Goal: Contribute content

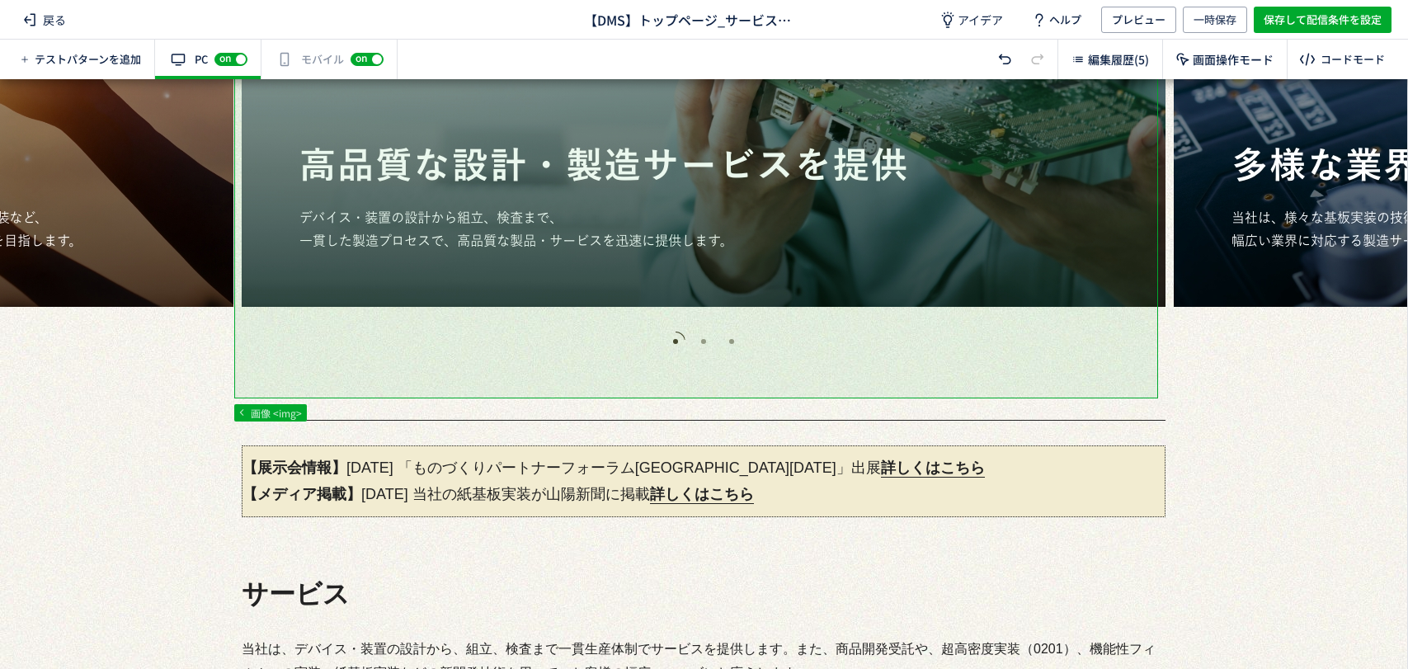
scroll to position [366, 0]
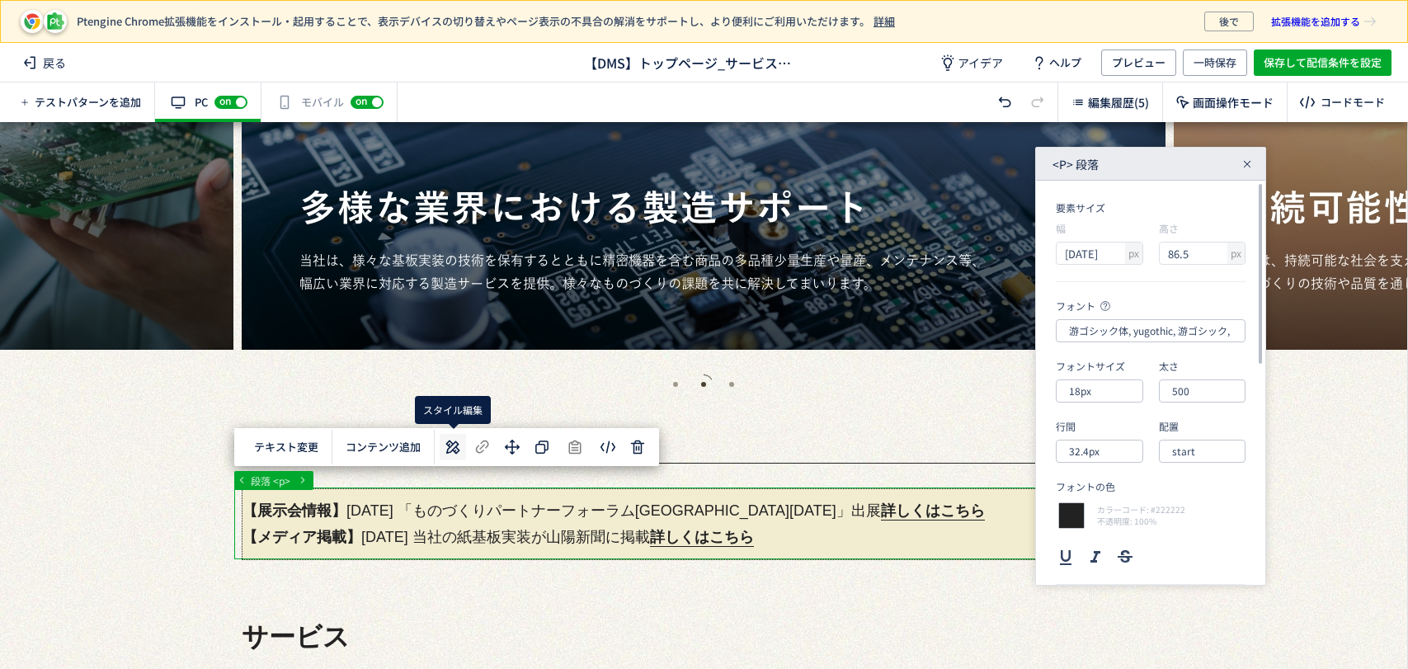
click at [453, 448] on icon at bounding box center [453, 447] width 20 height 20
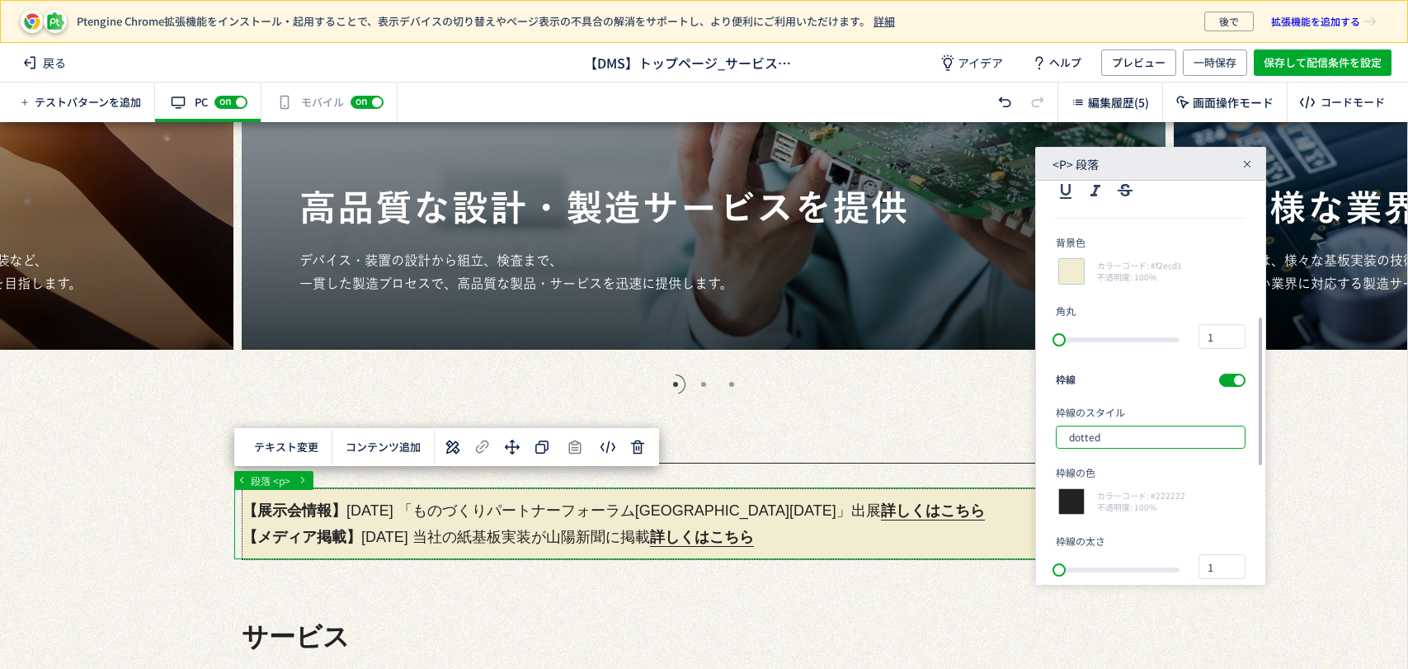
click at [1142, 440] on input "dotted" at bounding box center [1151, 437] width 190 height 23
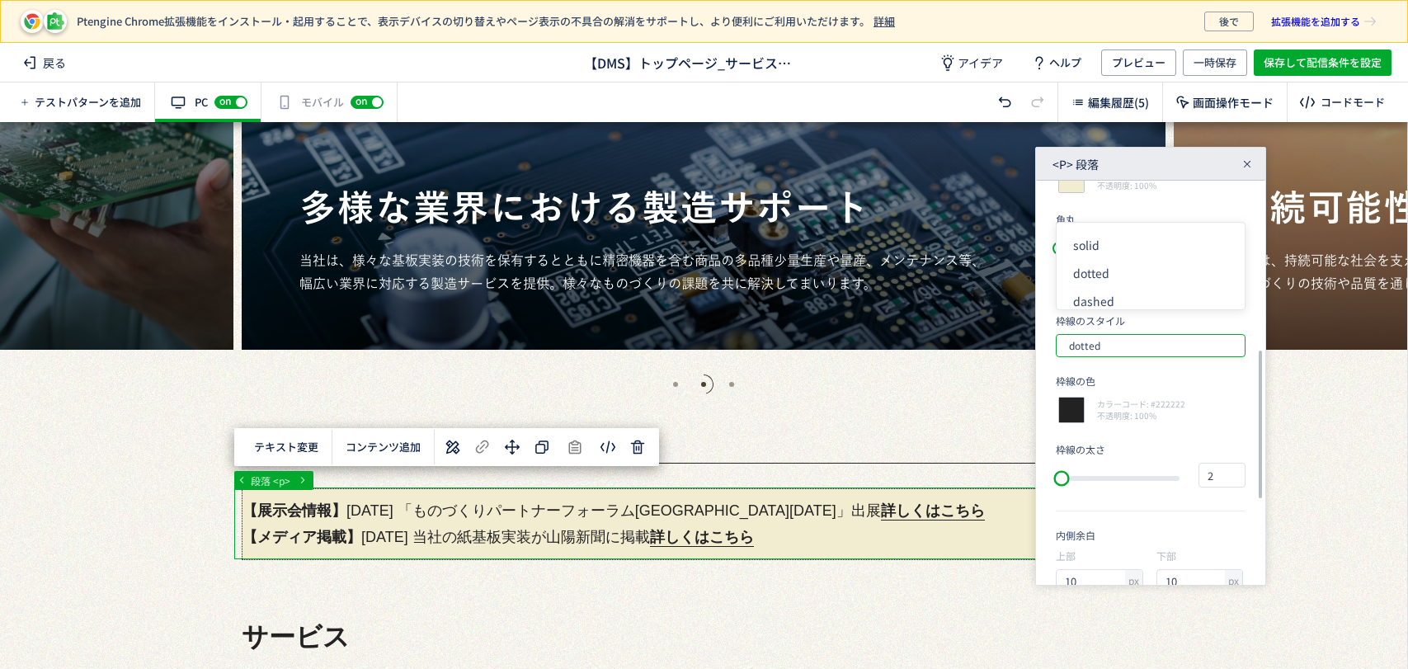
type input "3"
click at [1065, 483] on div "slider between 0 and 44" at bounding box center [1065, 478] width 16 height 16
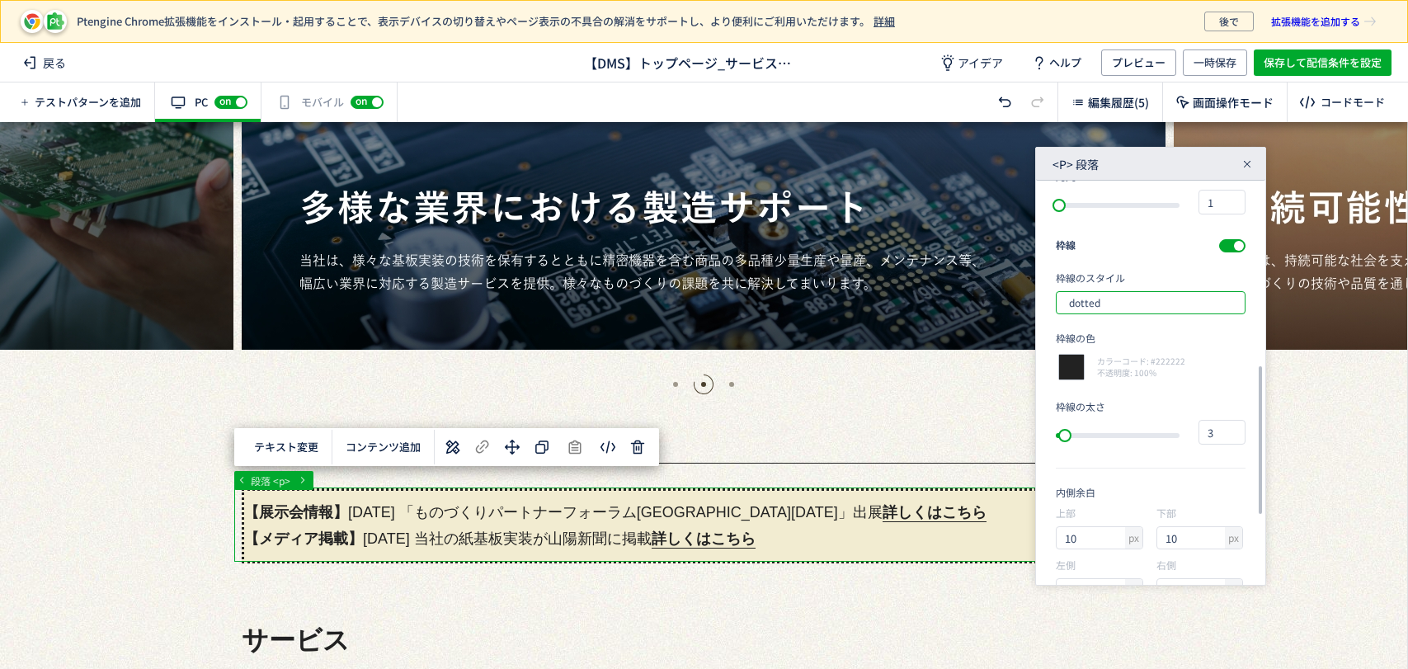
scroll to position [409, 0]
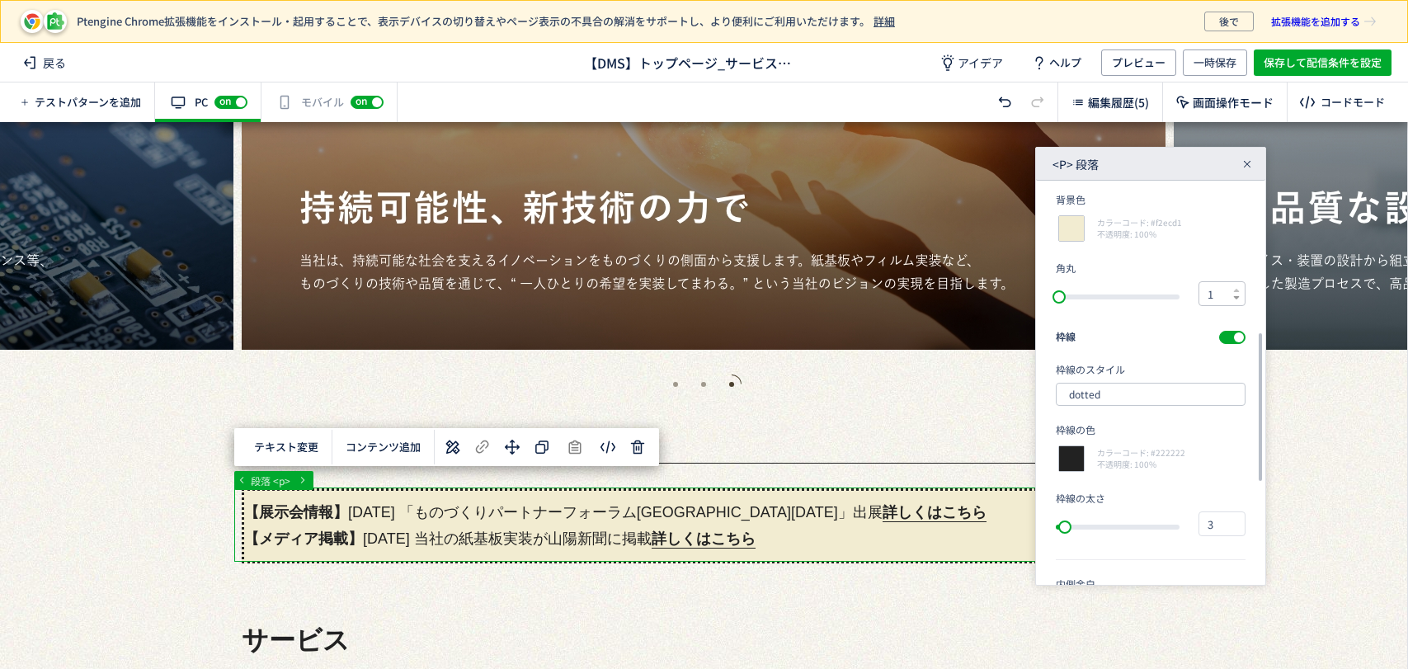
click at [1234, 299] on icon at bounding box center [1236, 297] width 7 height 7
click at [1240, 291] on icon at bounding box center [1236, 290] width 7 height 7
type input "3"
click at [1240, 291] on icon at bounding box center [1236, 290] width 7 height 7
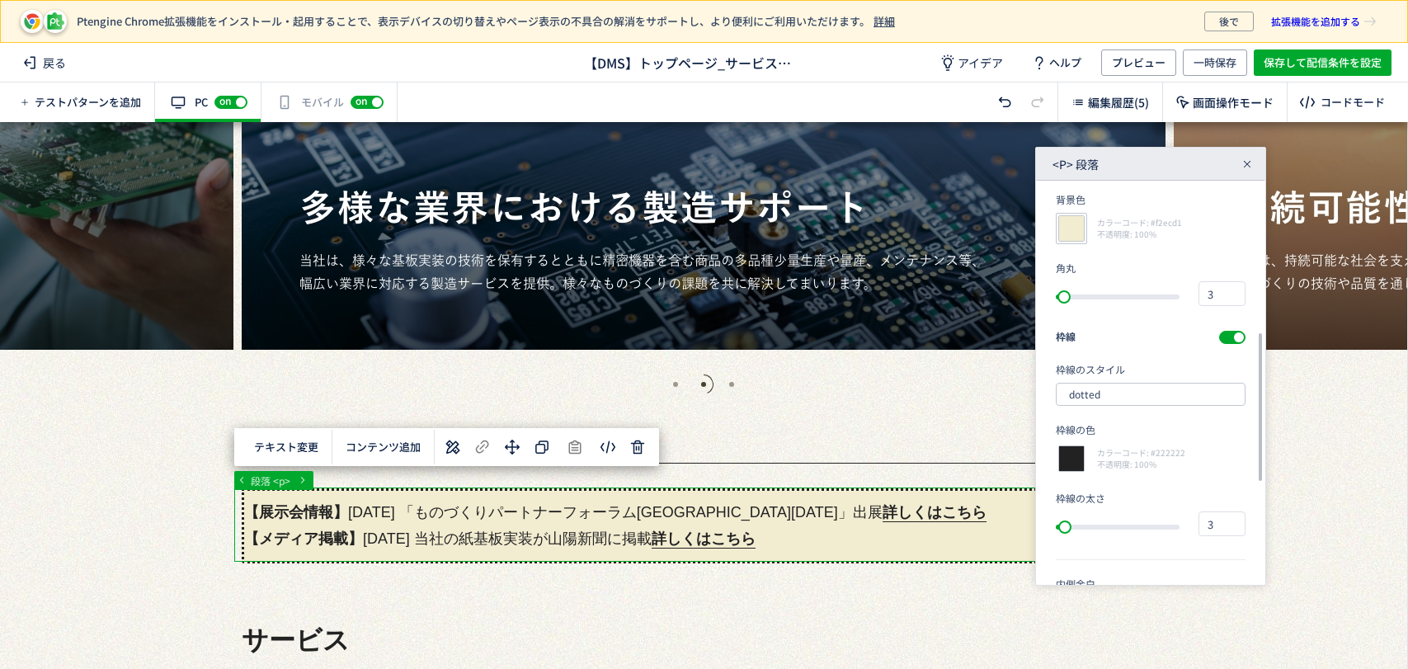
click at [1077, 228] on div at bounding box center [1071, 228] width 31 height 31
type input "f2ecd1"
type input "242"
type input "236"
type input "209"
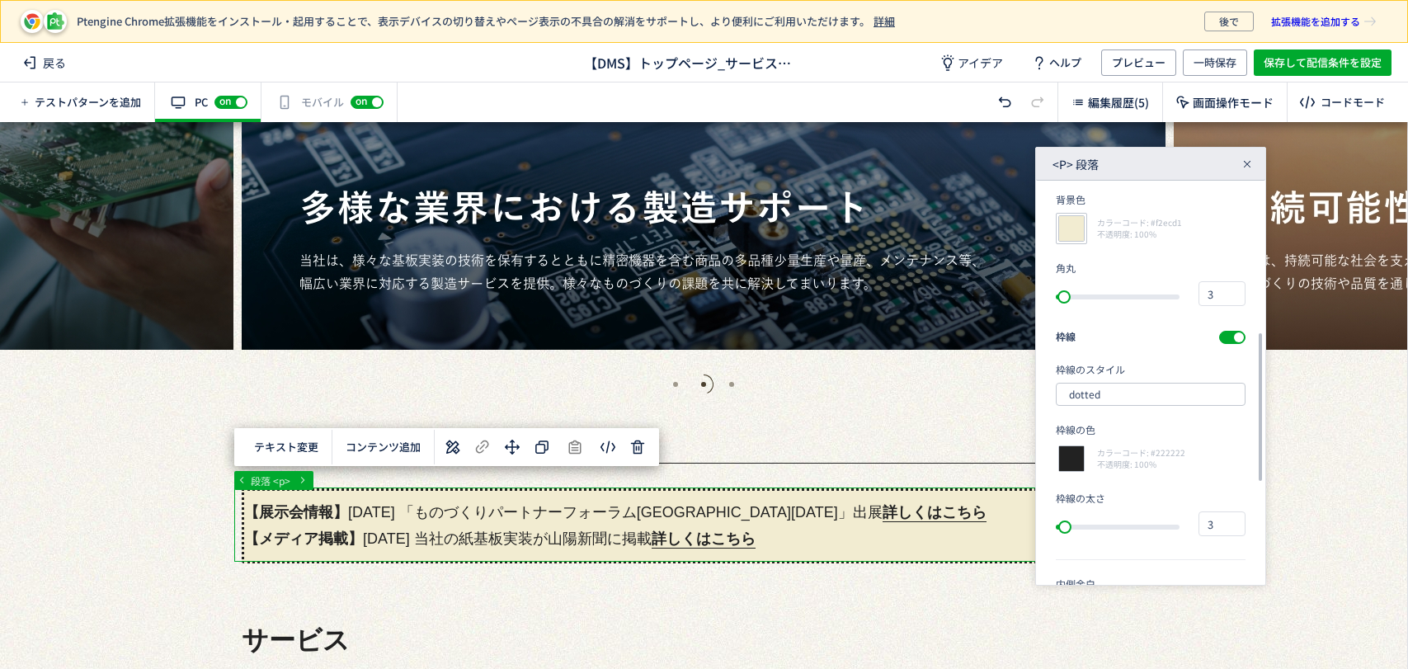
type input "1.00"
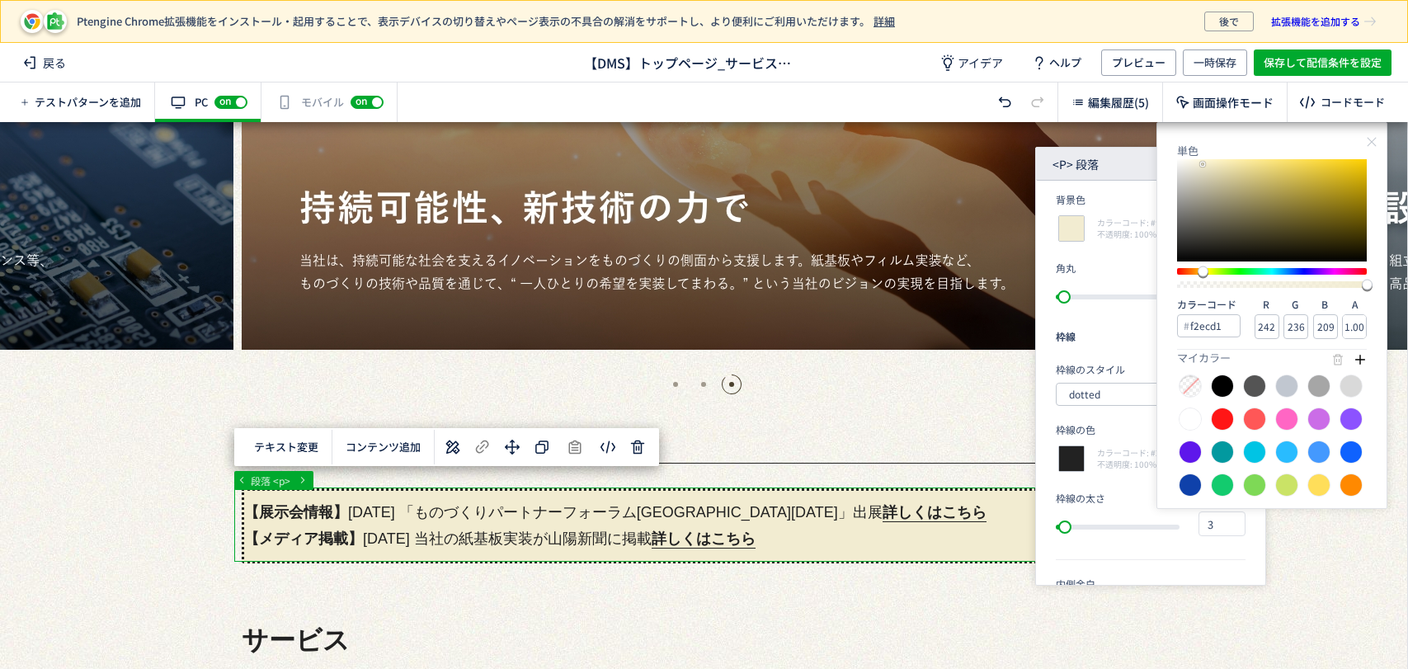
type input "f2e191"
type input "225"
type input "145"
click at [1253, 164] on div at bounding box center [1272, 210] width 190 height 102
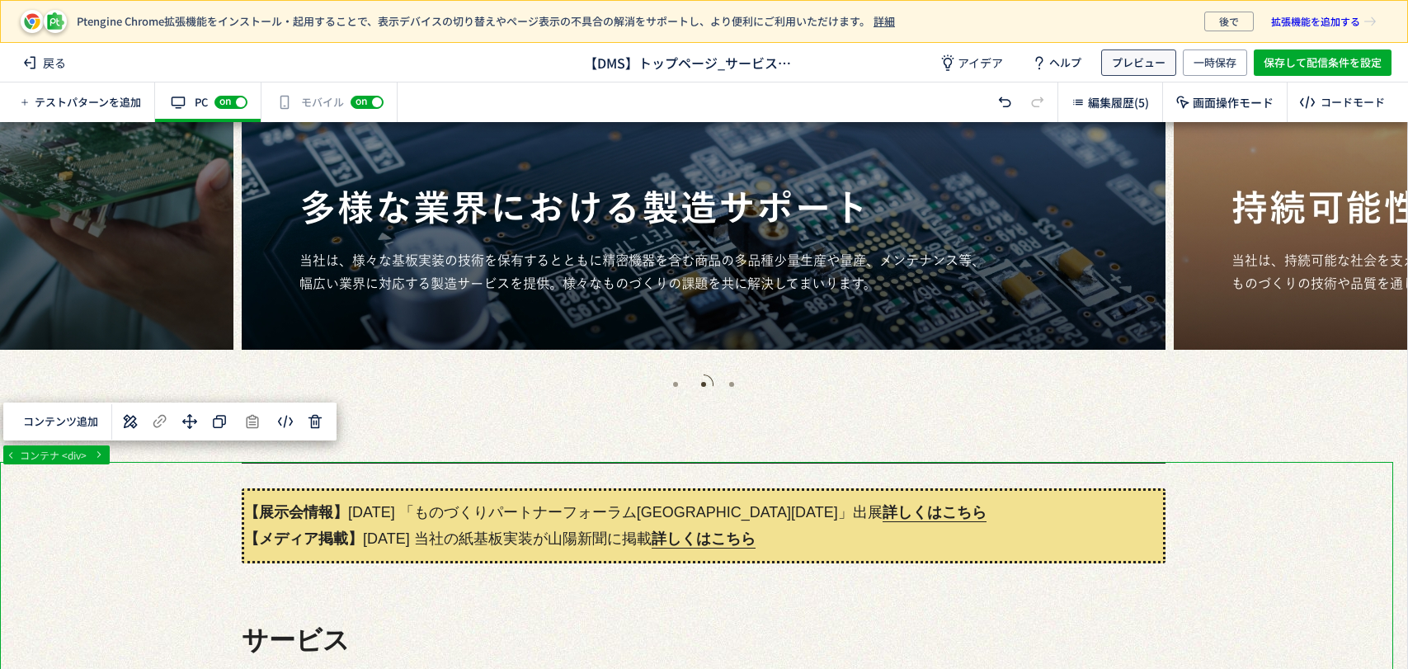
click at [1156, 64] on span "プレビュー" at bounding box center [1139, 62] width 54 height 26
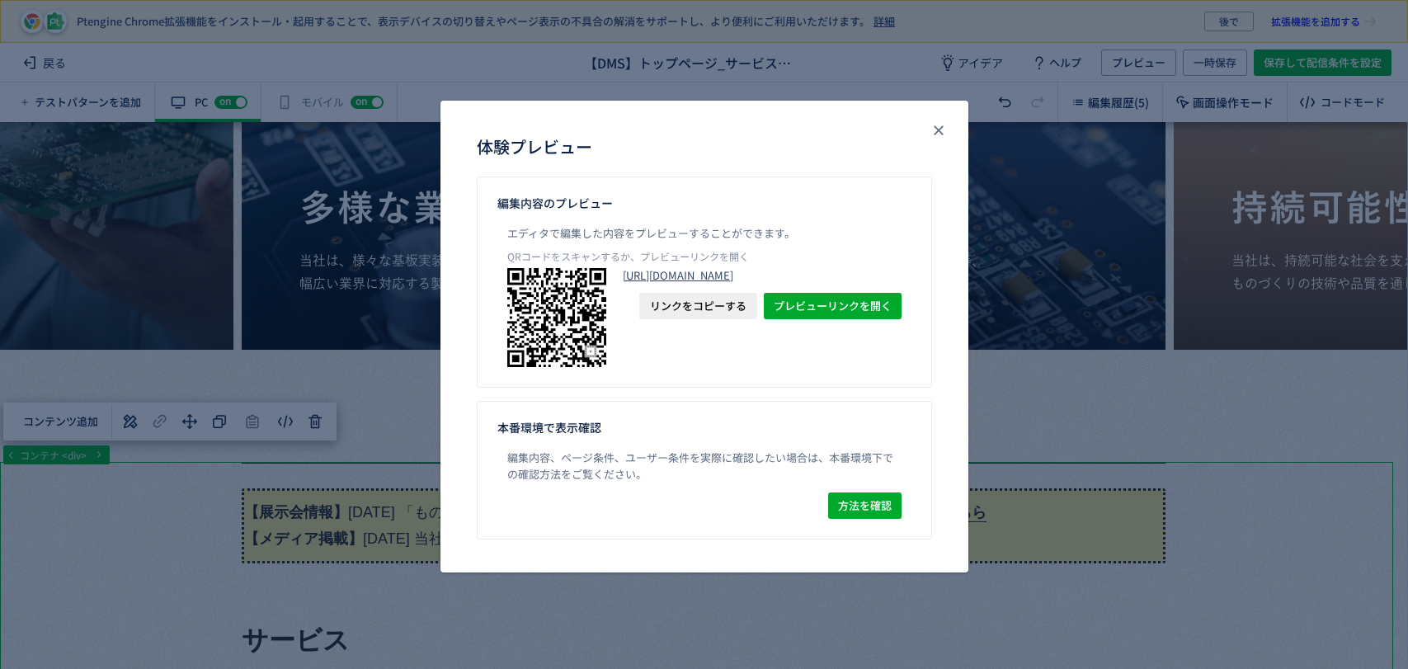
click at [857, 283] on link "[URL][DOMAIN_NAME]" at bounding box center [762, 275] width 279 height 15
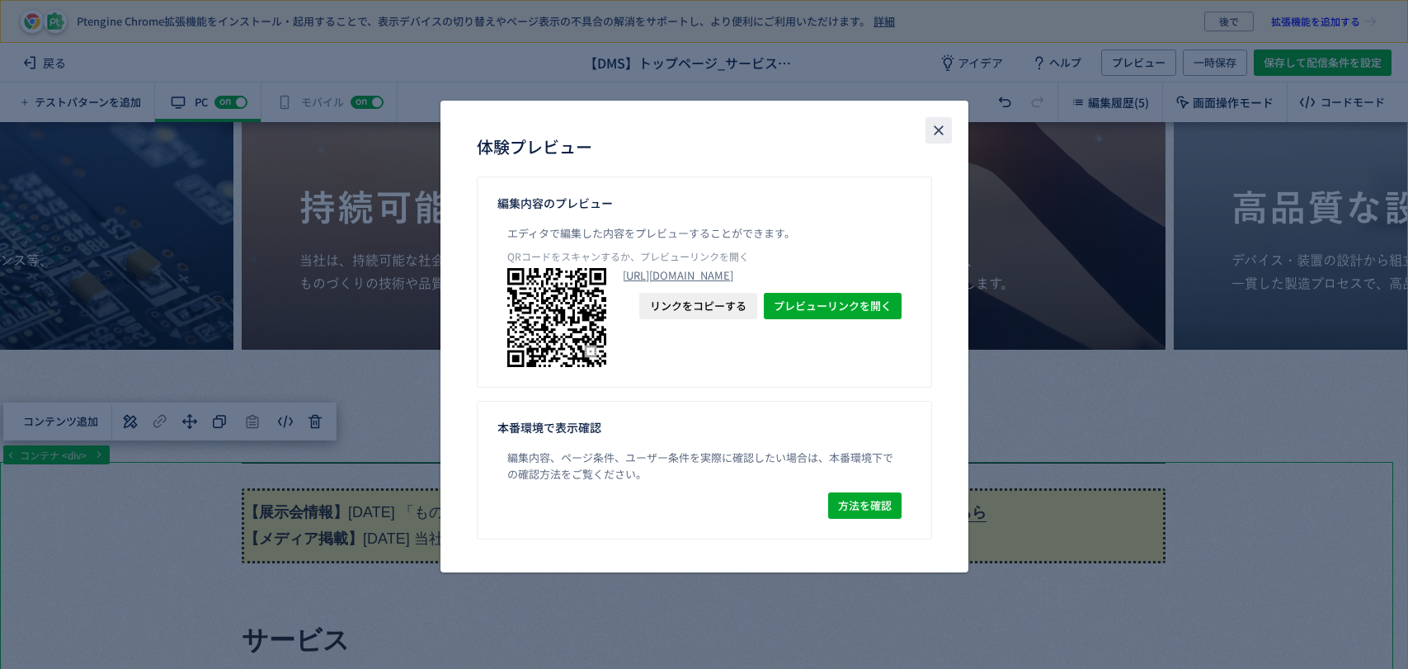
click at [937, 136] on icon "close" at bounding box center [938, 130] width 16 height 16
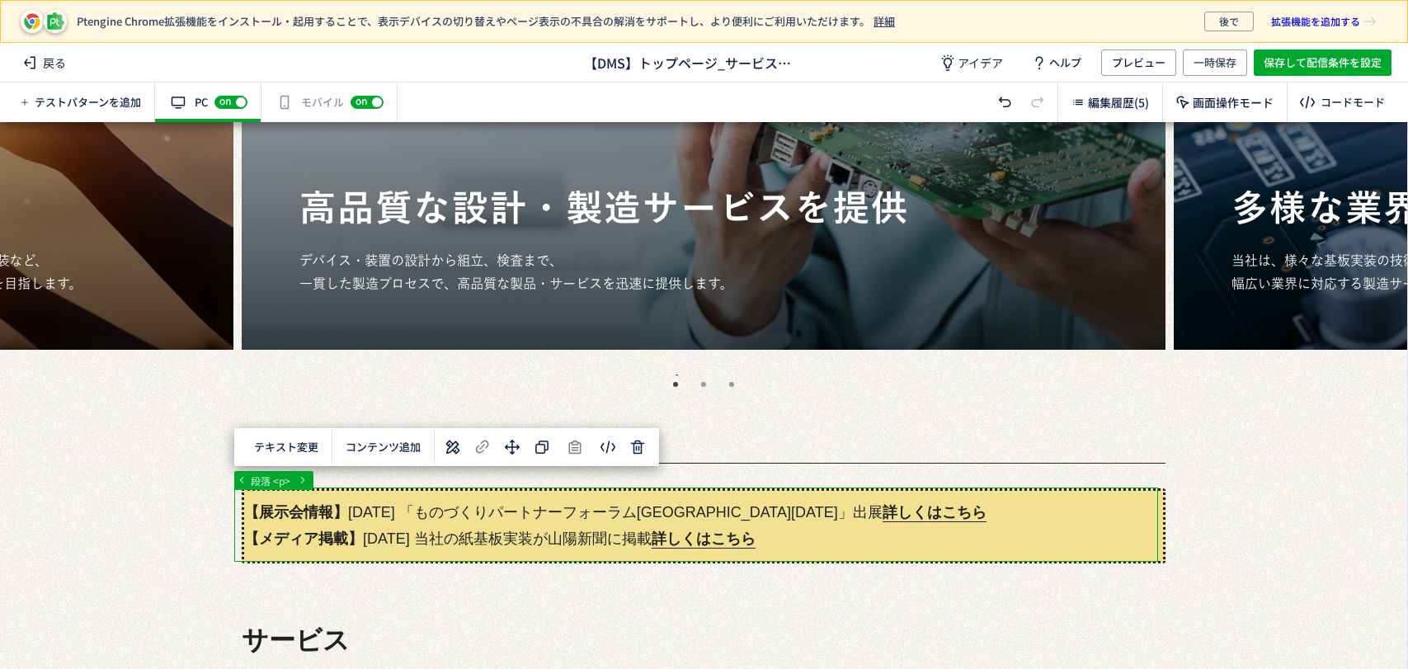
click at [450, 442] on use at bounding box center [453, 447] width 14 height 14
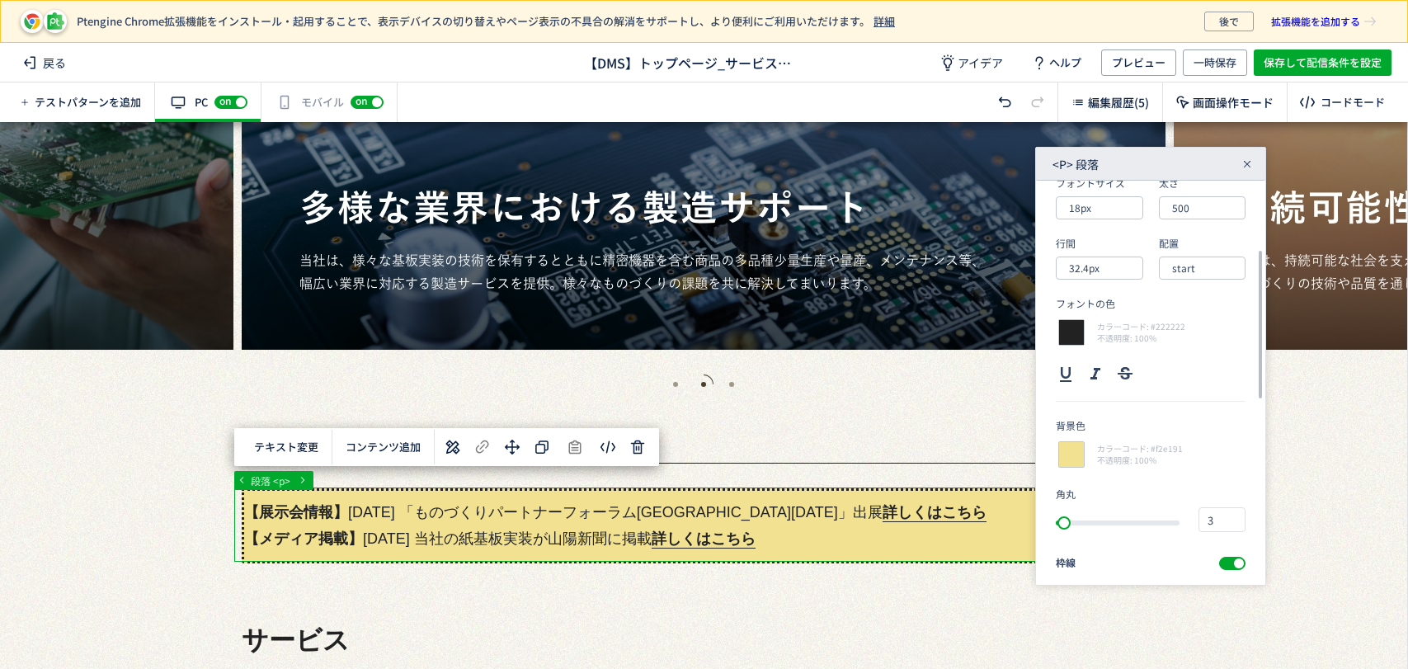
scroll to position [275, 0]
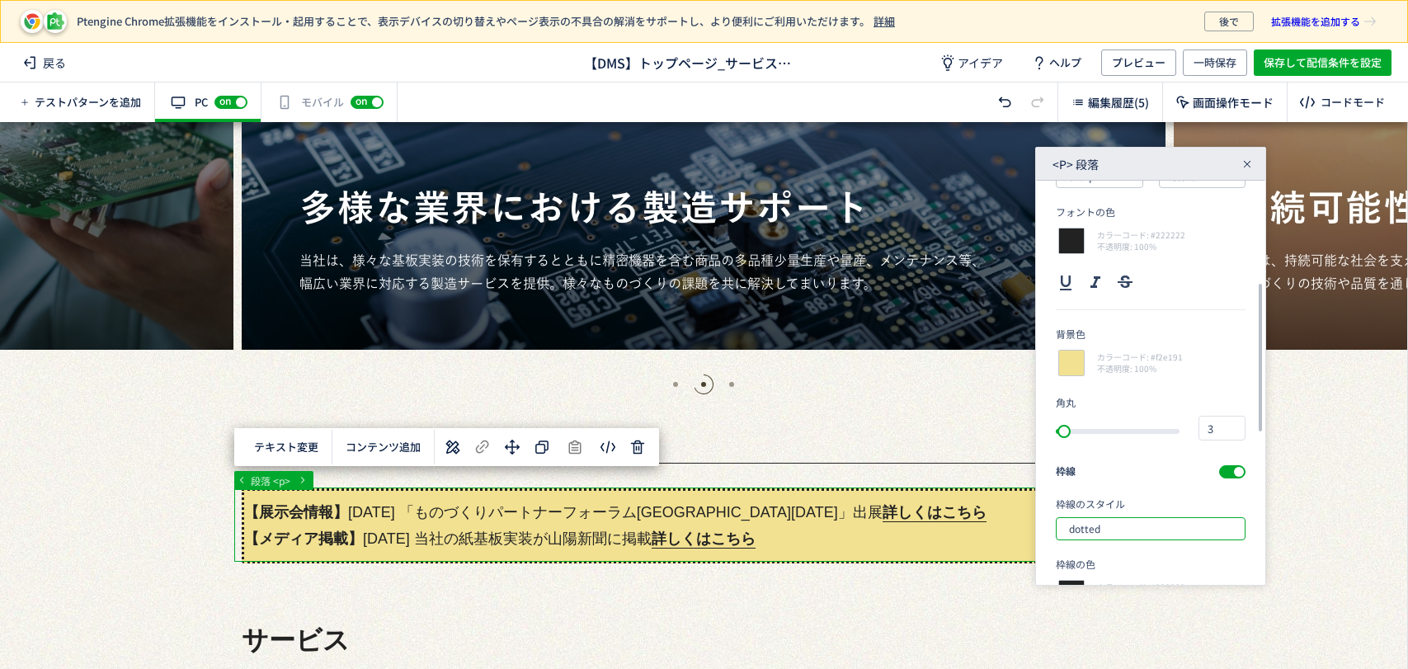
click at [1199, 523] on input "dotted" at bounding box center [1151, 528] width 190 height 23
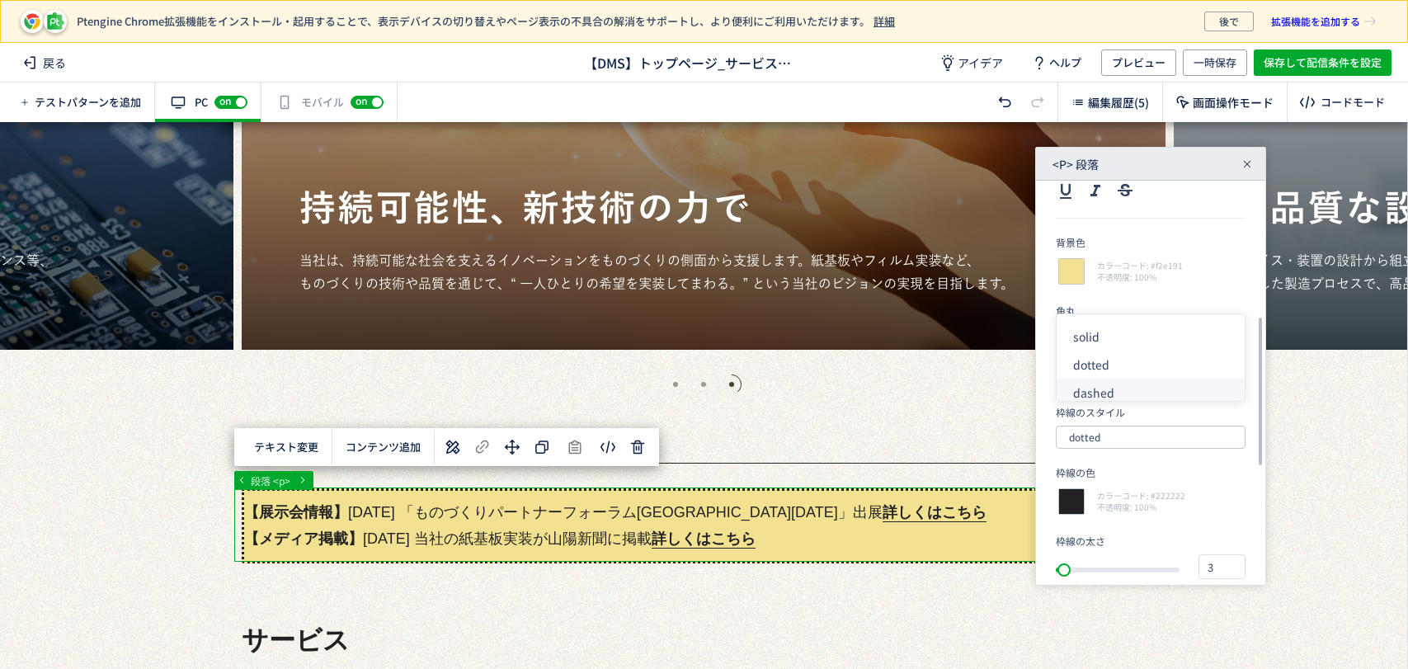
click at [1110, 398] on div "dashed" at bounding box center [1157, 393] width 169 height 28
click at [1131, 433] on input "dashed" at bounding box center [1151, 437] width 190 height 23
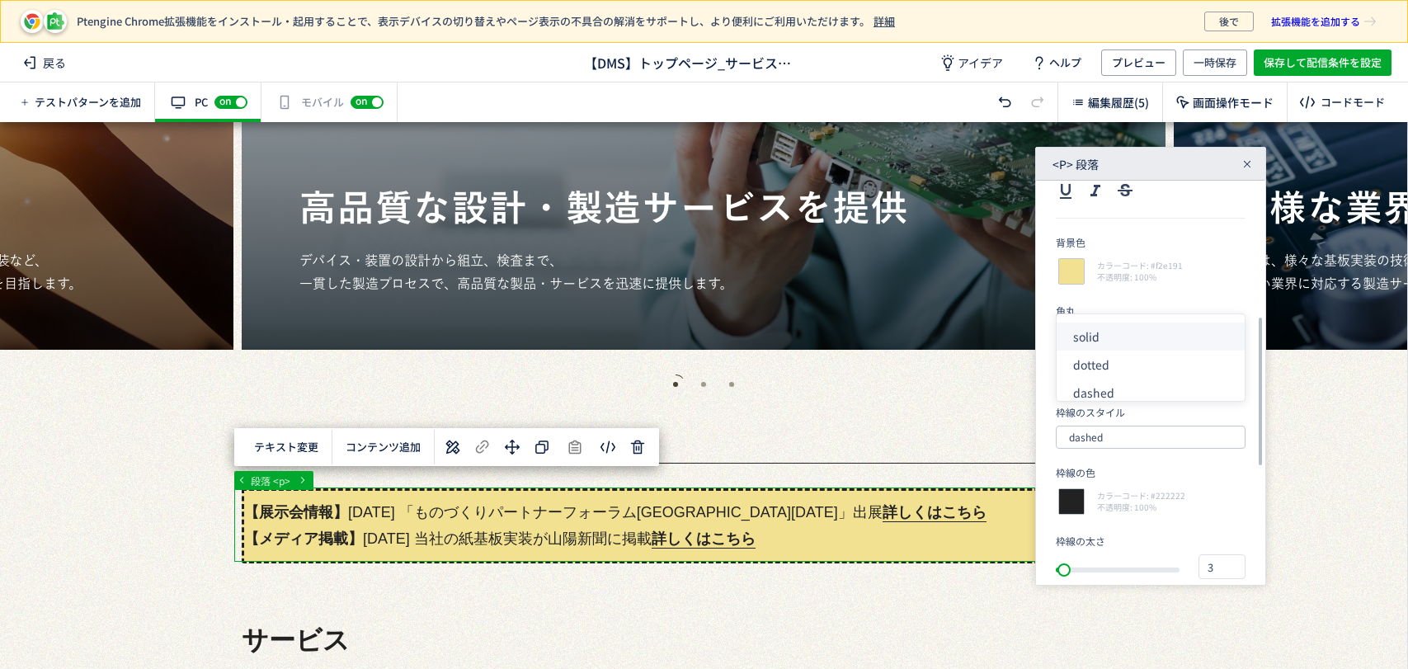
click at [1104, 346] on div "solid" at bounding box center [1157, 337] width 169 height 28
type input "solid"
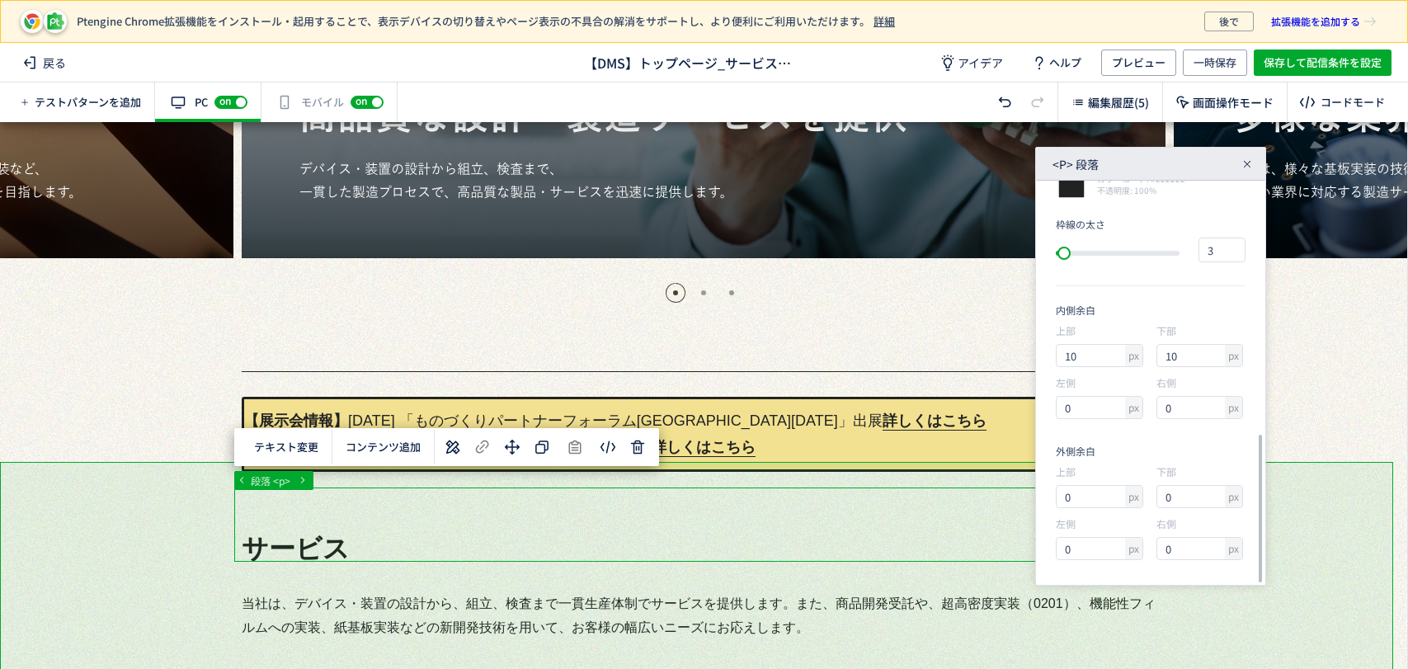
scroll to position [458, 0]
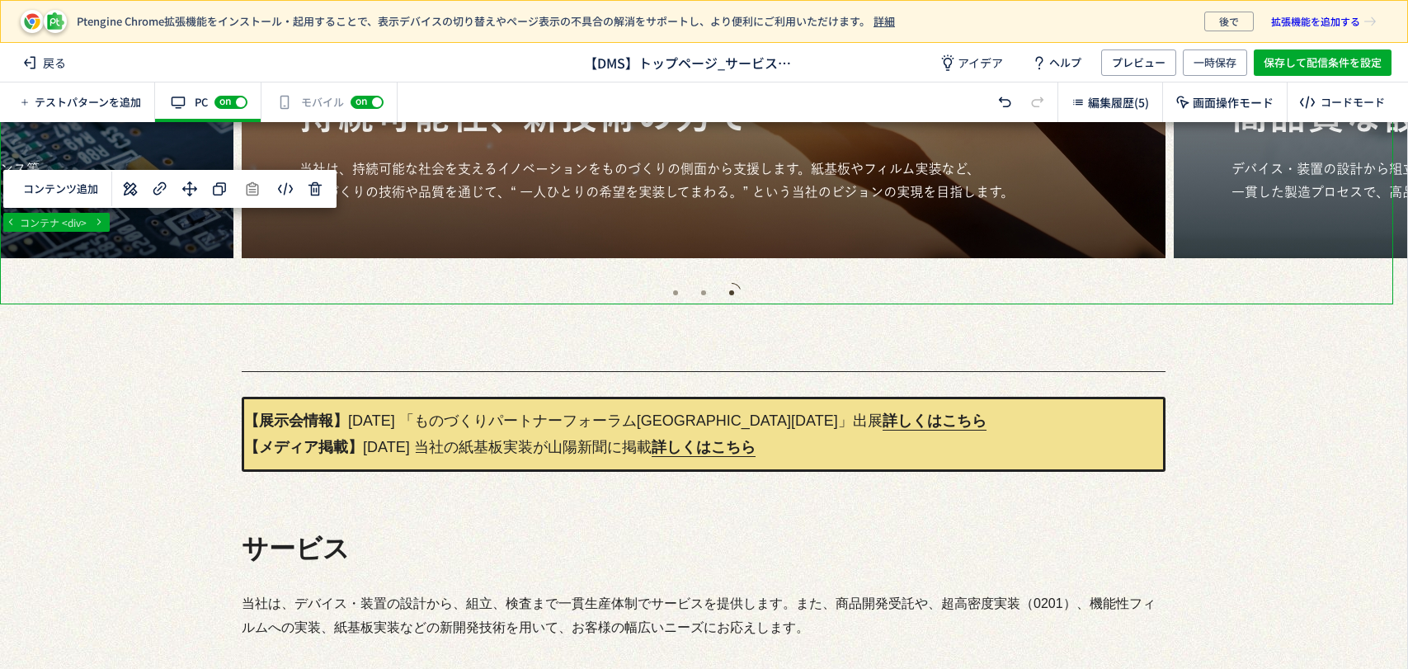
click at [1133, 68] on span "プレビュー" at bounding box center [1139, 62] width 54 height 26
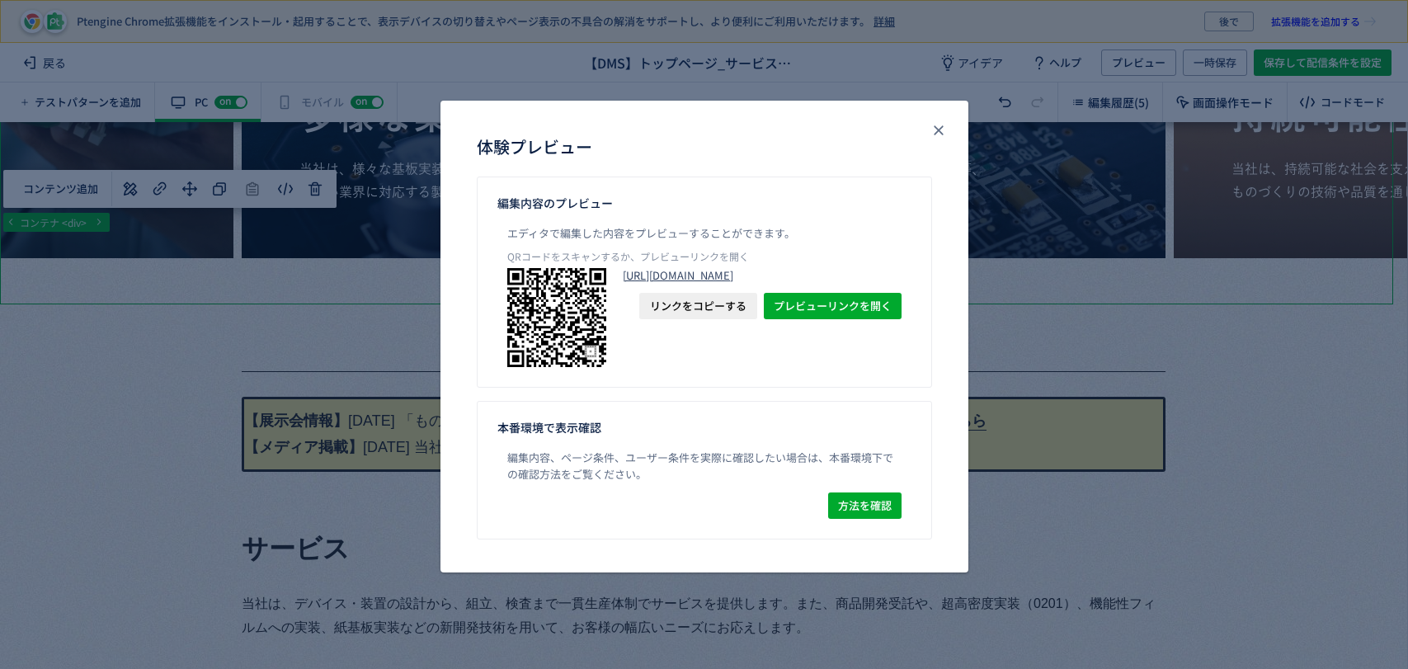
click at [712, 282] on link "[URL][DOMAIN_NAME]" at bounding box center [762, 275] width 279 height 15
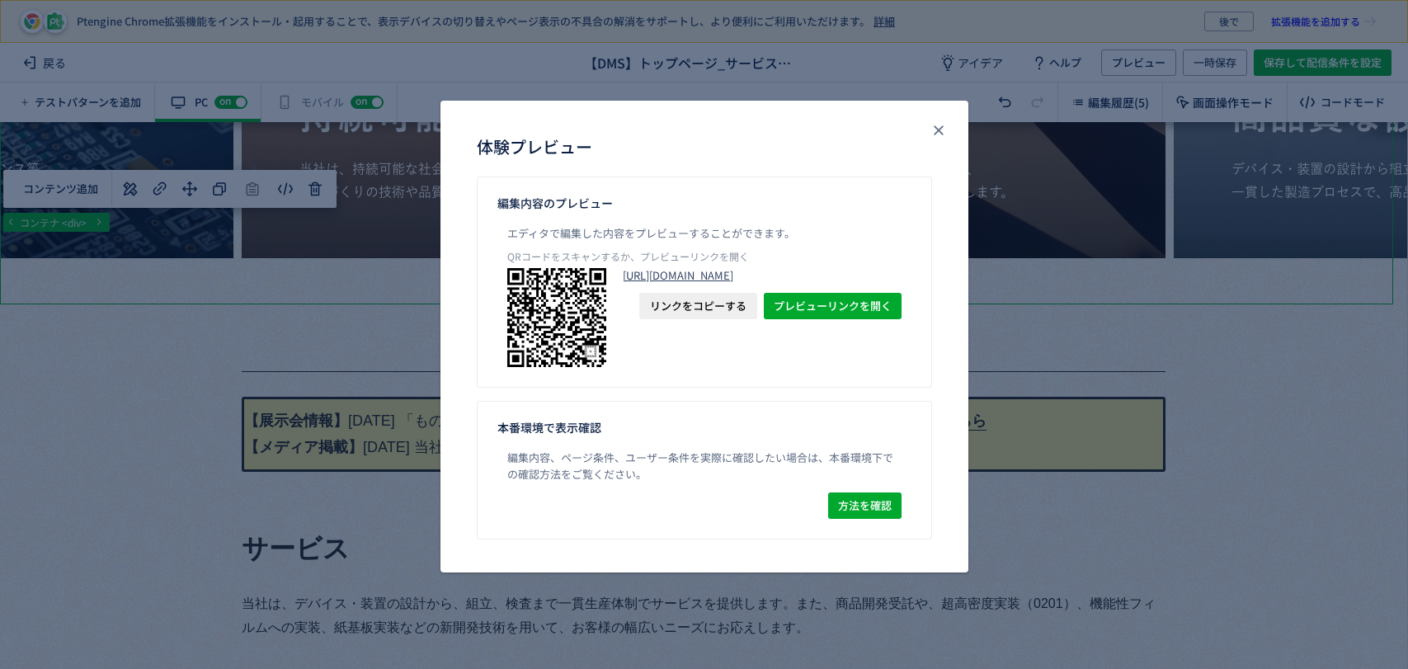
click at [806, 283] on link "[URL][DOMAIN_NAME]" at bounding box center [762, 275] width 279 height 15
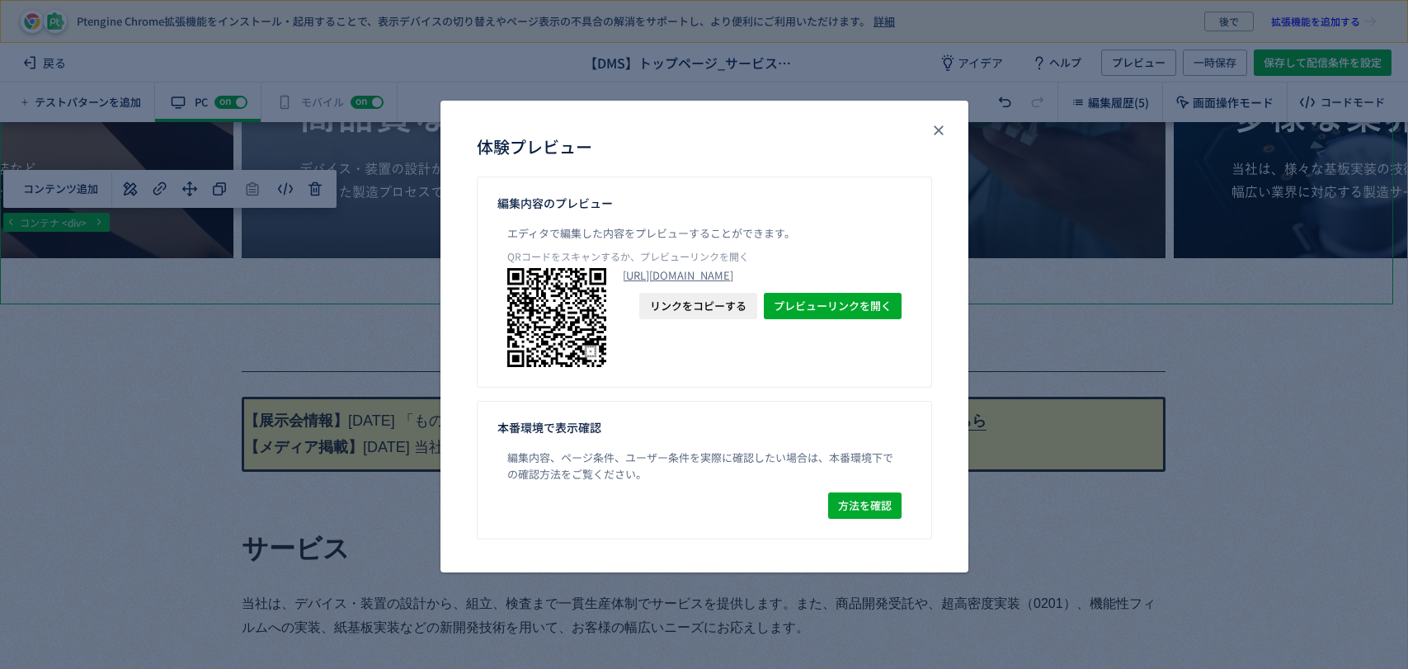
click at [719, 319] on span "リンクをコピーする" at bounding box center [698, 306] width 97 height 26
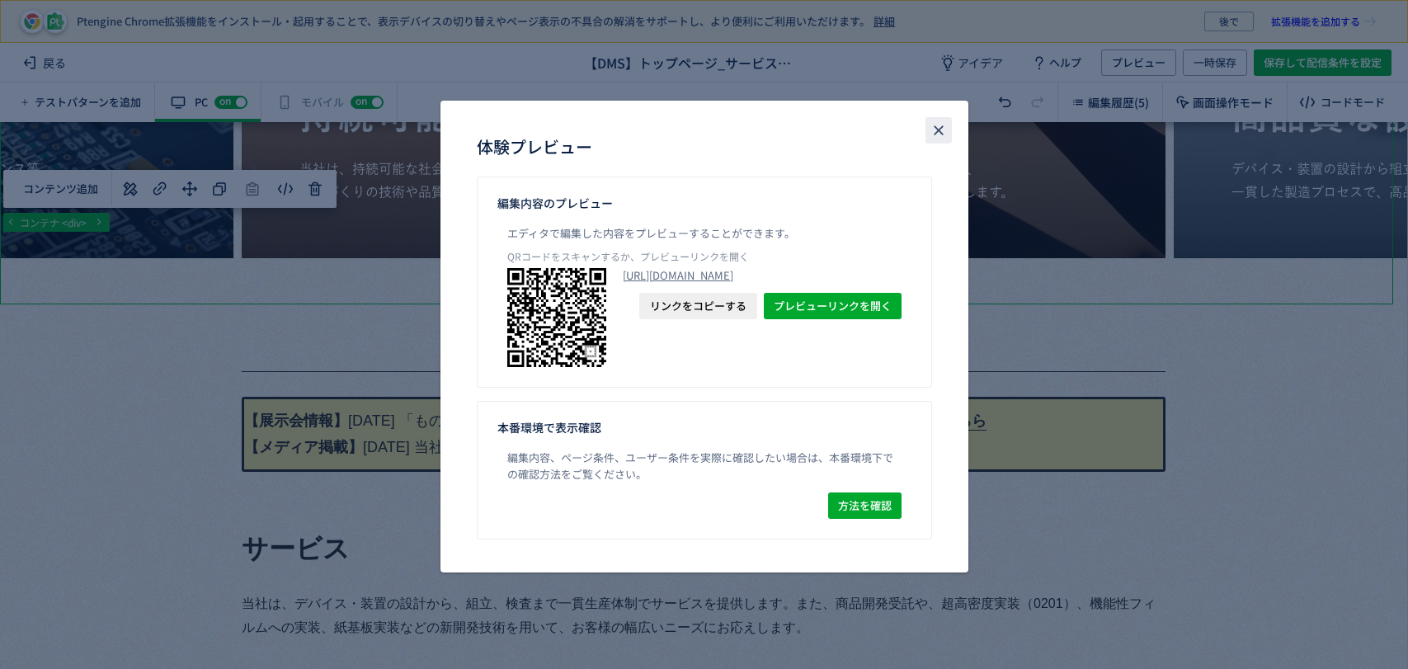
click at [933, 139] on button "close" at bounding box center [938, 130] width 26 height 26
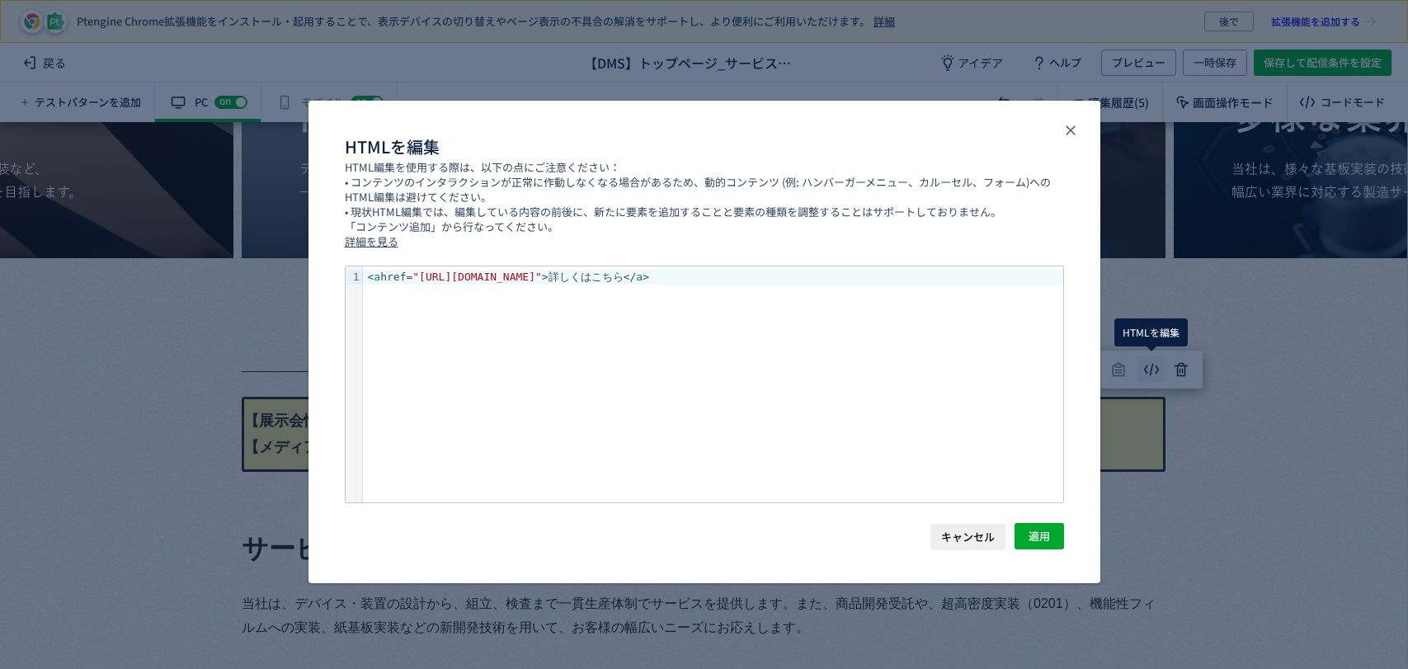
click at [1146, 375] on body "Ptengine Chrome拡張機能をインストール・起用することで、表示デバイスの切り替えやページ表示の不具合の解消をサポートし、より便利にご利用いただけま…" at bounding box center [704, 334] width 1408 height 669
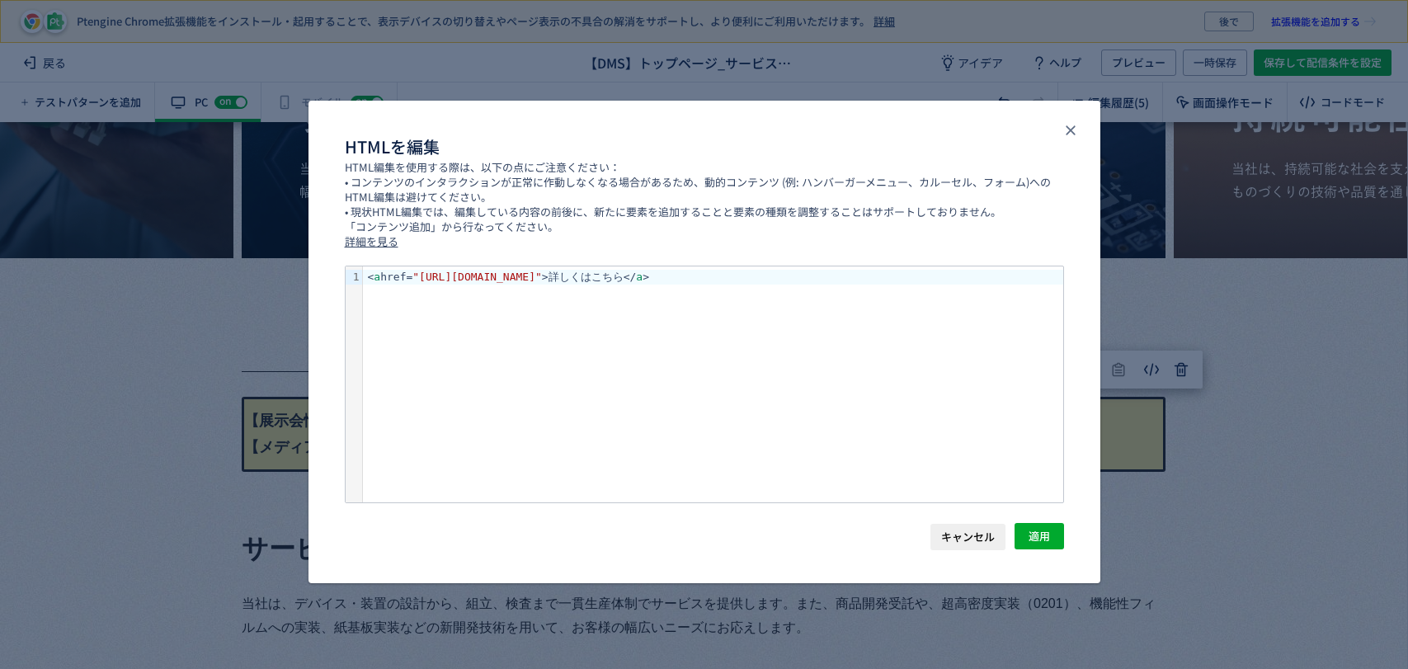
click at [990, 542] on span "キャンセル" at bounding box center [968, 537] width 54 height 26
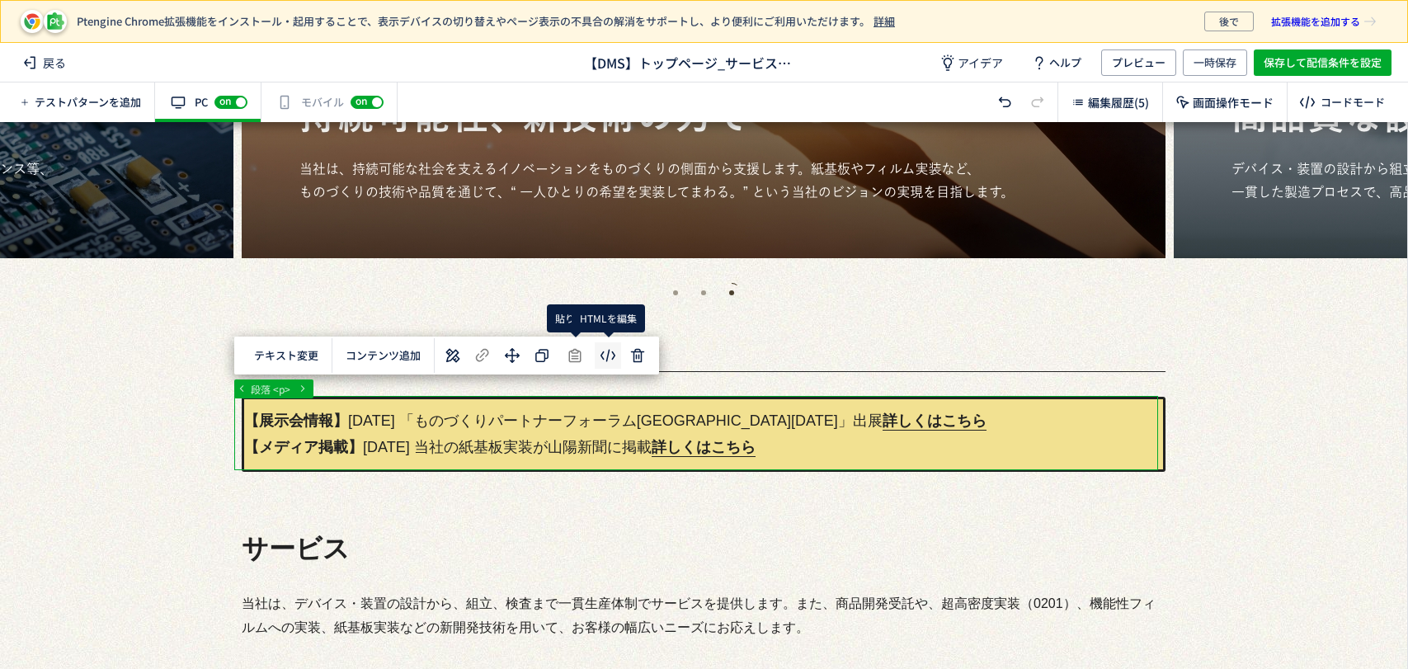
click at [613, 359] on body "Ptengine Chrome拡張機能をインストール・起用することで、表示デバイスの切り替えやページ表示の不具合の解消をサポートし、より便利にご利用いただけま…" at bounding box center [704, 334] width 1408 height 669
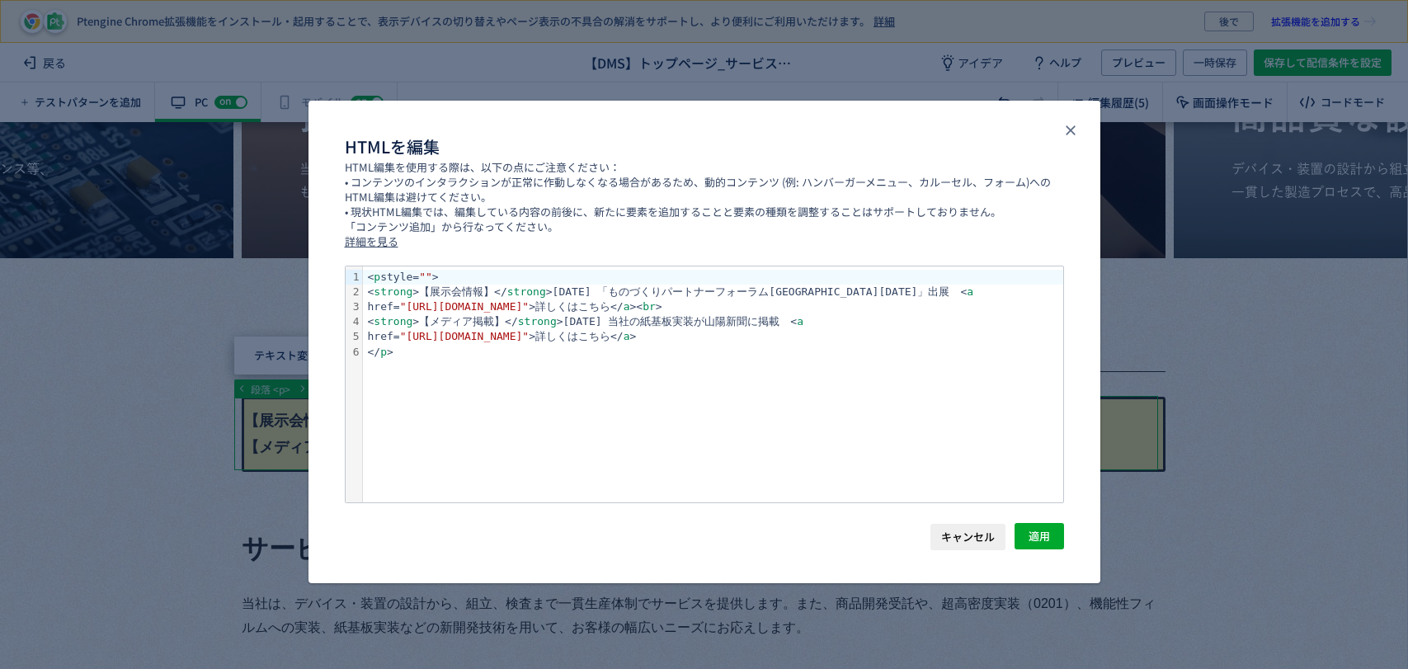
click at [440, 274] on div "< p style= "" >" at bounding box center [713, 277] width 700 height 15
click at [440, 275] on div "< p style= "" >" at bounding box center [713, 277] width 700 height 15
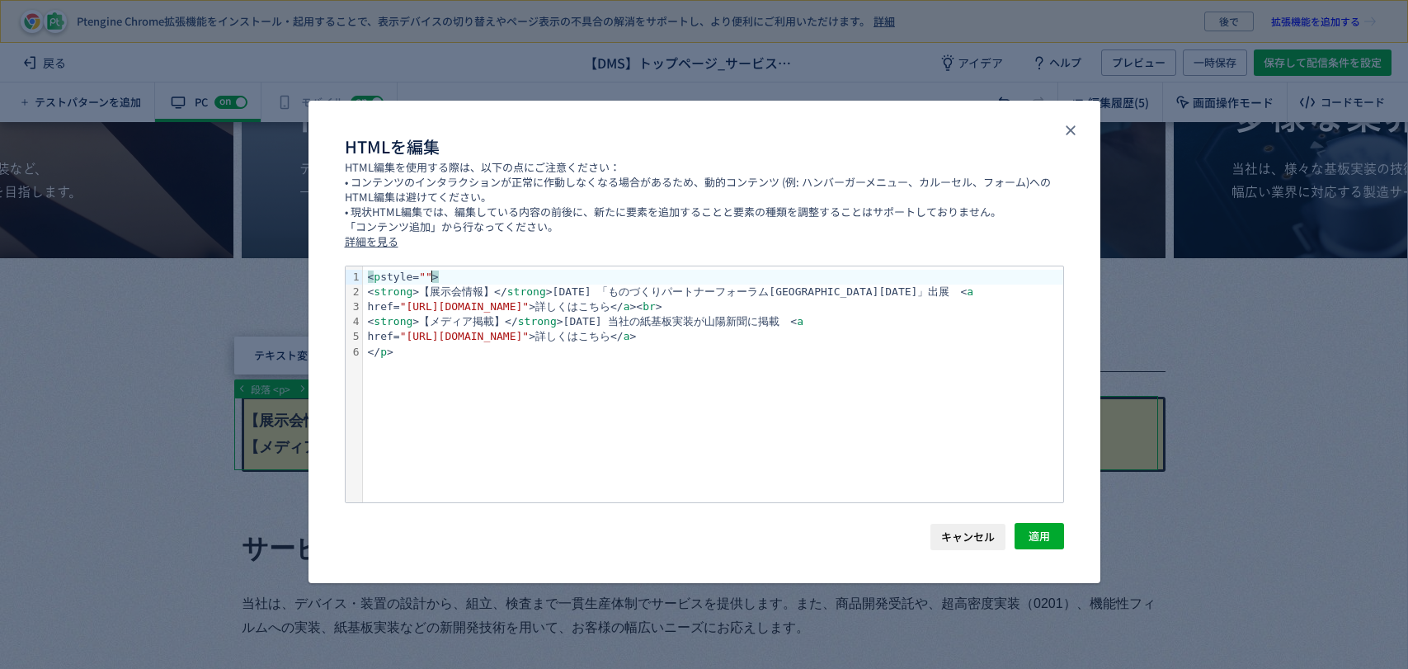
click at [467, 274] on div "< p style= "" >" at bounding box center [713, 277] width 700 height 15
click at [366, 279] on div "< p style= "" >" at bounding box center [713, 277] width 700 height 15
click at [449, 274] on div "< p style= "" >" at bounding box center [713, 277] width 700 height 15
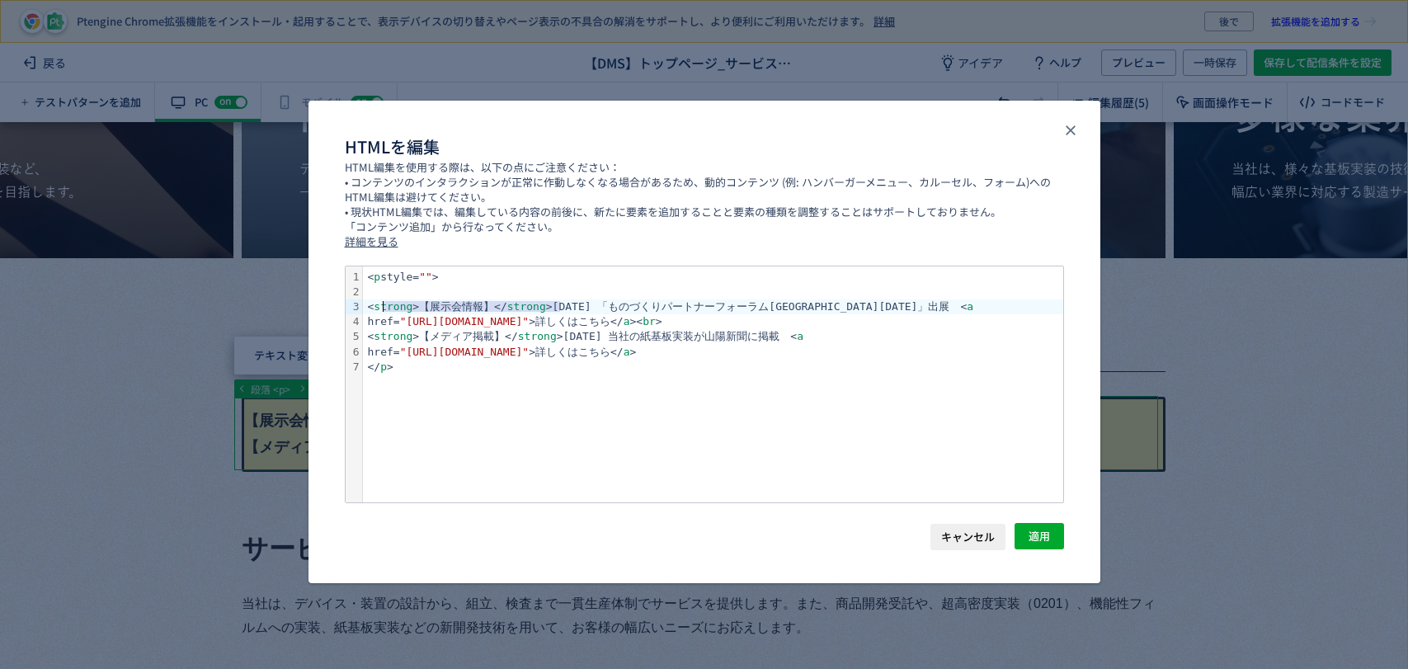
drag, startPoint x: 559, startPoint y: 308, endPoint x: 392, endPoint y: 306, distance: 167.5
click at [387, 304] on div "< strong >【展示会情報】</ strong >[DATE] 「ものづくりパートナー[GEOGRAPHIC_DATA][DATE]」出展　< a" at bounding box center [713, 306] width 700 height 15
copy div "< strong >【展示会情報】</ strong >2"
click at [381, 291] on div "dialog" at bounding box center [713, 292] width 700 height 15
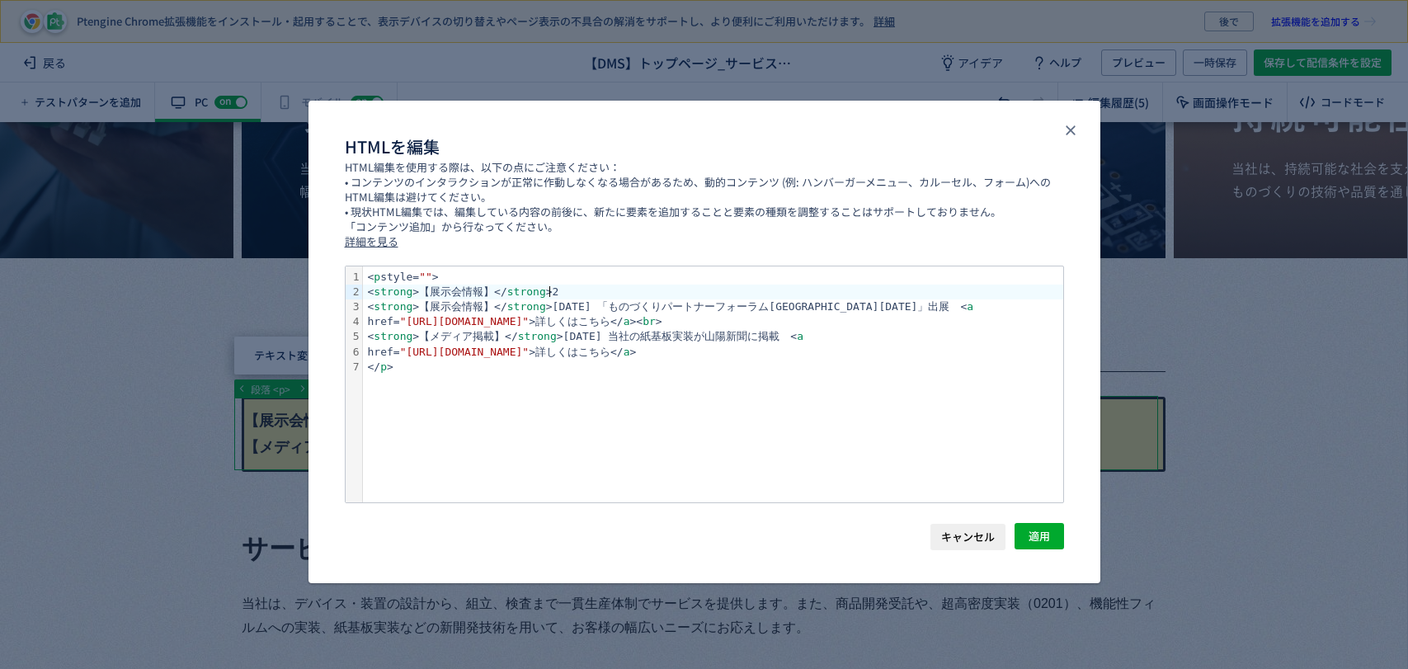
click at [562, 286] on div "< strong >【展示会情報】</ strong >2" at bounding box center [713, 292] width 700 height 15
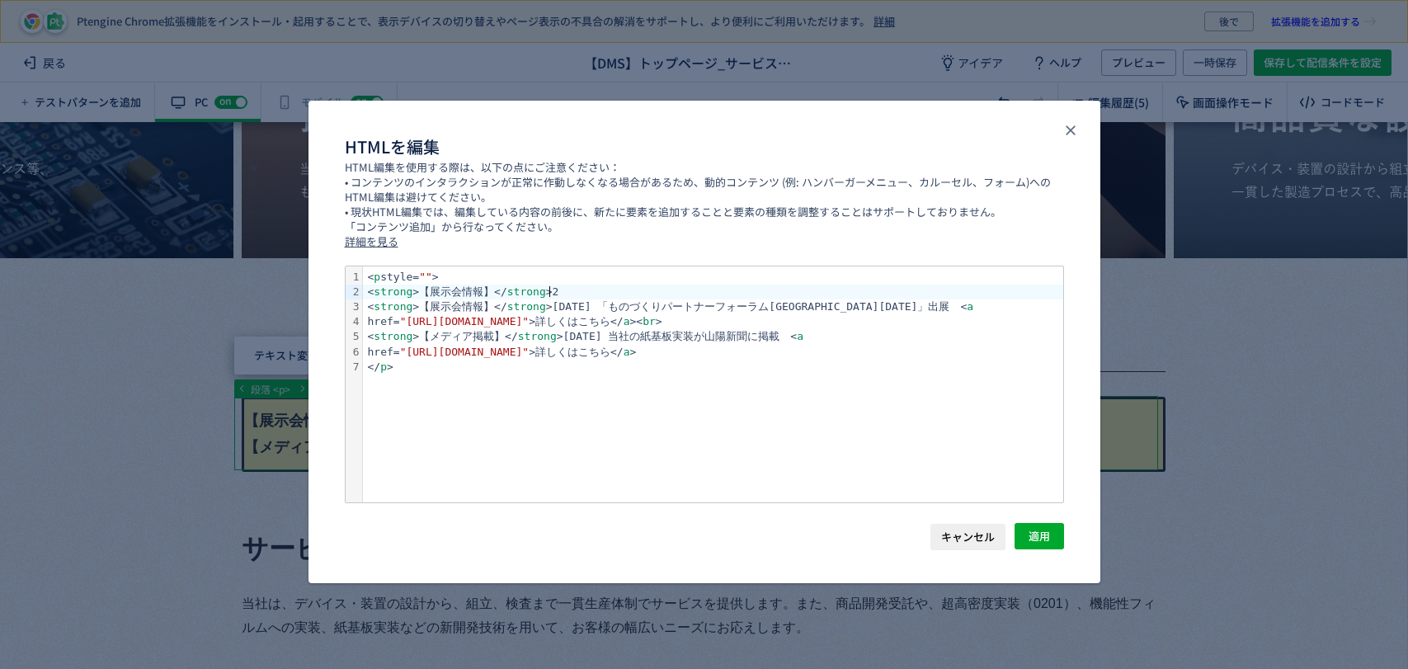
click at [551, 290] on div "< strong >【展示会情報】</ strong >2" at bounding box center [713, 292] width 700 height 15
click at [1036, 539] on span "適用" at bounding box center [1039, 536] width 21 height 26
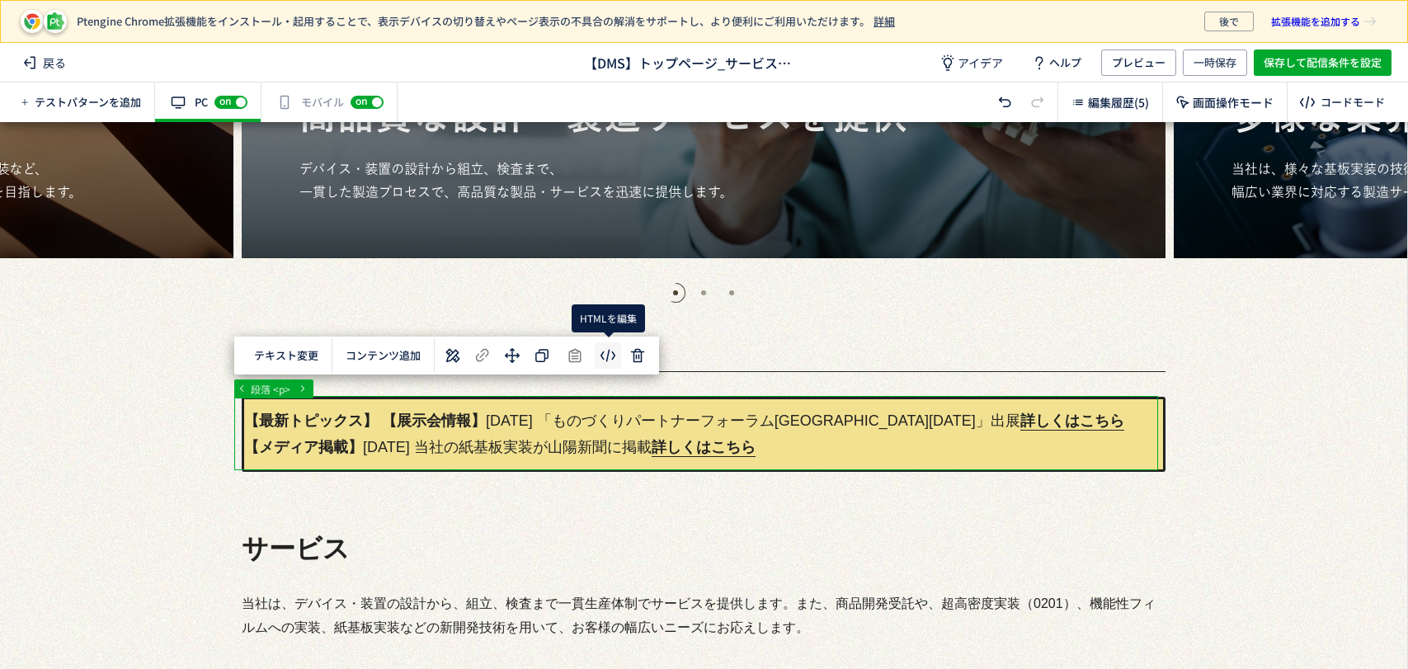
click at [607, 360] on body "Ptengine Chrome拡張機能をインストール・起用することで、表示デバイスの切り替えやページ表示の不具合の解消をサポートし、より便利にご利用いただけま…" at bounding box center [704, 334] width 1408 height 669
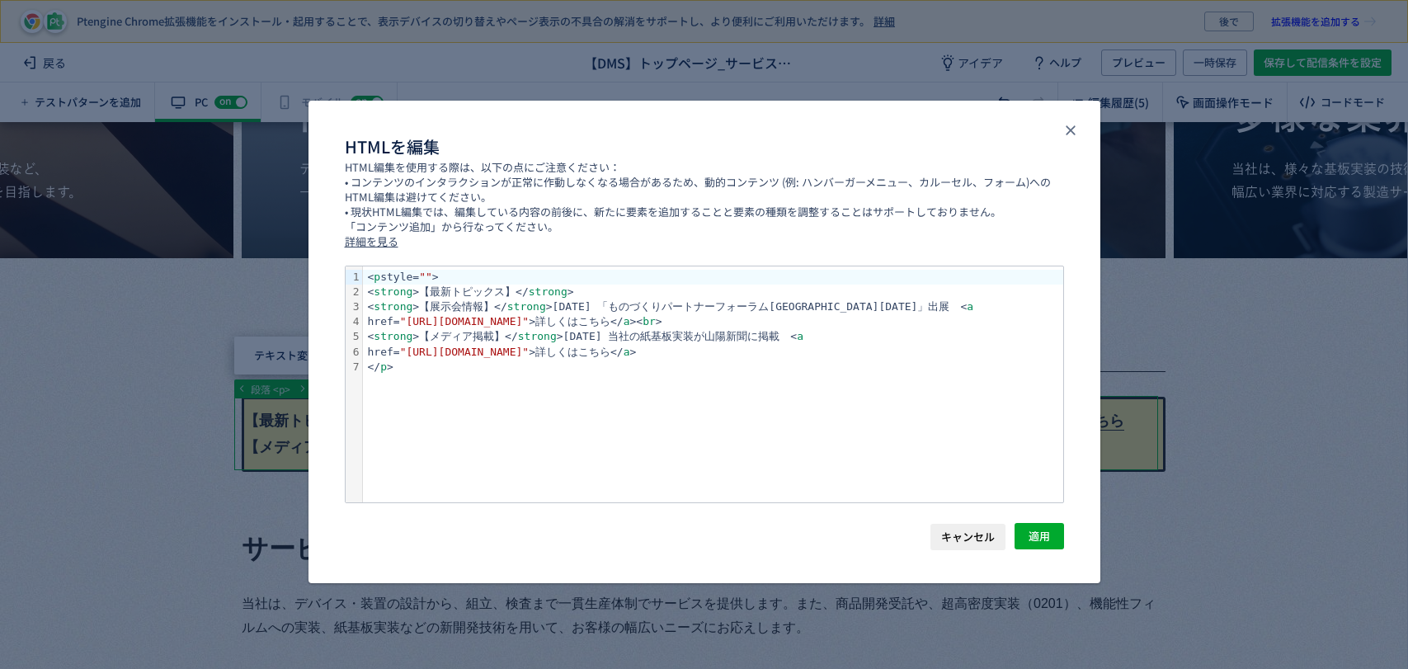
click at [528, 291] on div "< strong >【最新トピックス】</ strong >" at bounding box center [713, 292] width 700 height 15
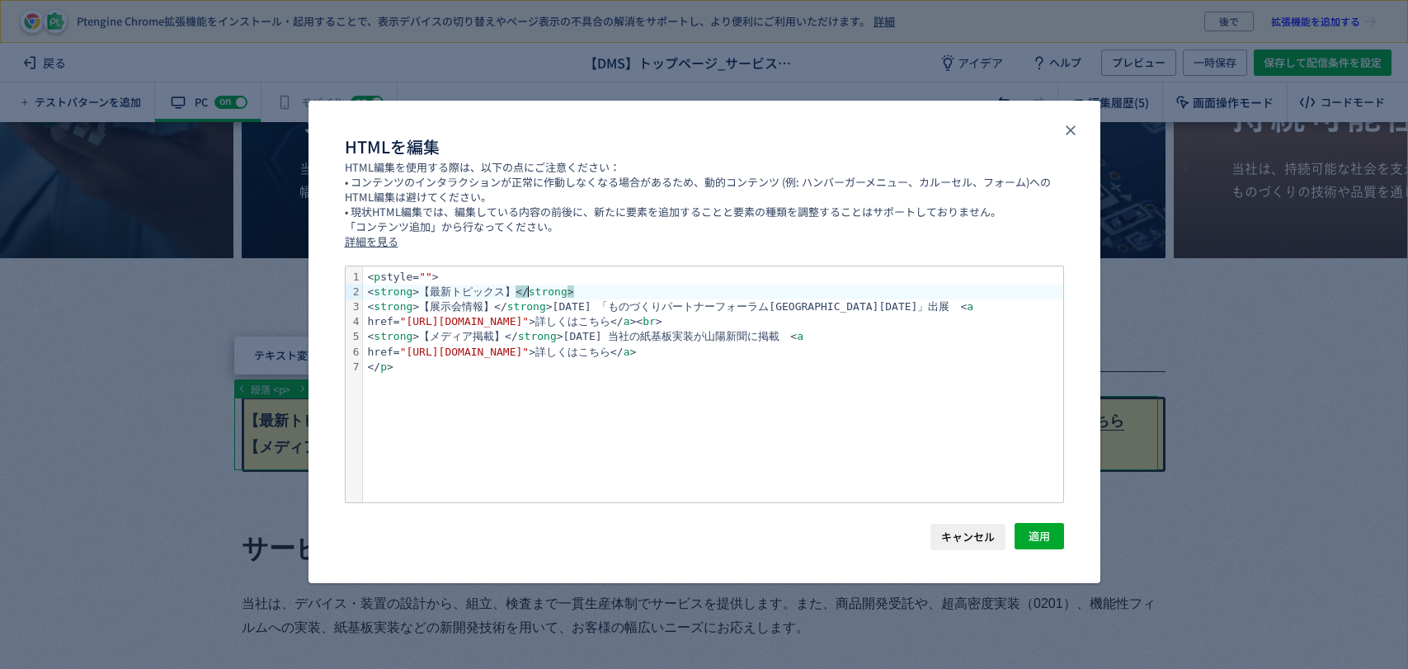
click at [525, 294] on div "< strong >【最新トピックス】 </ strong >" at bounding box center [713, 292] width 700 height 15
click at [525, 292] on div "< strong >【最新トピックス】 </ strong >" at bounding box center [713, 292] width 700 height 15
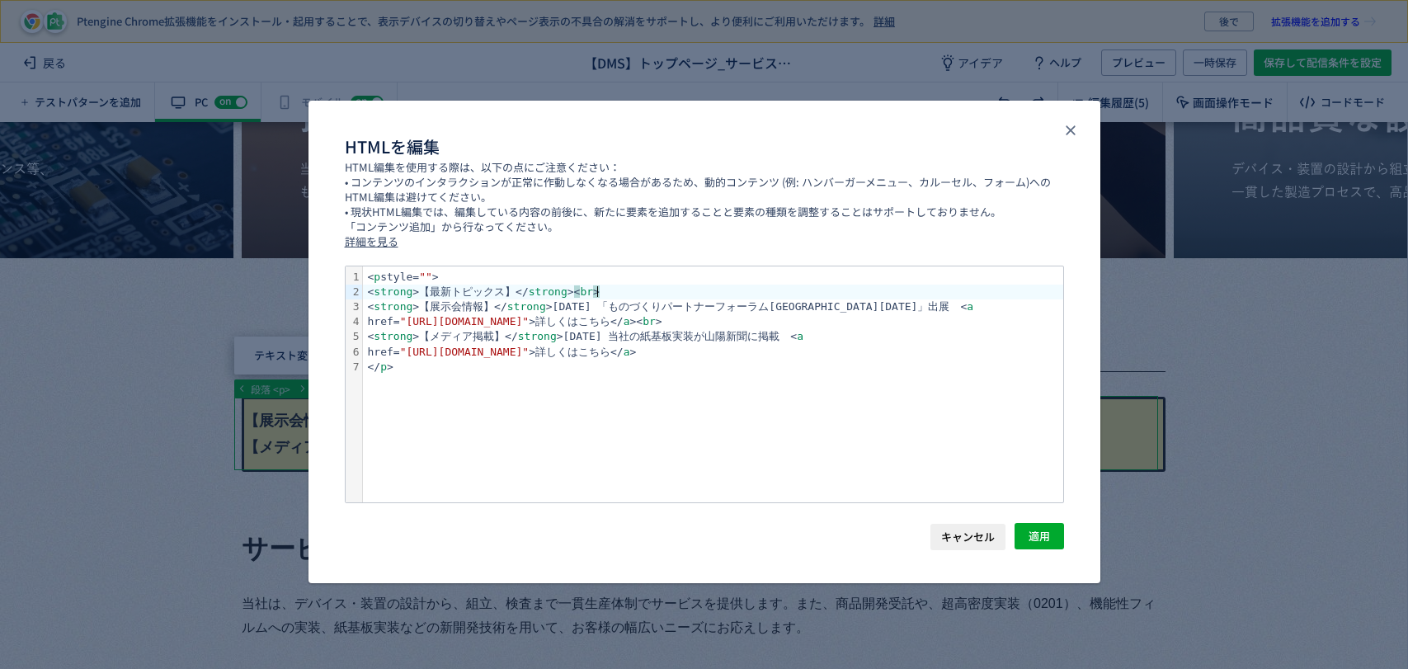
click at [526, 291] on div "< strong >【最新トピックス】</ strong > < br >" at bounding box center [713, 292] width 700 height 15
drag, startPoint x: 521, startPoint y: 291, endPoint x: 541, endPoint y: 305, distance: 24.3
click at [522, 292] on div "< strong >【最新トピックス】</ strong >< br >" at bounding box center [713, 292] width 700 height 15
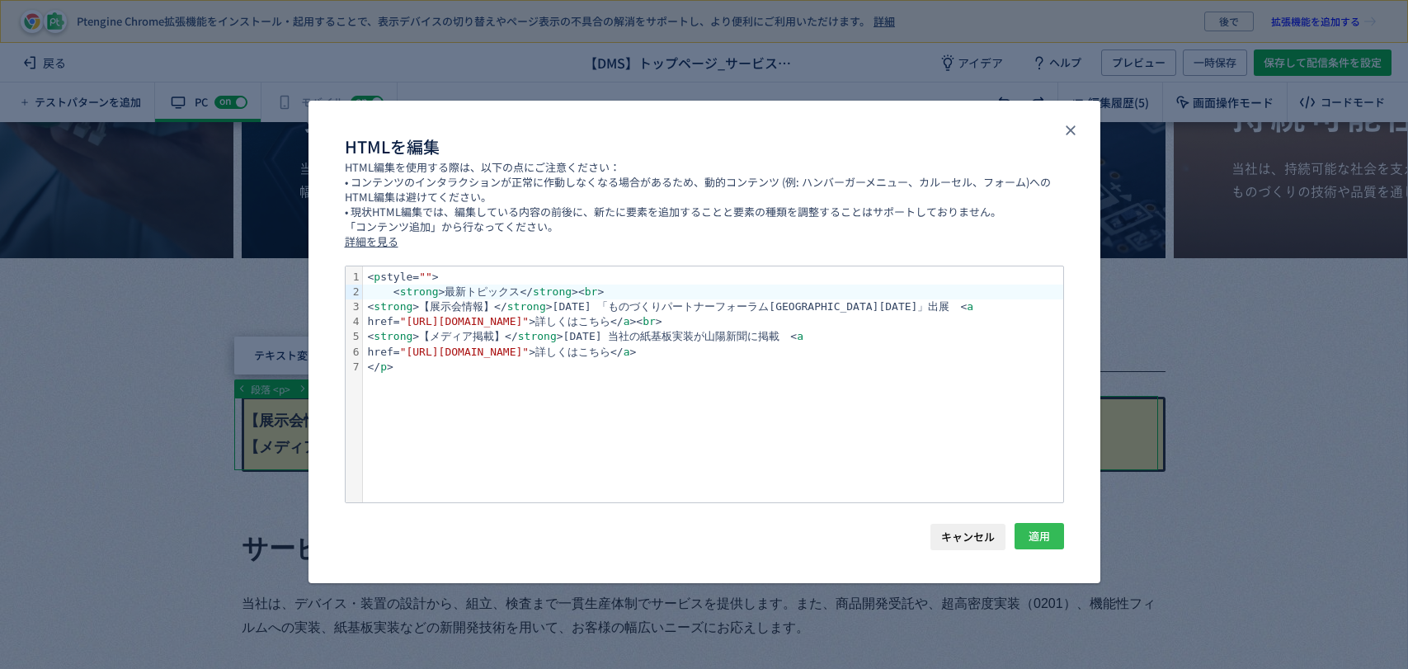
click at [1052, 535] on button "適用" at bounding box center [1039, 536] width 49 height 26
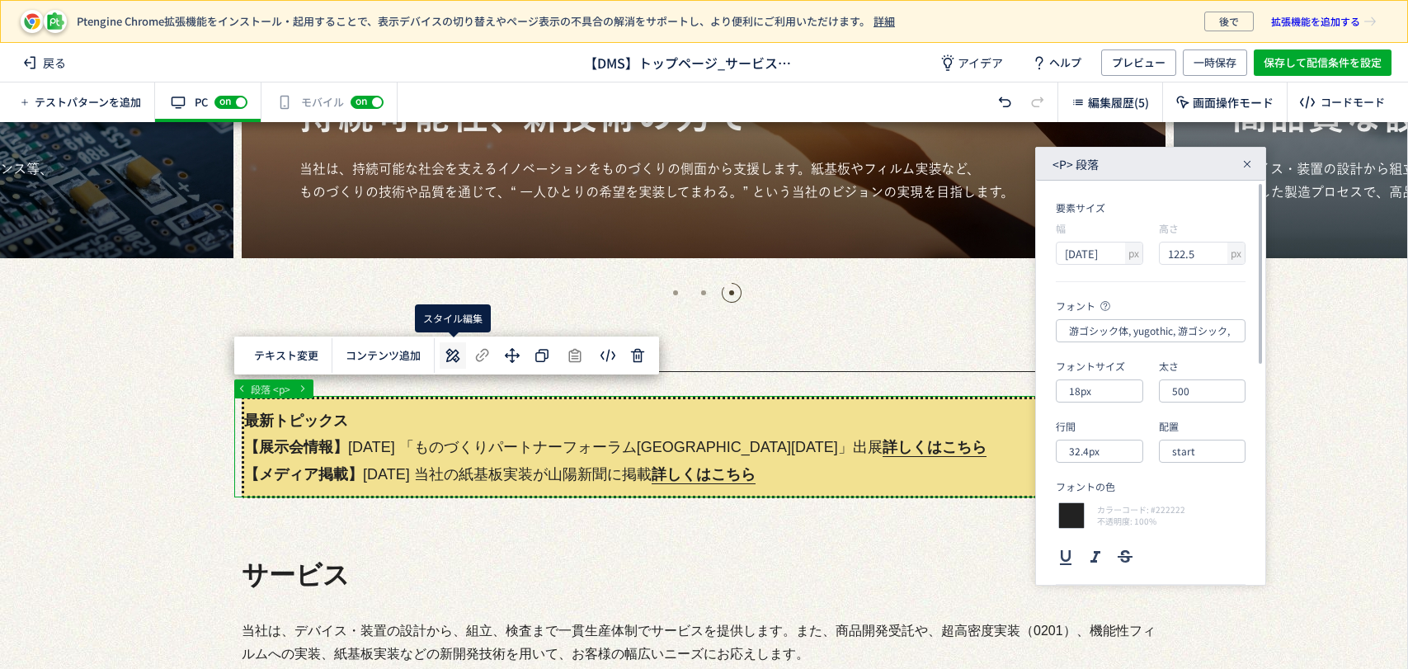
click at [446, 357] on icon at bounding box center [453, 356] width 20 height 20
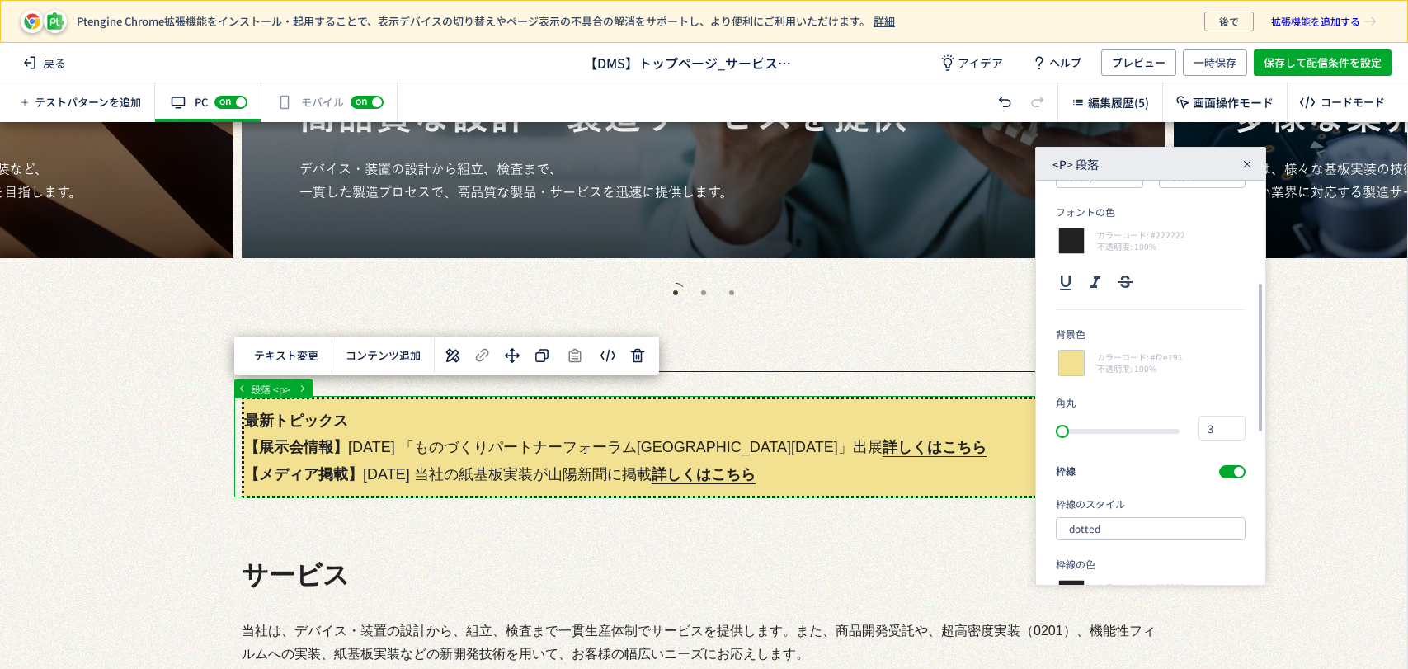
scroll to position [684, 0]
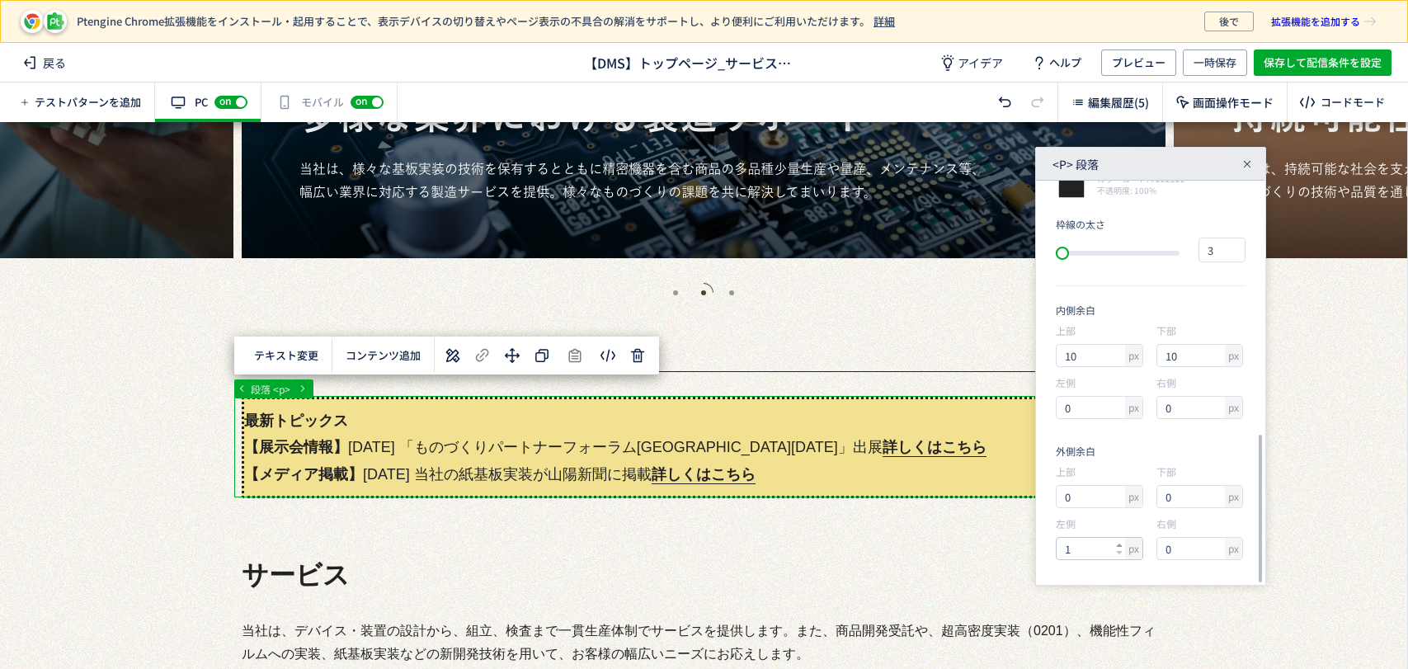
click at [1117, 542] on icon at bounding box center [1119, 545] width 7 height 7
click at [1118, 554] on icon at bounding box center [1119, 552] width 7 height 7
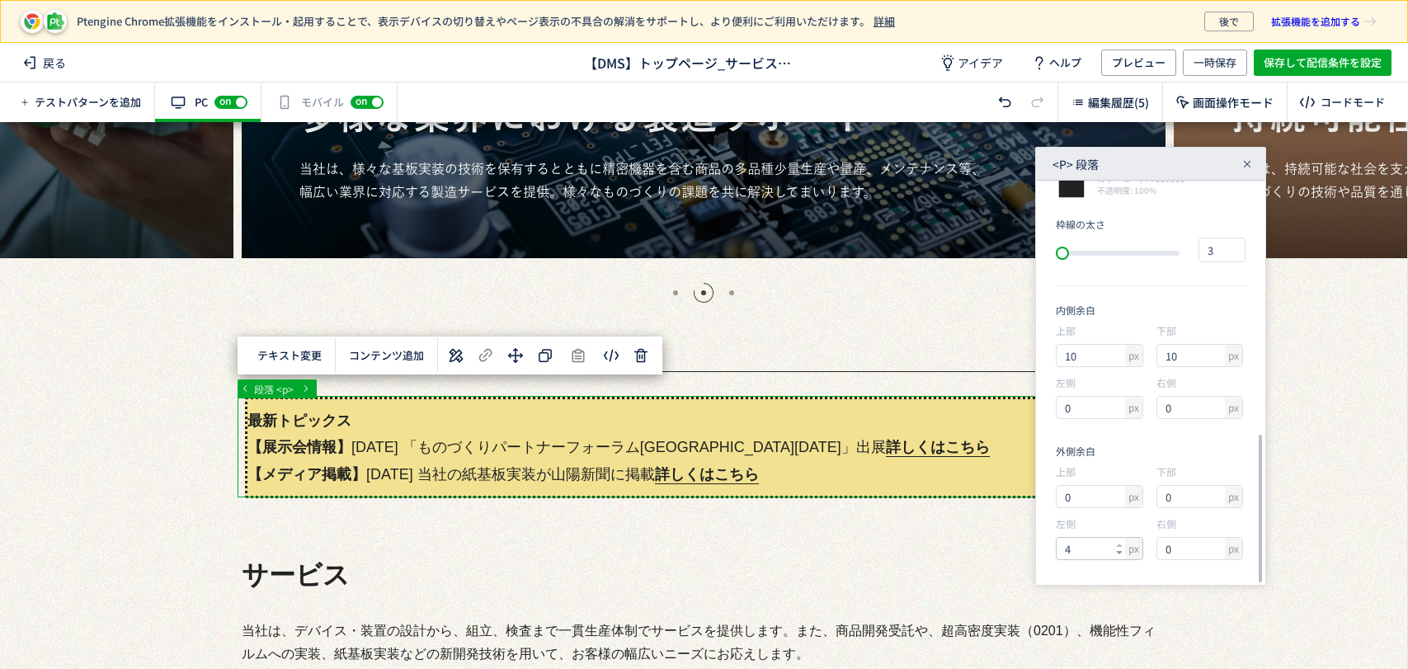
click at [1118, 554] on icon at bounding box center [1119, 552] width 7 height 7
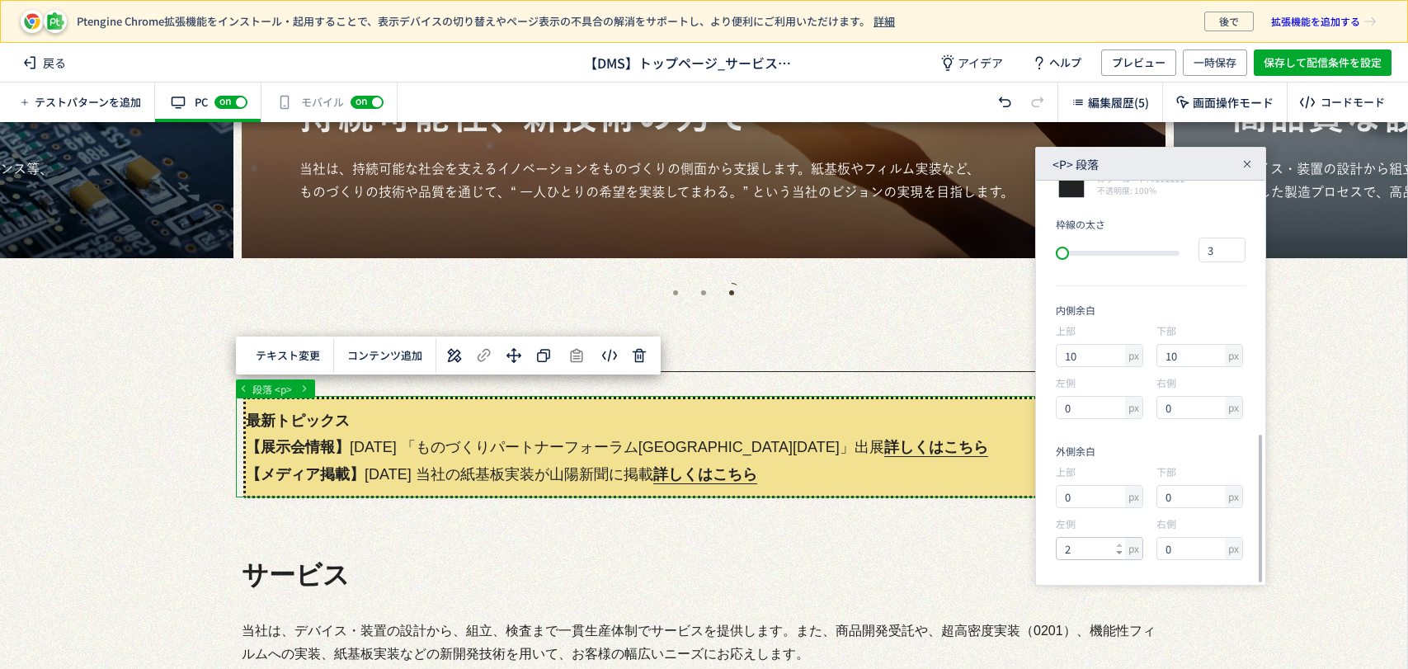
click at [1118, 554] on icon at bounding box center [1119, 552] width 7 height 7
type input "0"
click at [1120, 401] on icon at bounding box center [1119, 404] width 7 height 7
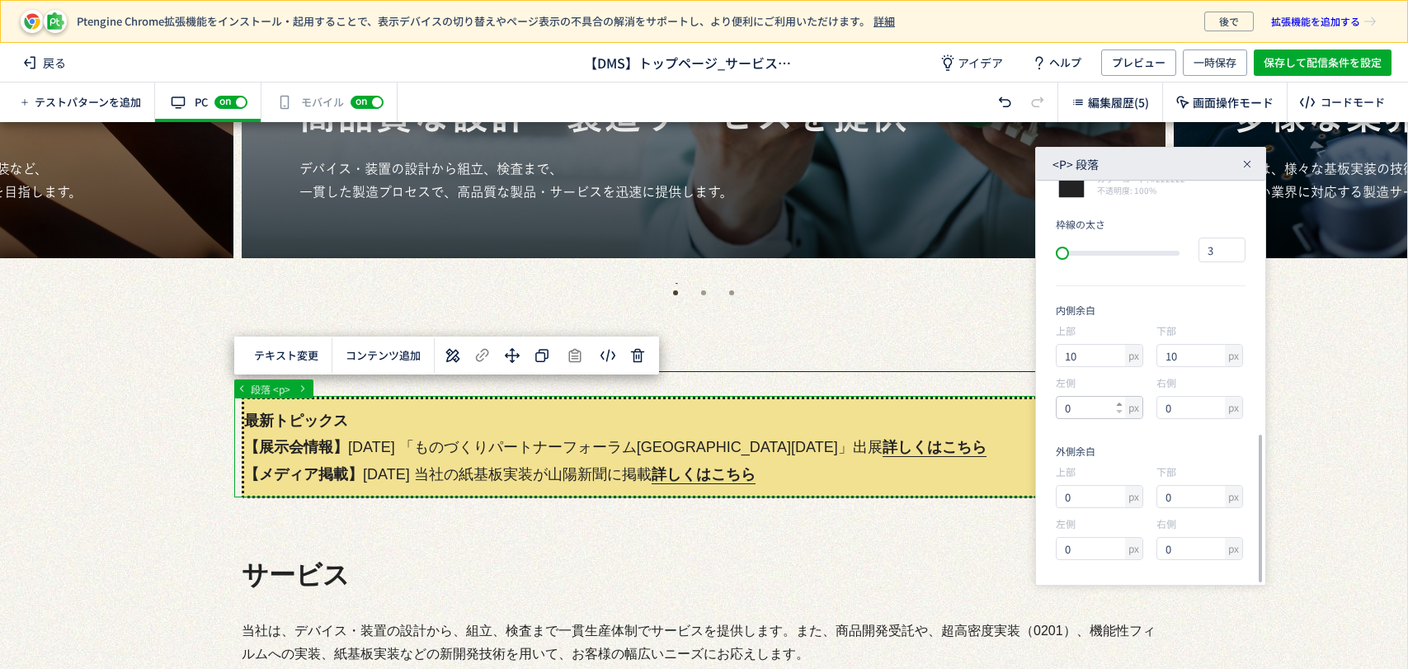
click at [1120, 401] on icon at bounding box center [1119, 404] width 7 height 7
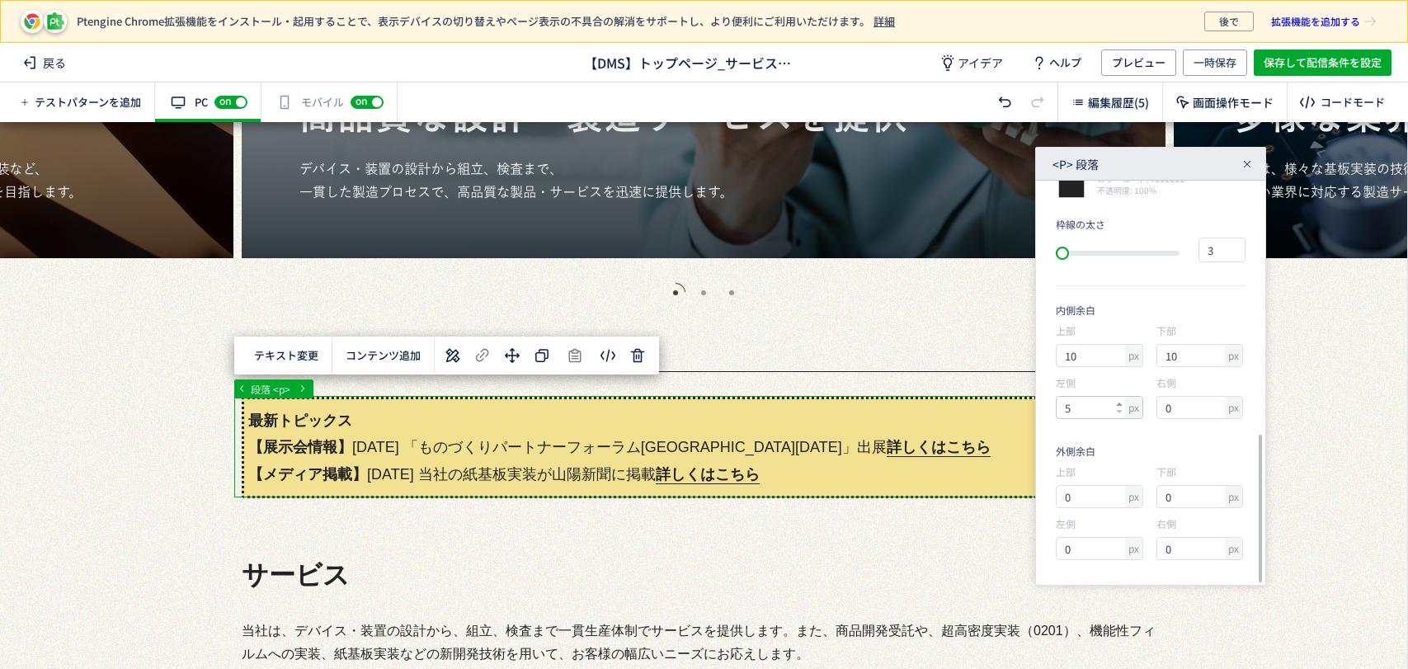
click at [1120, 401] on icon at bounding box center [1119, 404] width 7 height 7
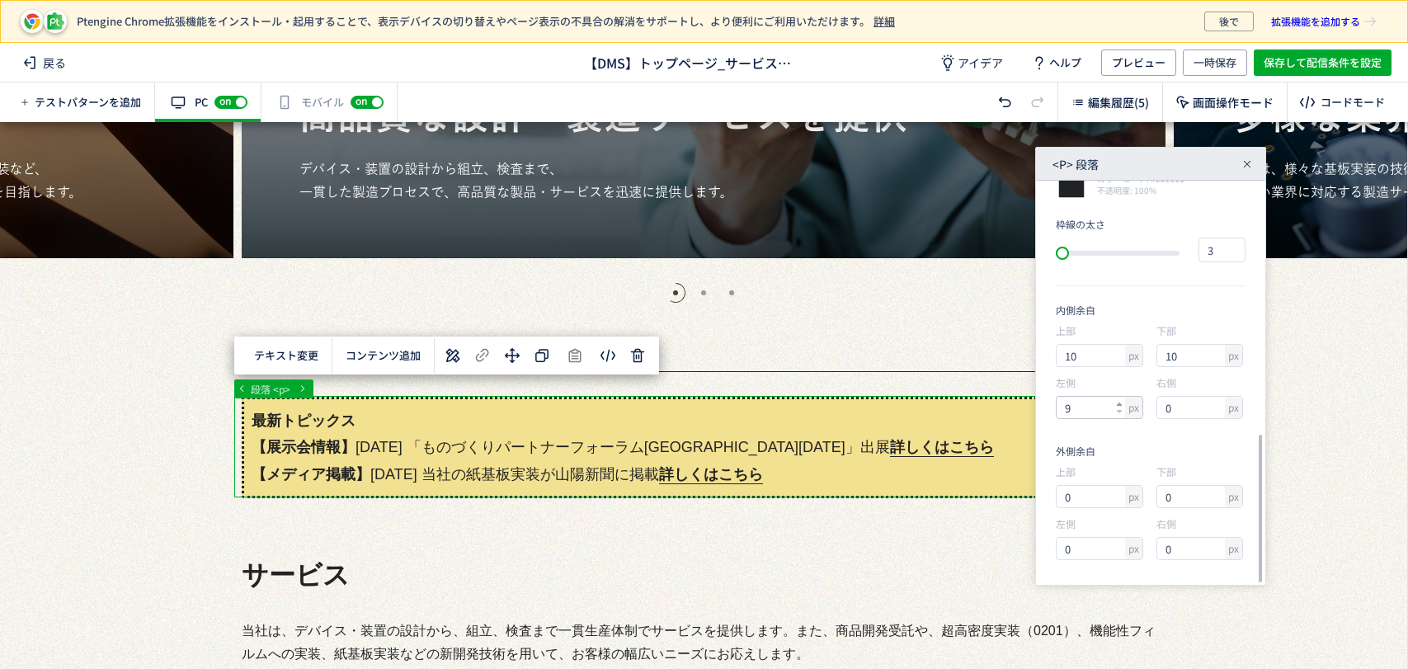
click at [1120, 401] on icon at bounding box center [1119, 404] width 7 height 7
type input "10"
click at [1217, 405] on icon at bounding box center [1219, 404] width 7 height 7
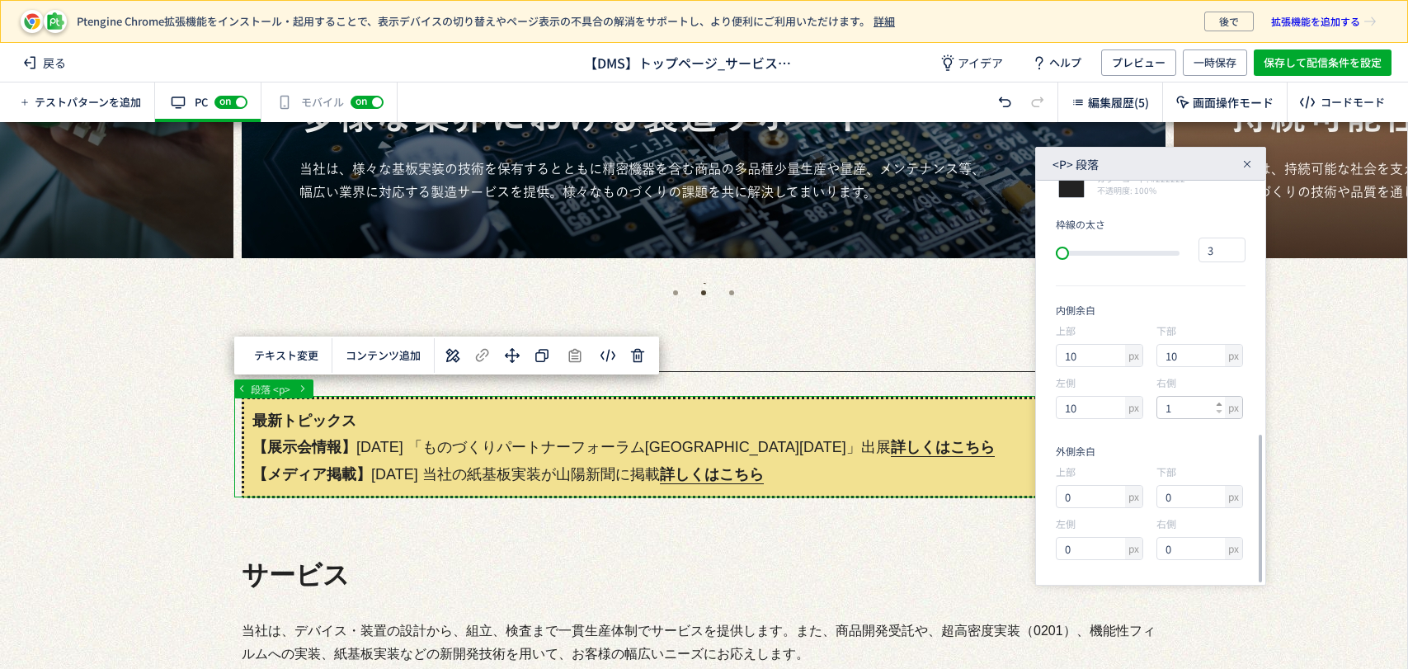
click at [1217, 405] on icon at bounding box center [1219, 404] width 7 height 7
click at [1217, 404] on icon at bounding box center [1219, 404] width 7 height 7
click at [1217, 404] on use at bounding box center [1220, 404] width 6 height 3
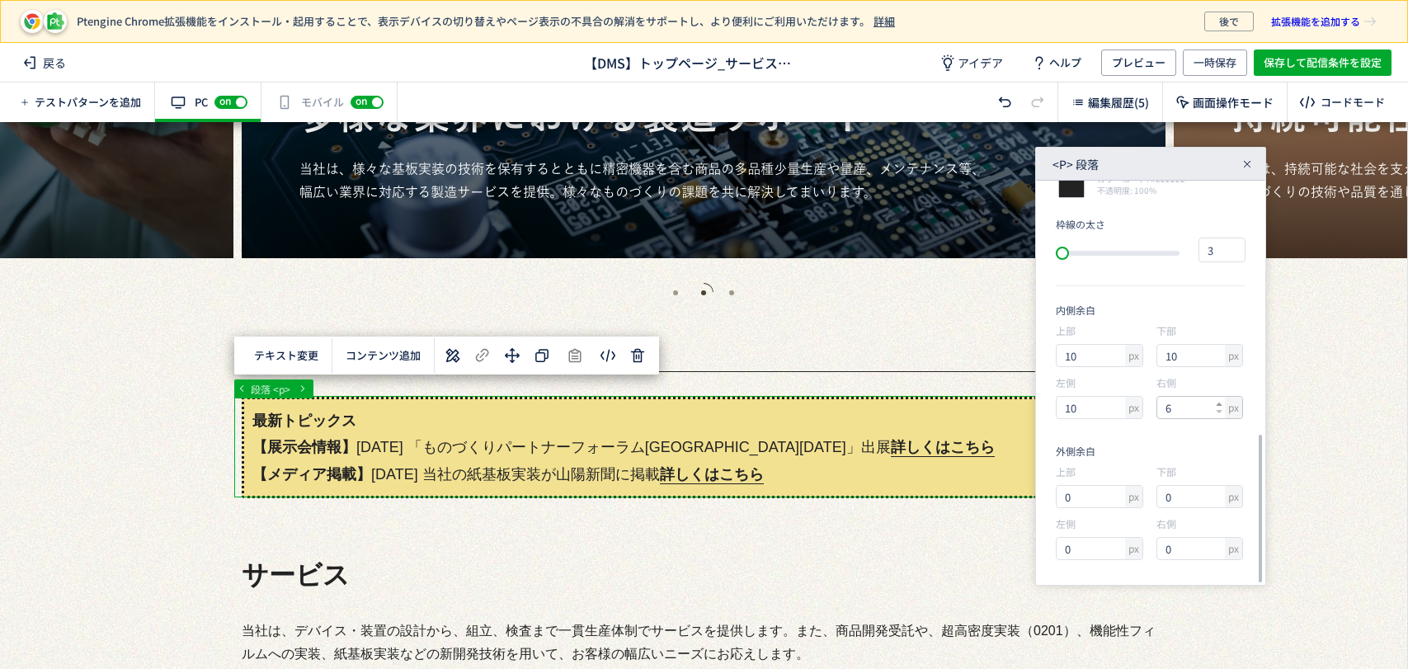
click at [1217, 404] on use at bounding box center [1220, 404] width 6 height 3
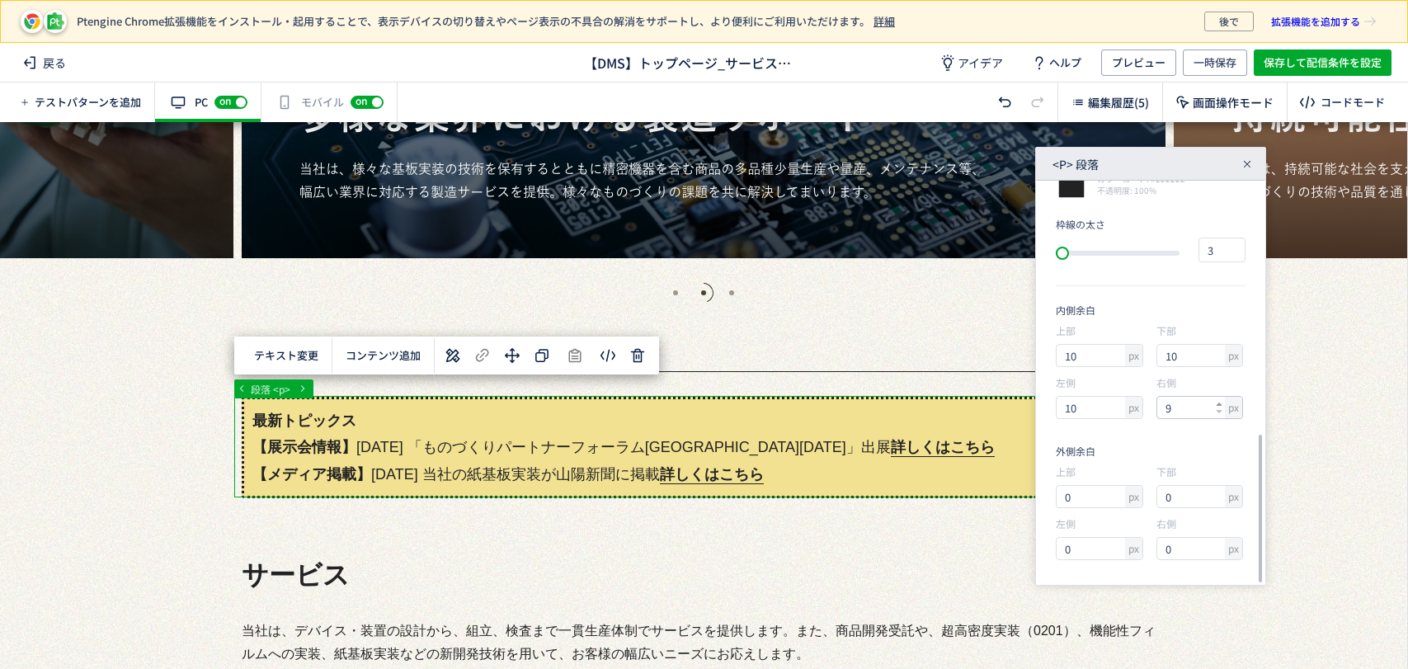
type input "10"
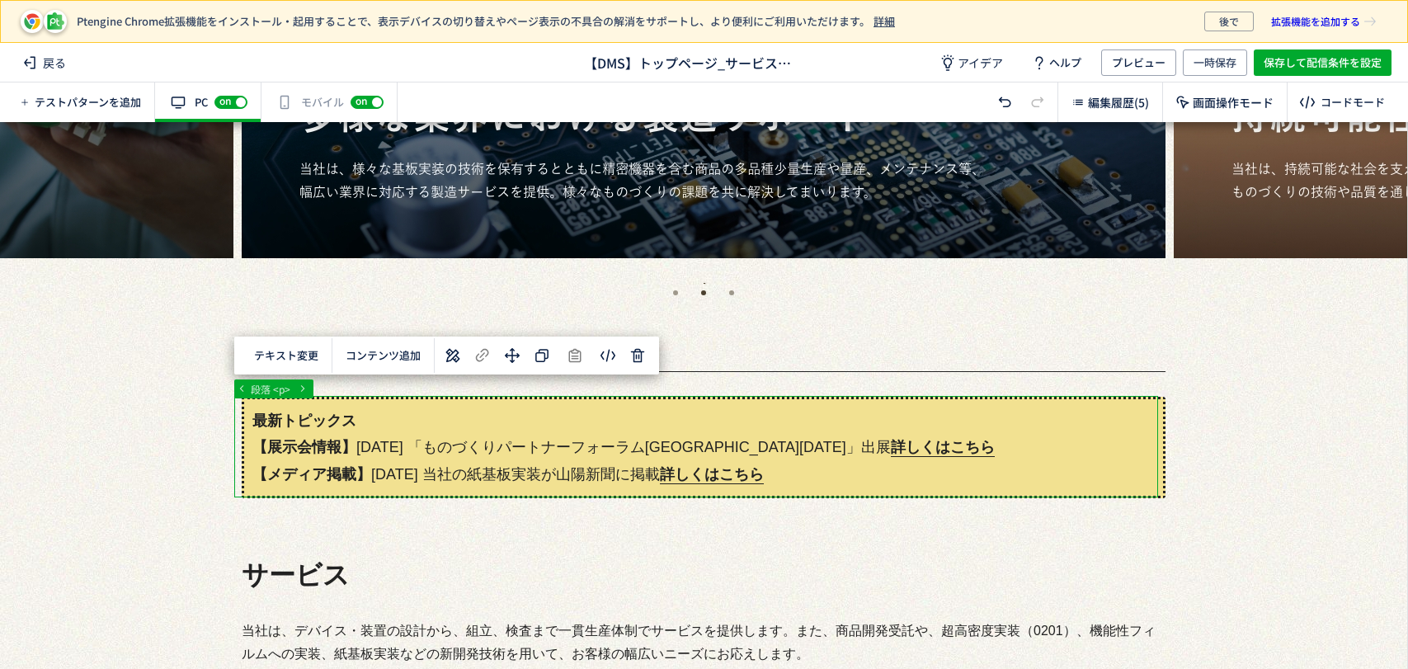
click at [606, 363] on body "Ptengine Chrome拡張機能をインストール・起用することで、表示デバイスの切り替えやページ表示の不具合の解消をサポートし、より便利にご利用いただけま…" at bounding box center [704, 334] width 1408 height 669
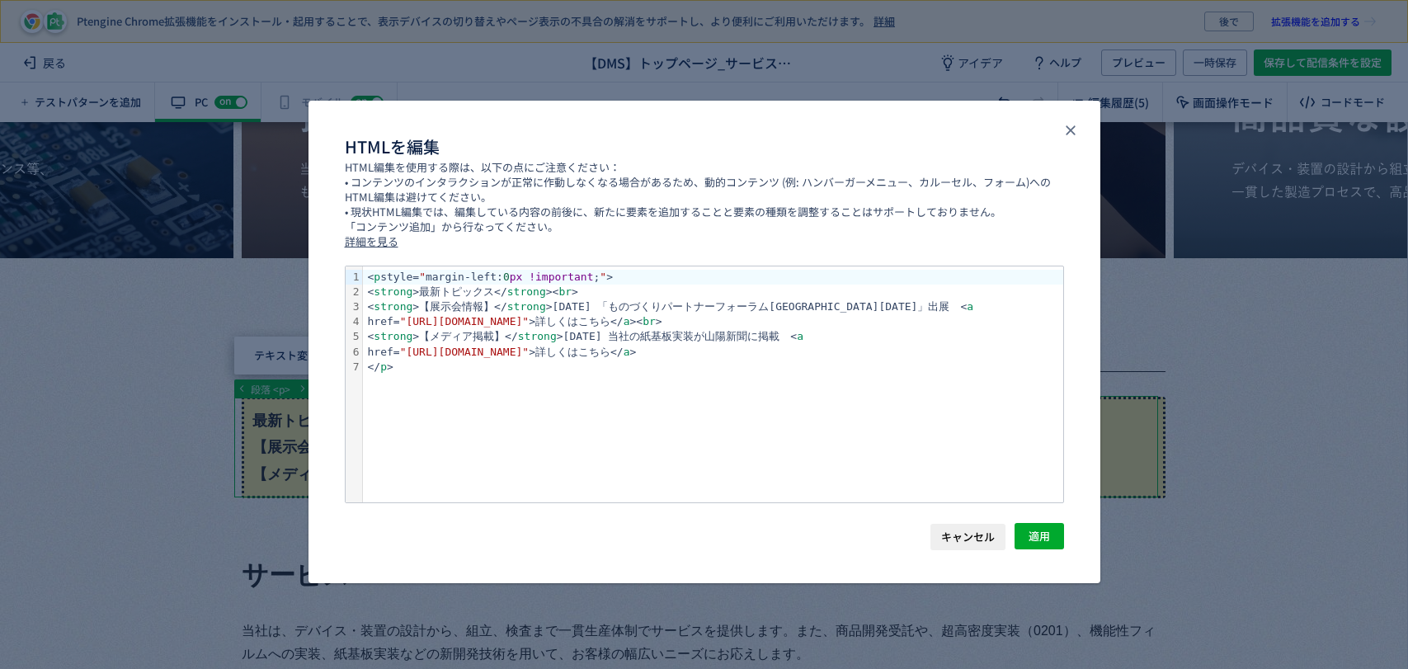
click at [428, 294] on div "< strong >最新トピックス</ strong >< br >" at bounding box center [713, 292] width 700 height 15
click at [436, 290] on div "< strong >最新トピックス</ strong >< br >" at bounding box center [713, 292] width 700 height 15
click at [939, 301] on div "< strong >【展示会情報】</ strong >[DATE] 「ものづくりパートナー[GEOGRAPHIC_DATA][DATE]」出展　< a" at bounding box center [713, 306] width 700 height 15
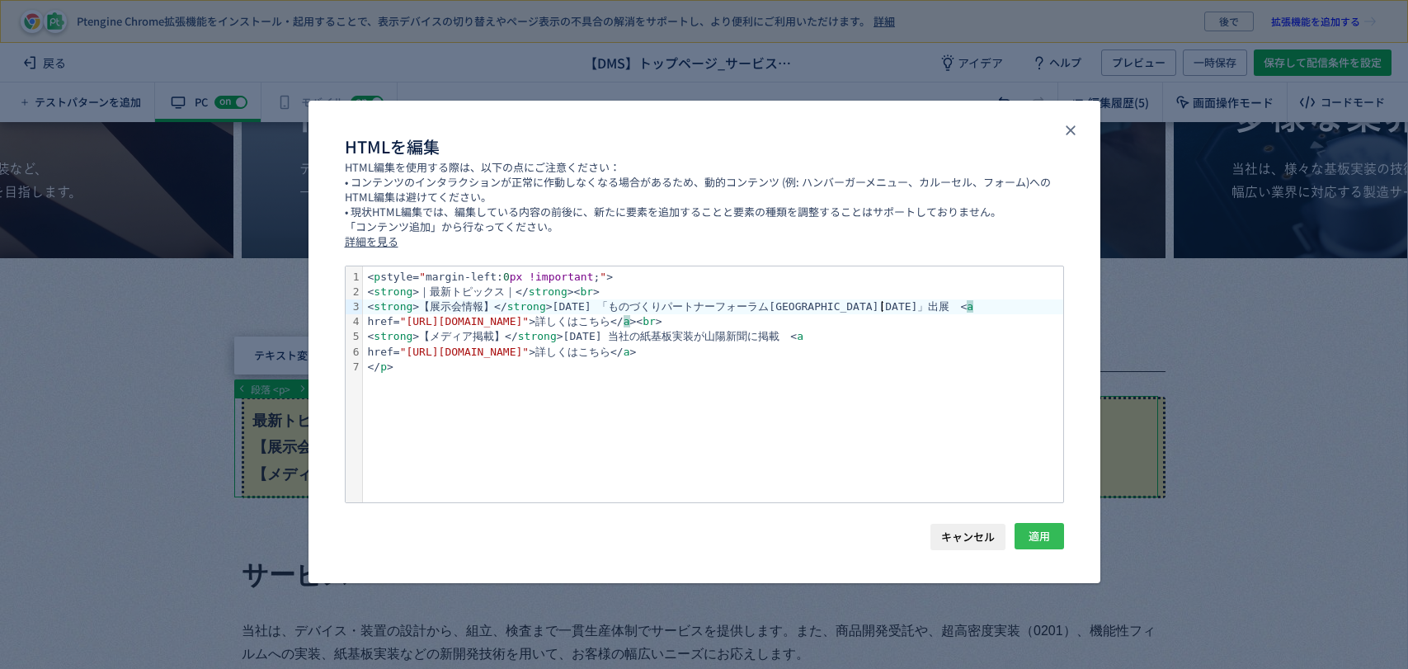
click at [1045, 534] on span "適用" at bounding box center [1039, 536] width 21 height 26
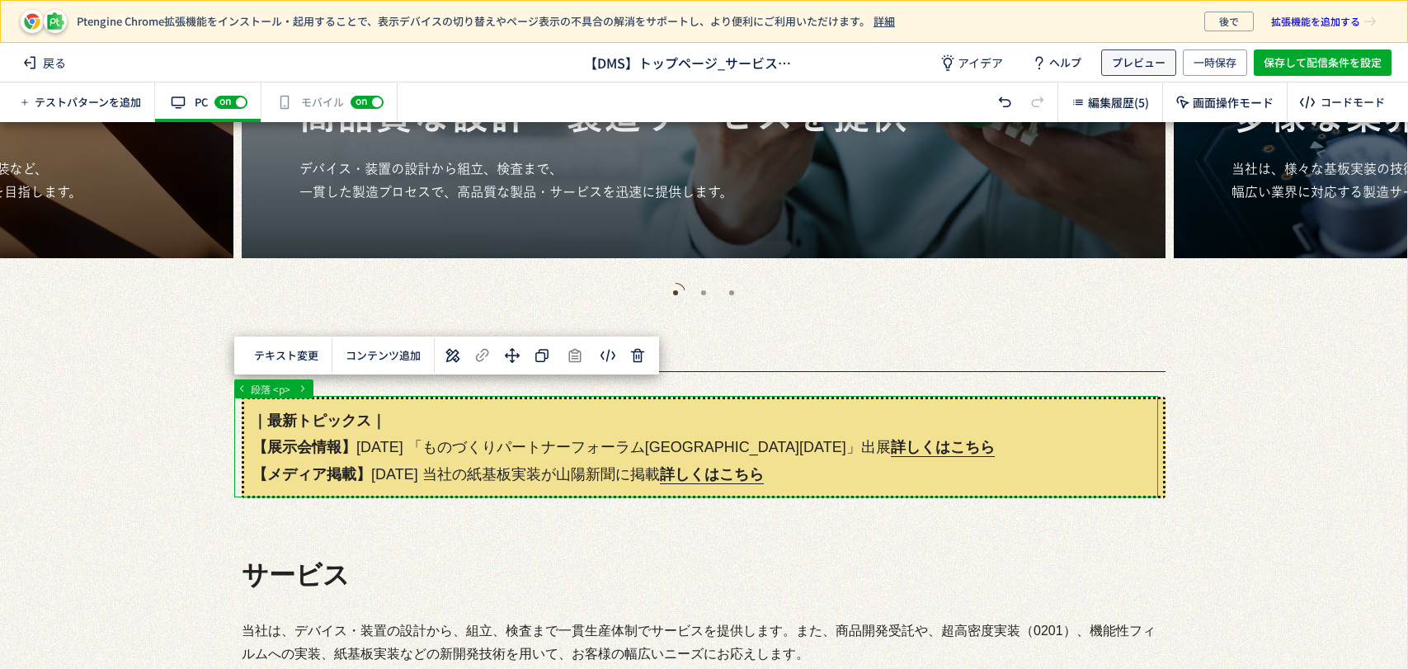
click at [1156, 64] on span "プレビュー" at bounding box center [1139, 62] width 54 height 26
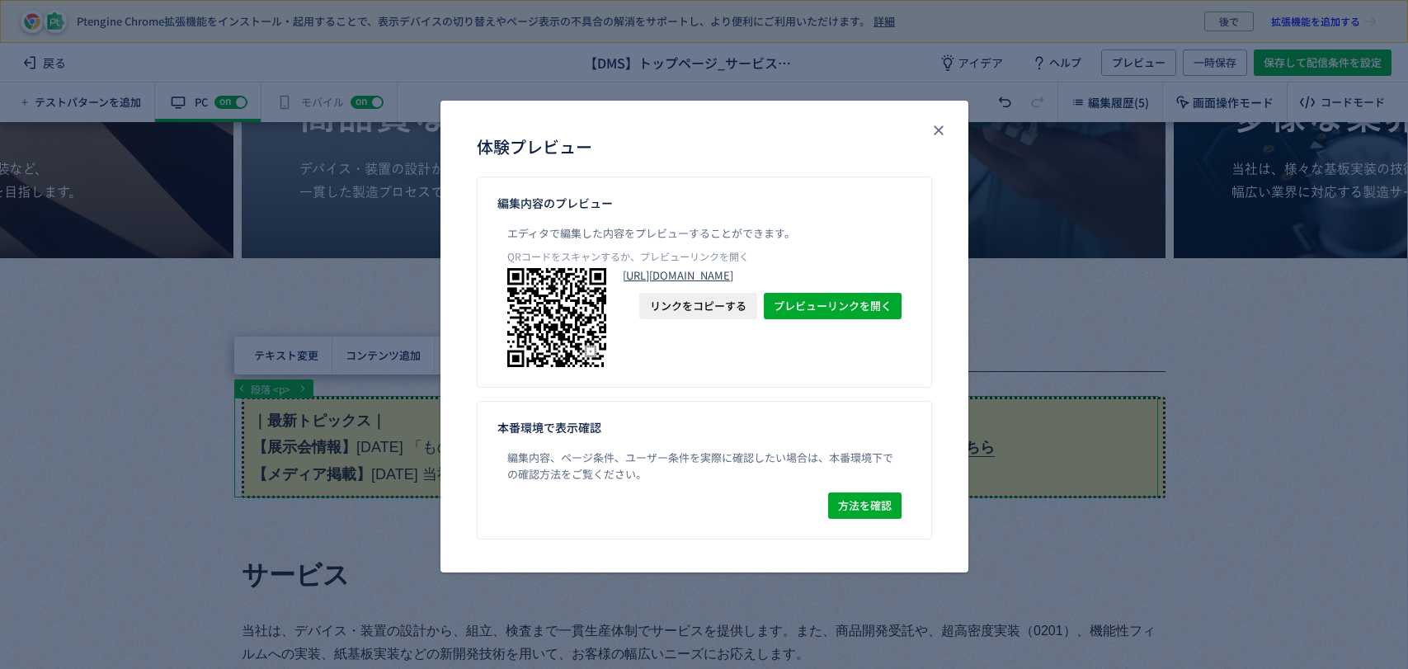
click at [818, 283] on link "[URL][DOMAIN_NAME]" at bounding box center [762, 275] width 279 height 15
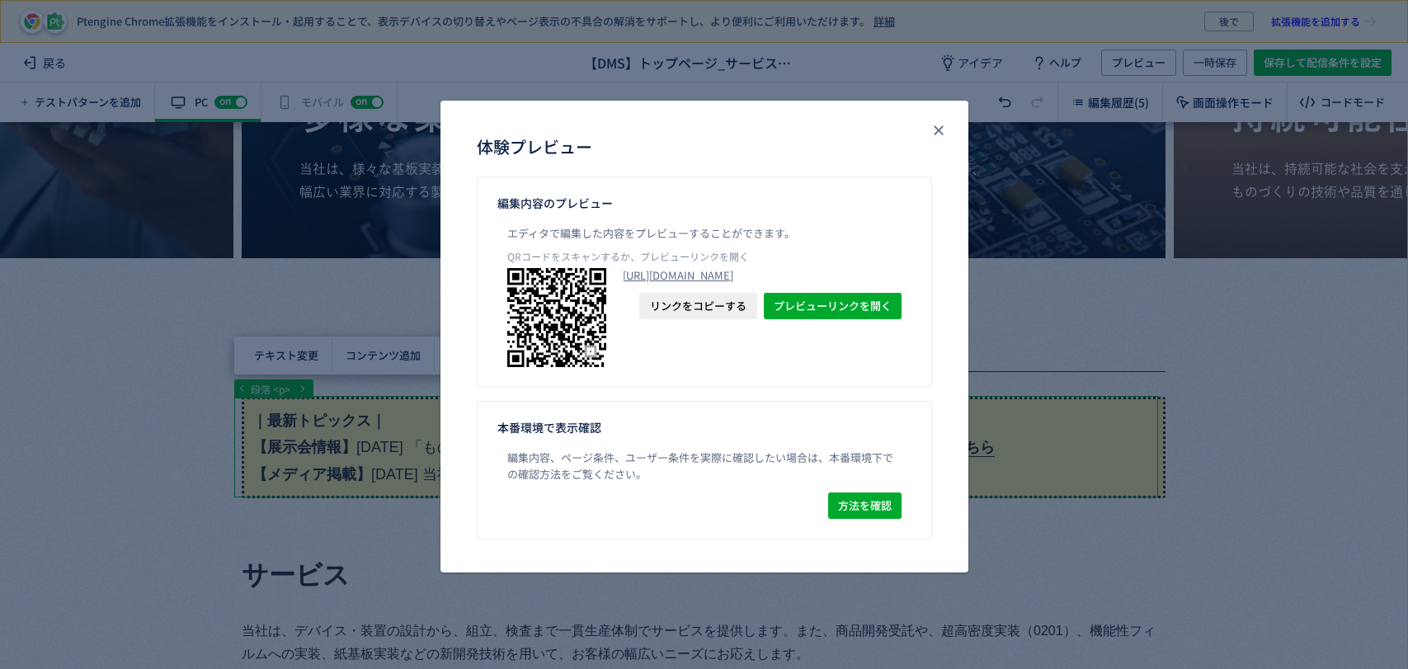
click at [718, 319] on span "リンクをコピーする" at bounding box center [698, 306] width 97 height 26
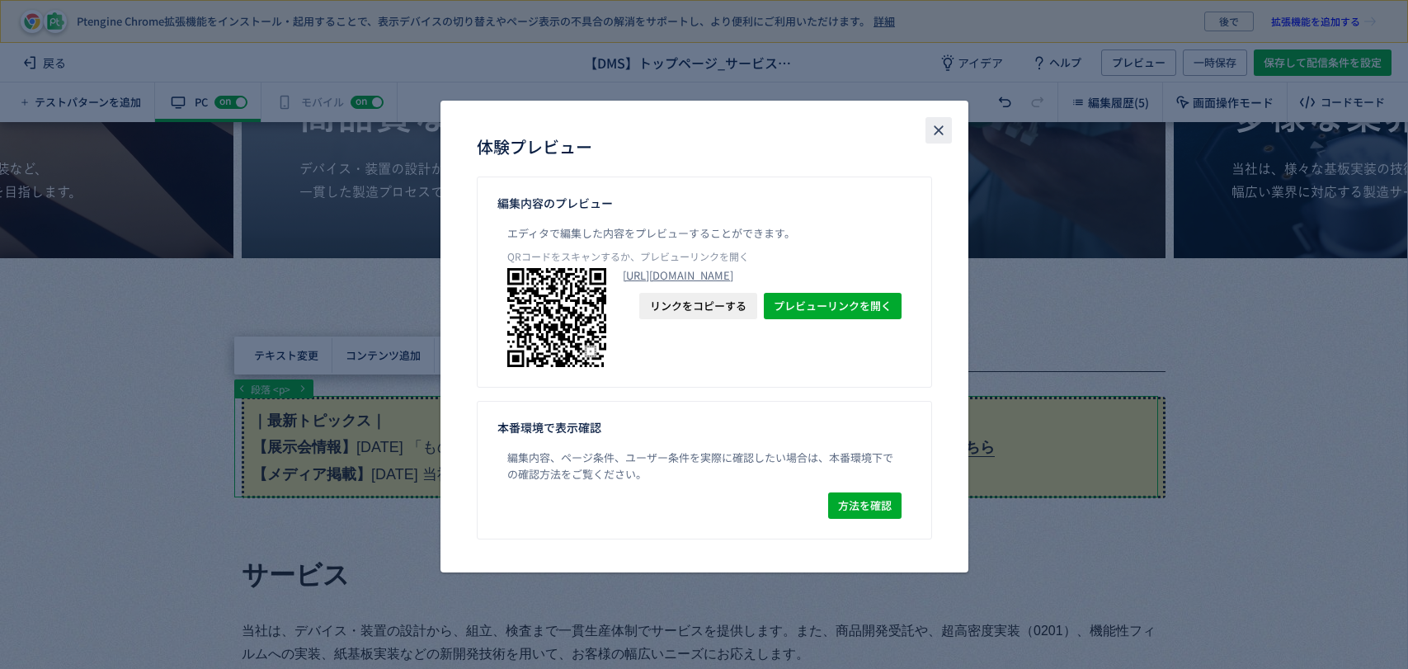
click at [930, 139] on button "close" at bounding box center [938, 130] width 26 height 26
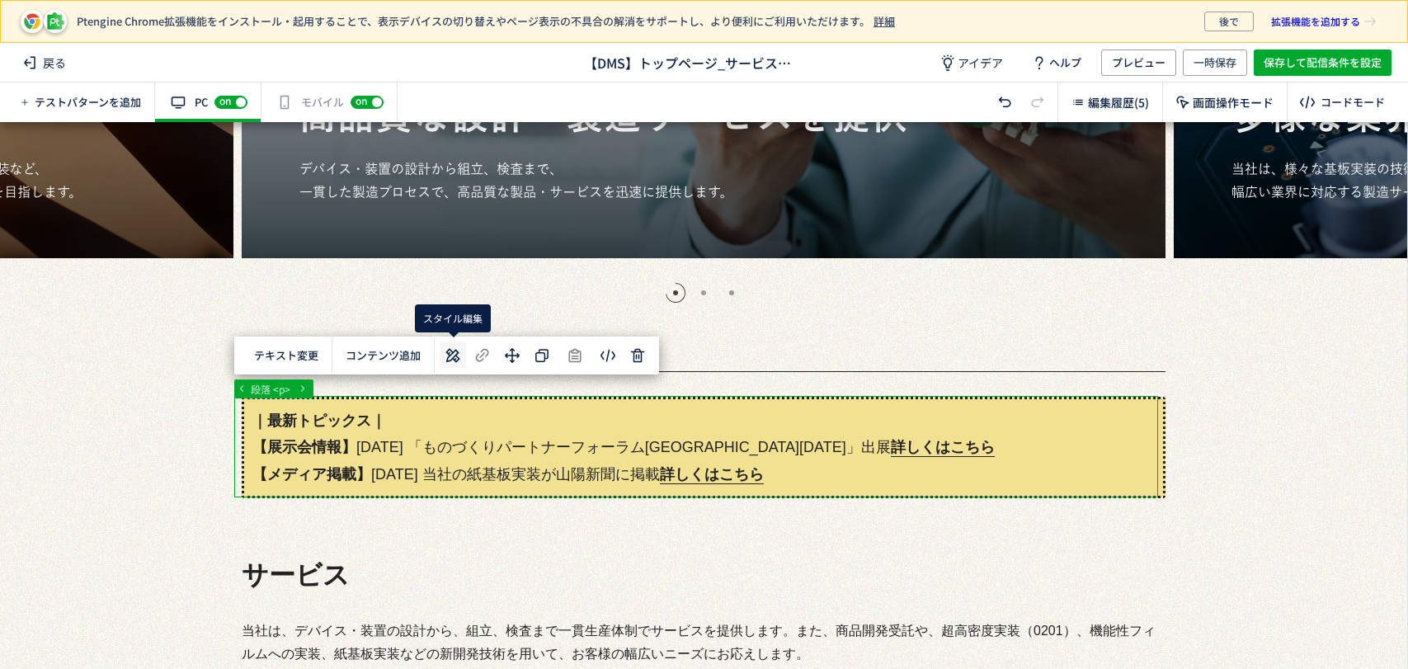
click at [457, 351] on use at bounding box center [453, 356] width 14 height 14
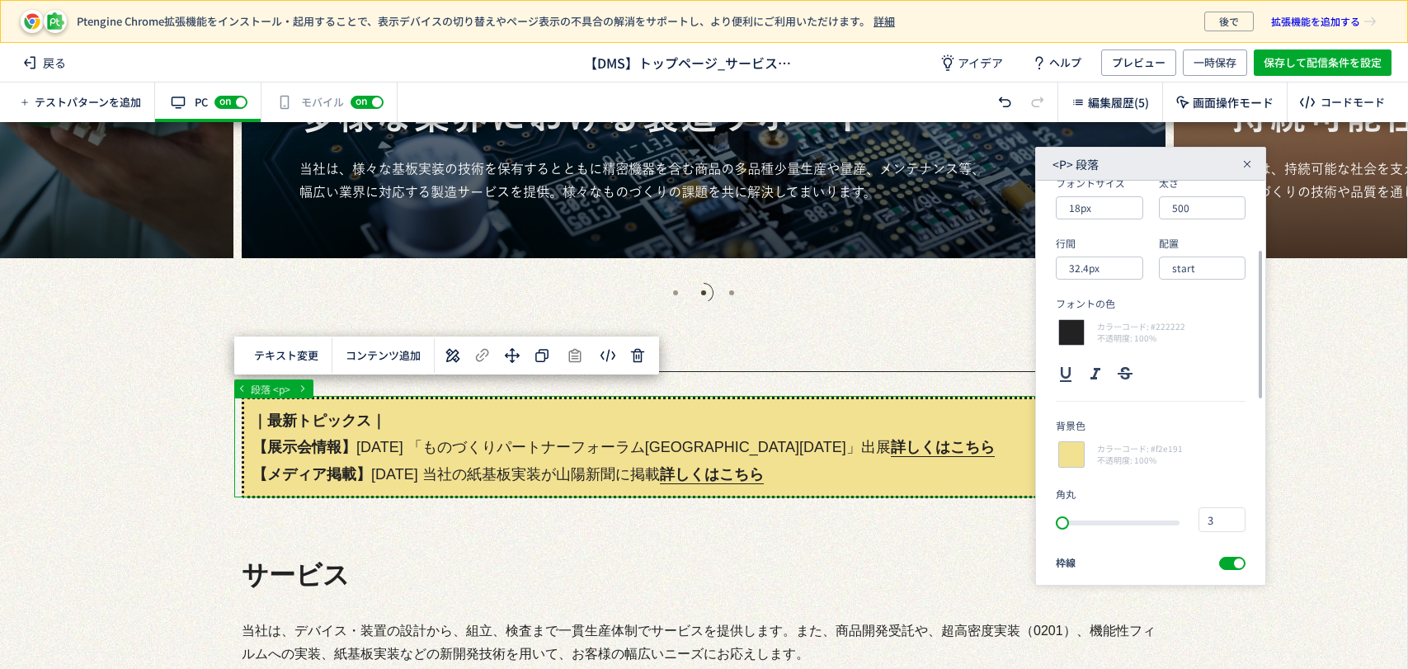
scroll to position [275, 0]
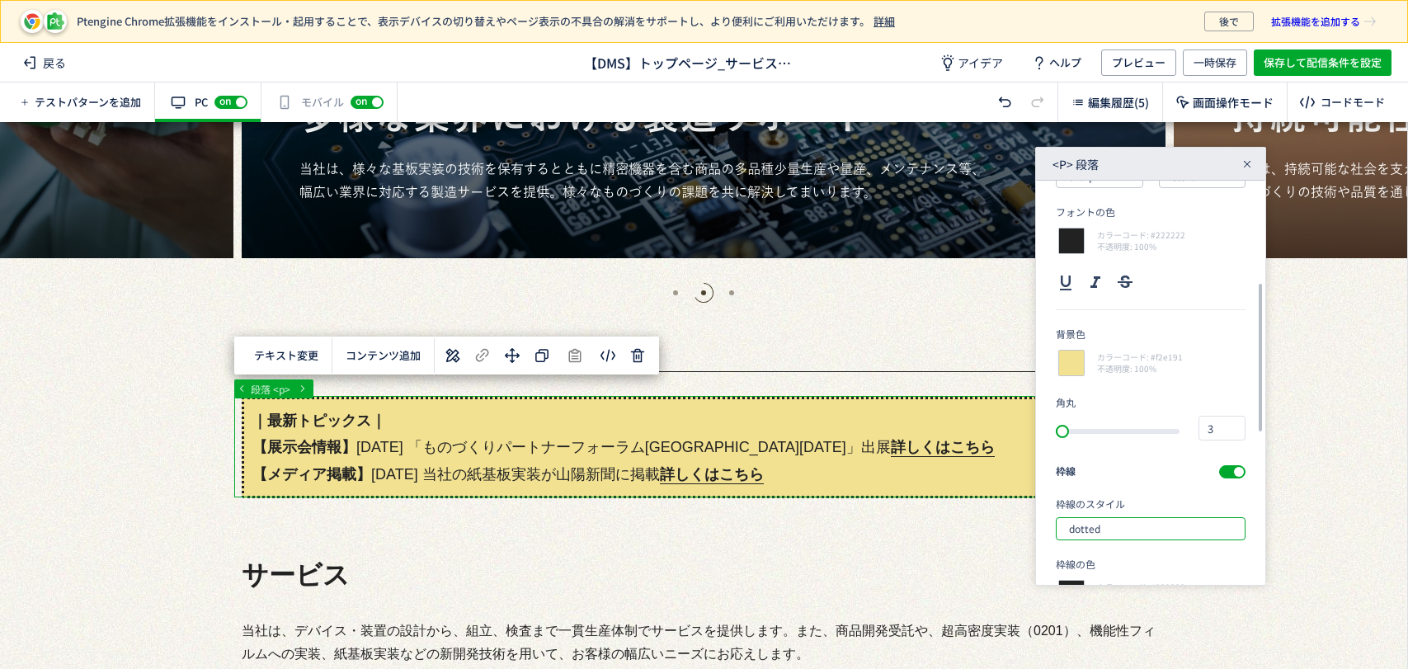
click at [1182, 523] on input "dotted" at bounding box center [1151, 528] width 190 height 23
click at [1121, 430] on div "solid" at bounding box center [1157, 428] width 169 height 28
type input "solid"
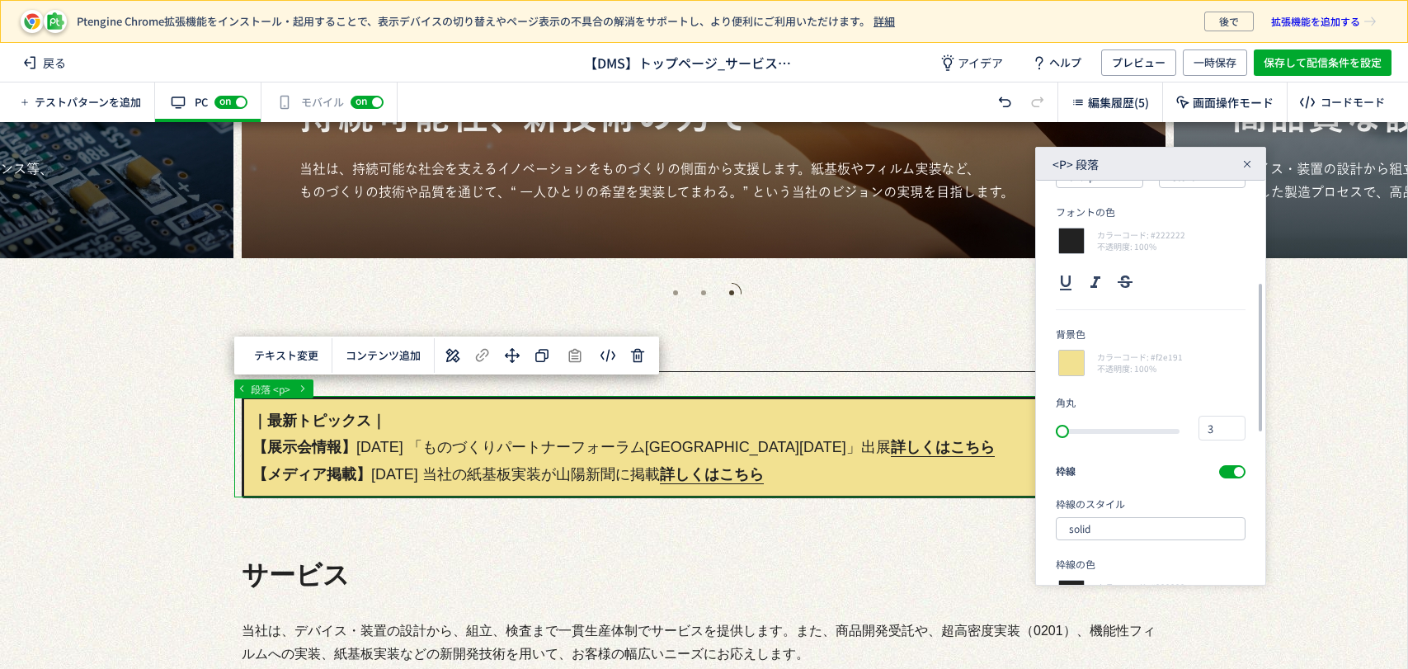
scroll to position [458, 0]
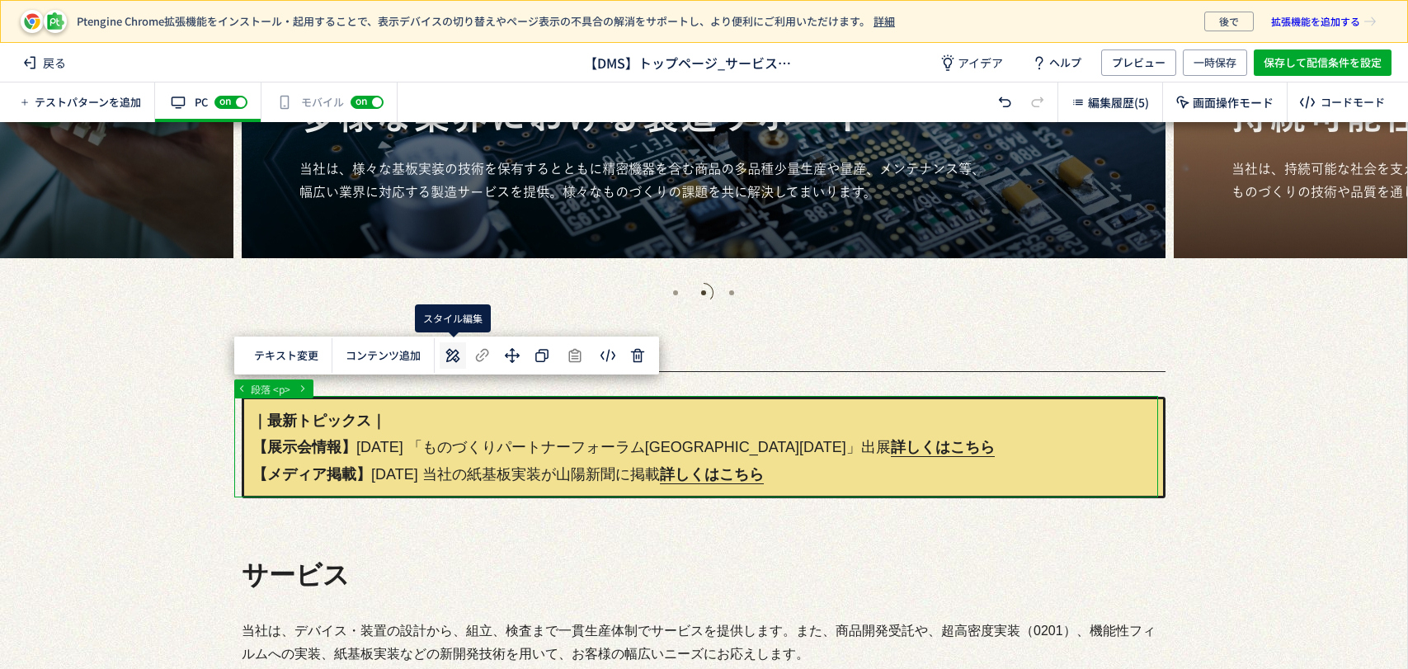
click at [454, 356] on use at bounding box center [453, 356] width 14 height 14
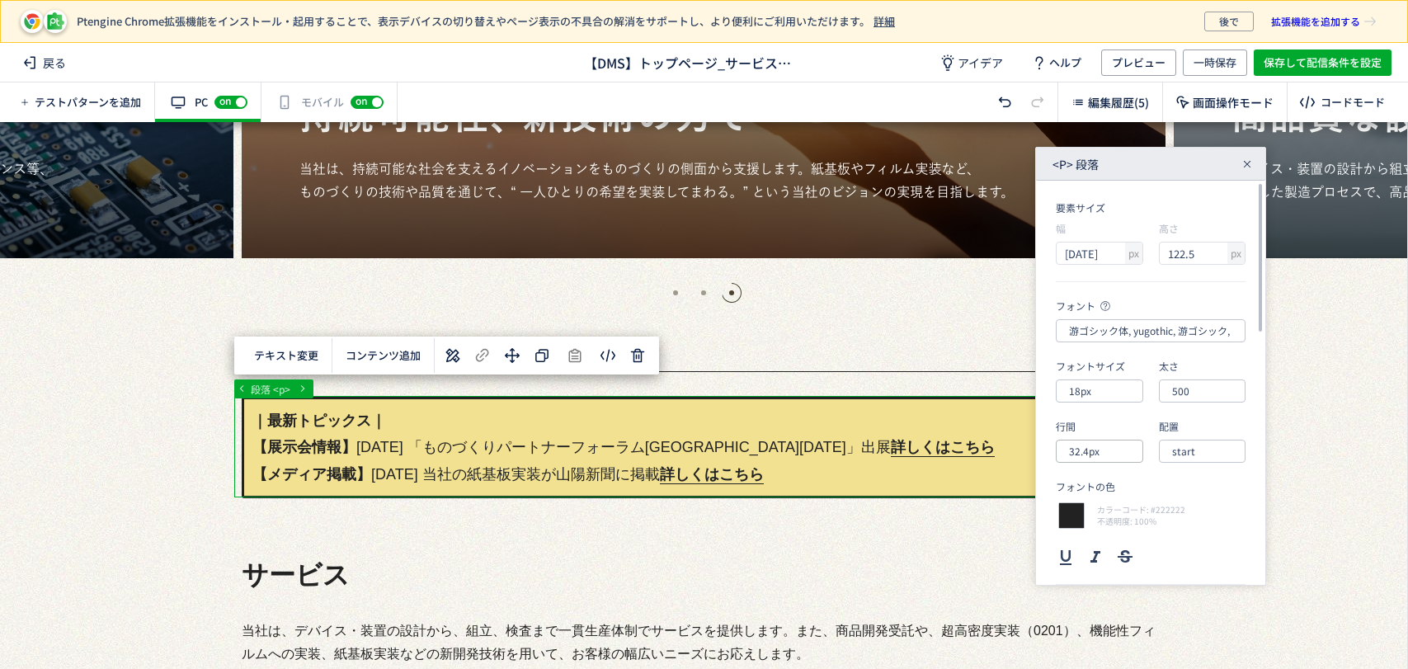
scroll to position [92, 0]
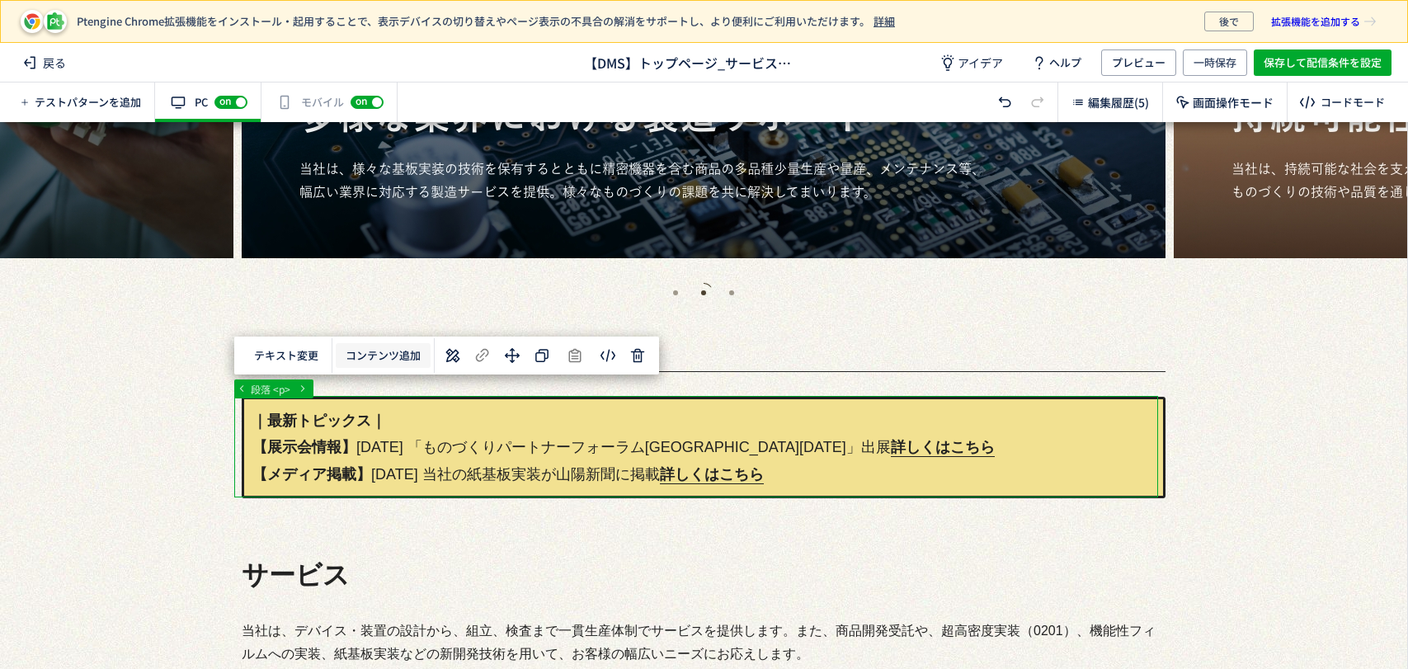
click at [409, 355] on button "コンテンツ追加" at bounding box center [383, 356] width 95 height 26
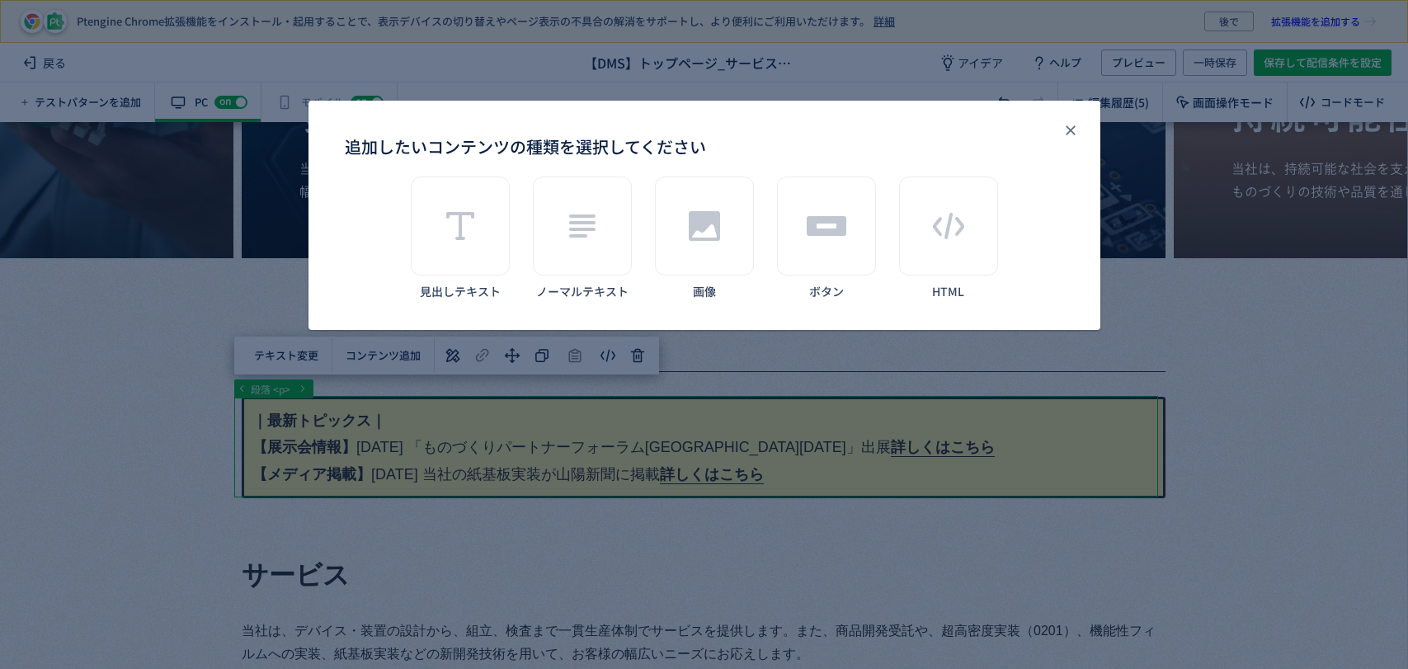
click at [406, 393] on span "選択した要素の前" at bounding box center [384, 399] width 86 height 16
click at [813, 250] on div "追加したいコンテンツの種類を選択してください" at bounding box center [826, 226] width 99 height 99
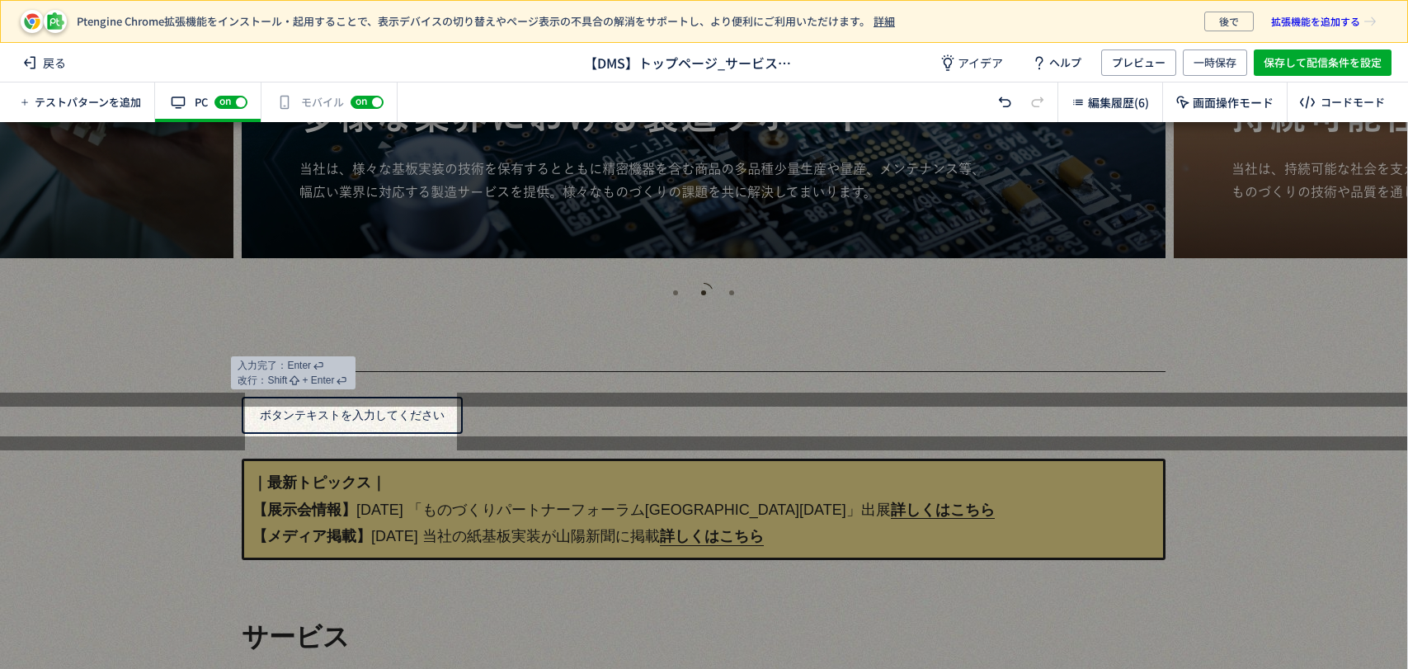
click at [308, 420] on button "ボタンテキストを入力してください" at bounding box center [352, 415] width 221 height 37
drag, startPoint x: 257, startPoint y: 407, endPoint x: 421, endPoint y: 437, distance: 166.8
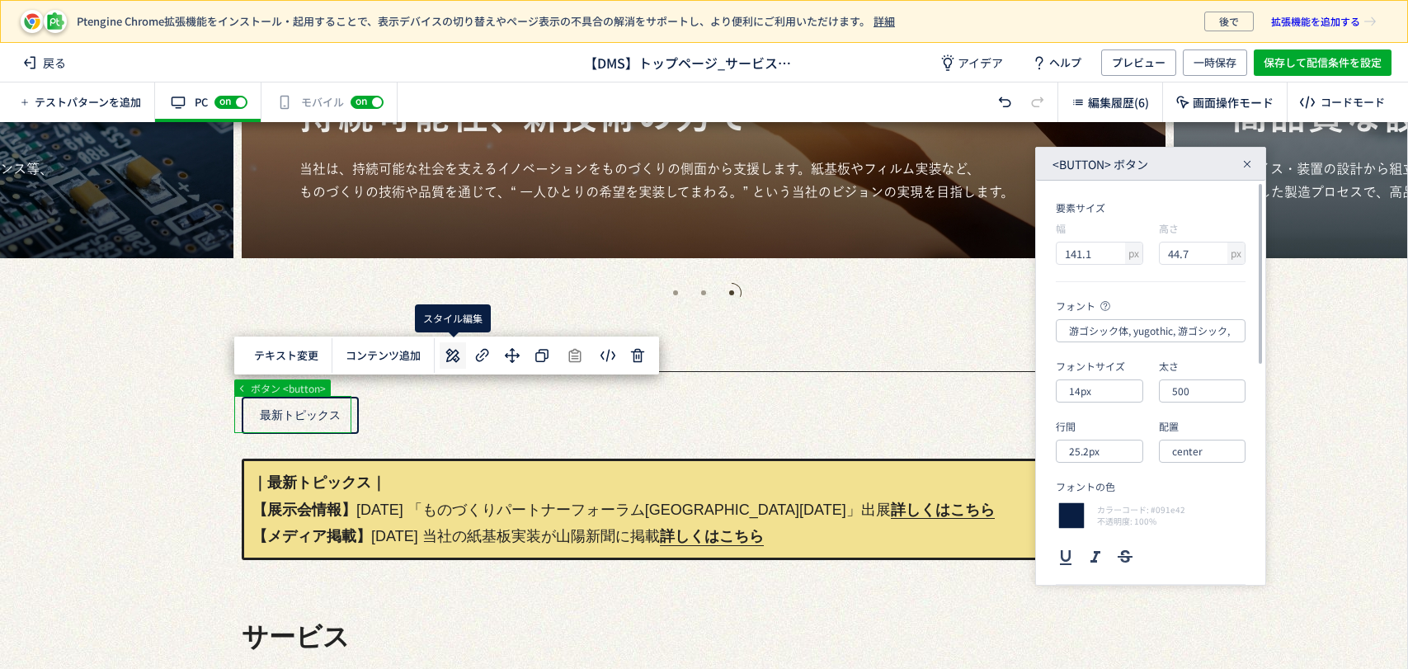
click at [449, 351] on icon at bounding box center [453, 356] width 20 height 20
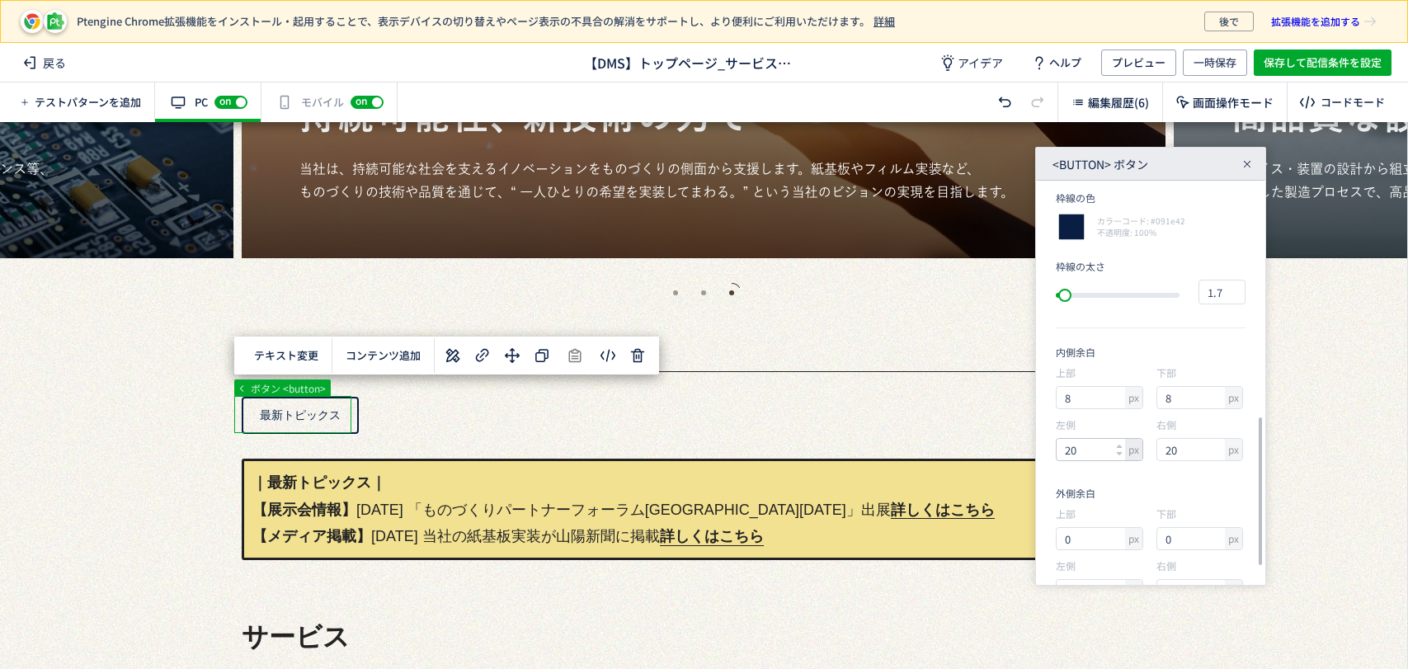
scroll to position [684, 0]
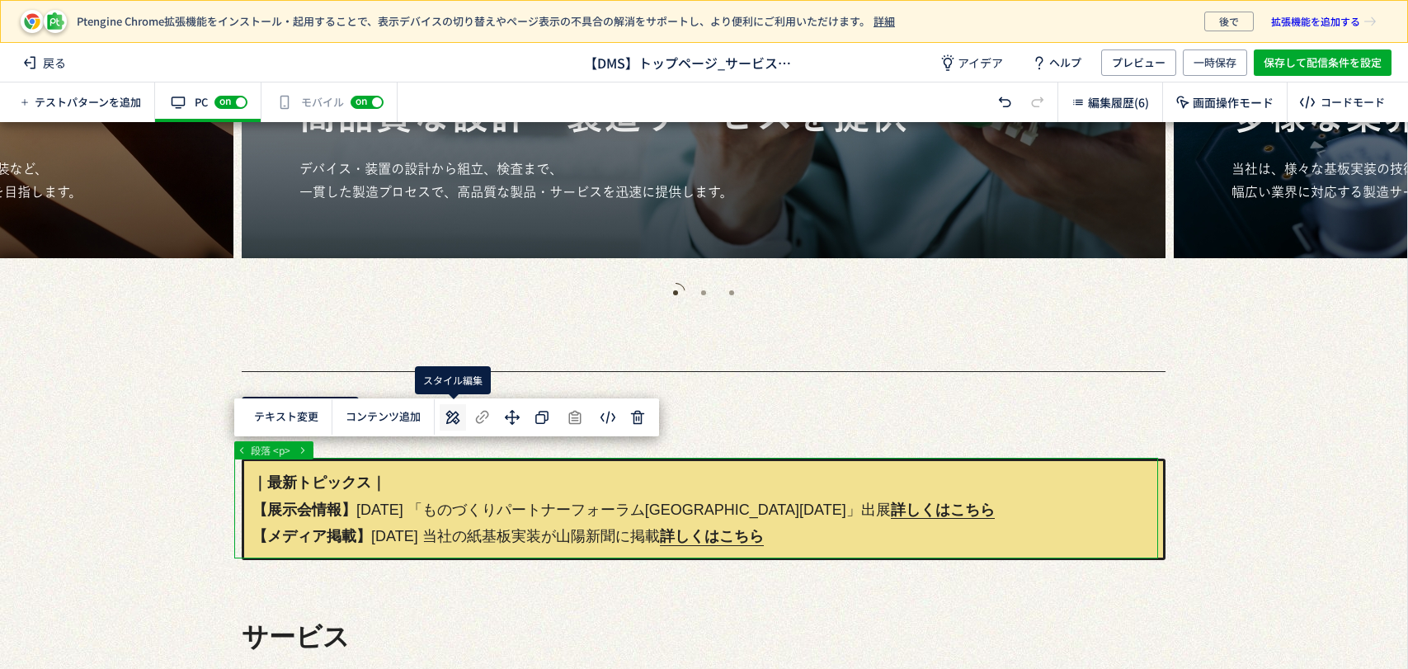
click at [450, 423] on icon at bounding box center [453, 417] width 20 height 20
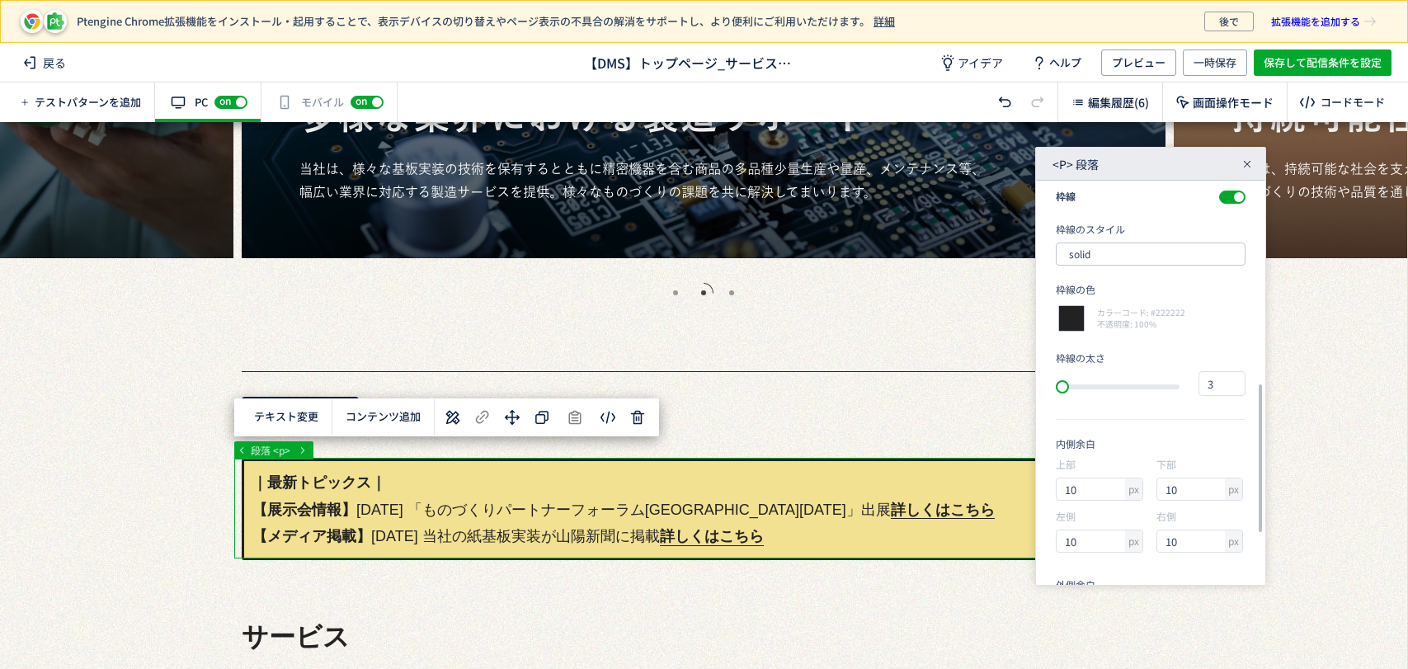
scroll to position [641, 0]
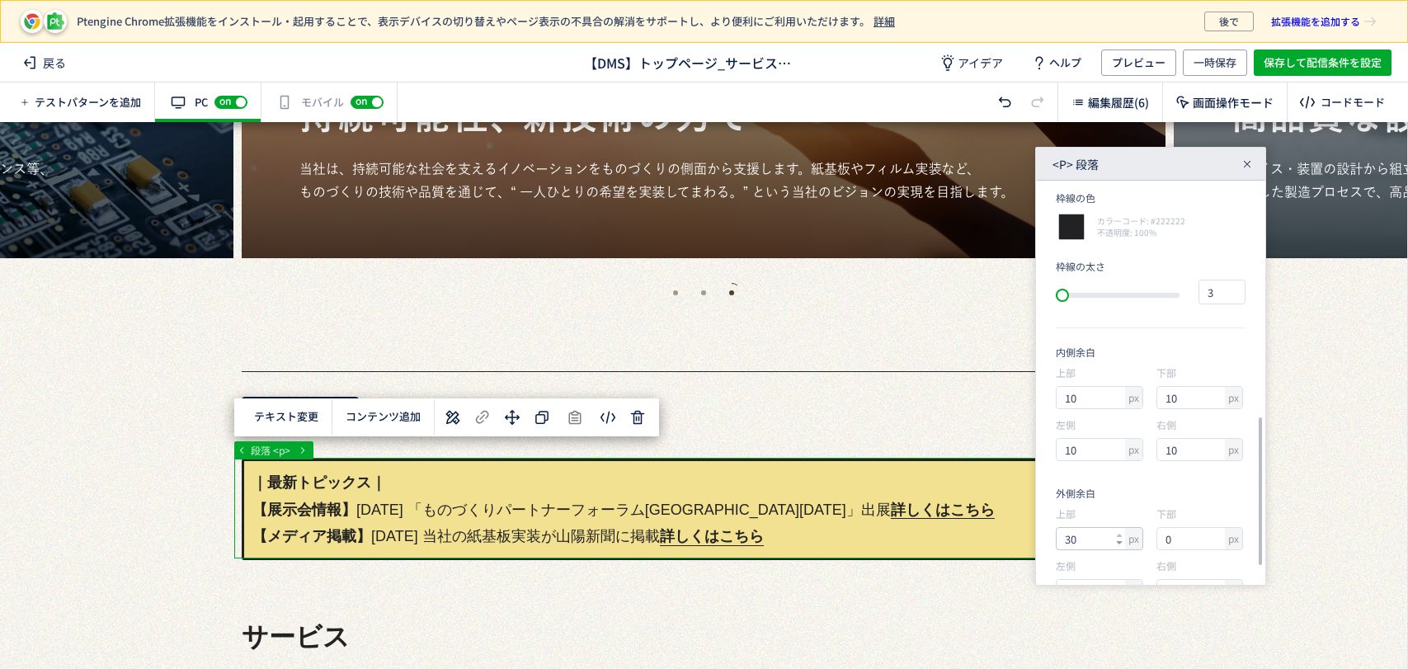
click at [1118, 544] on icon at bounding box center [1119, 542] width 7 height 7
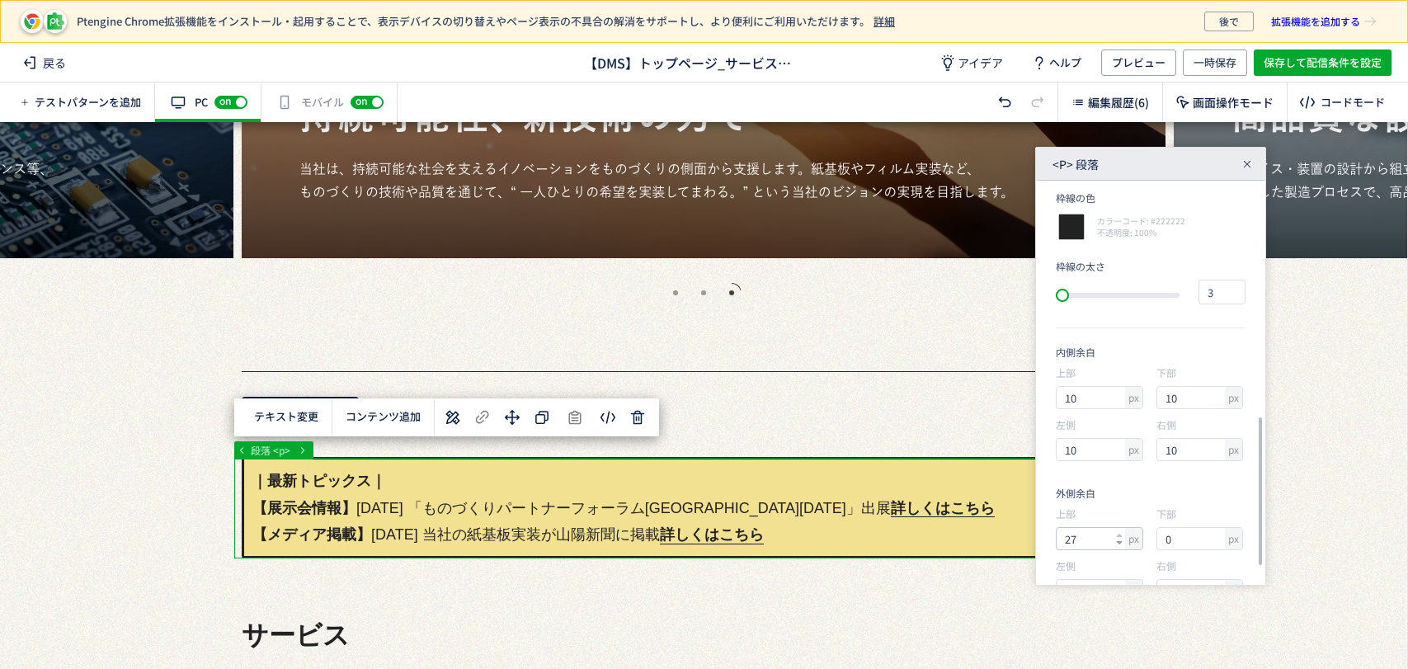
click at [1118, 544] on icon at bounding box center [1119, 542] width 7 height 7
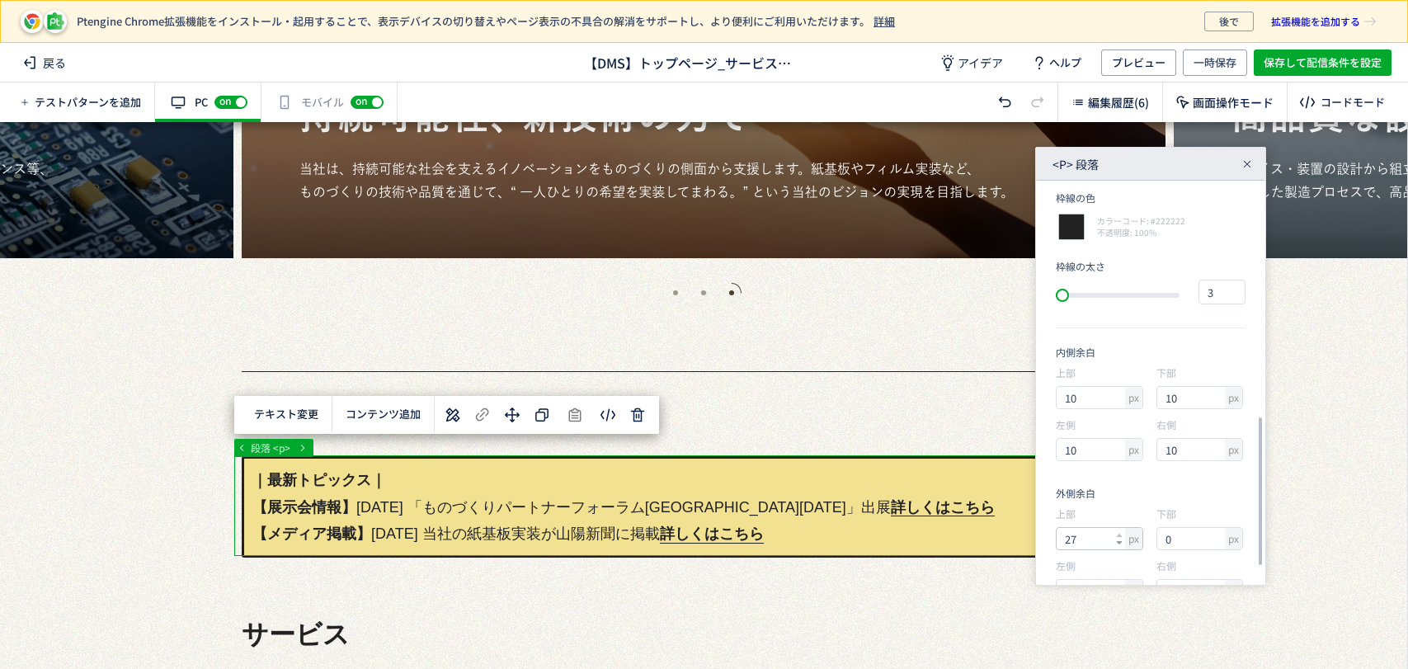
click at [1118, 544] on icon at bounding box center [1119, 542] width 7 height 7
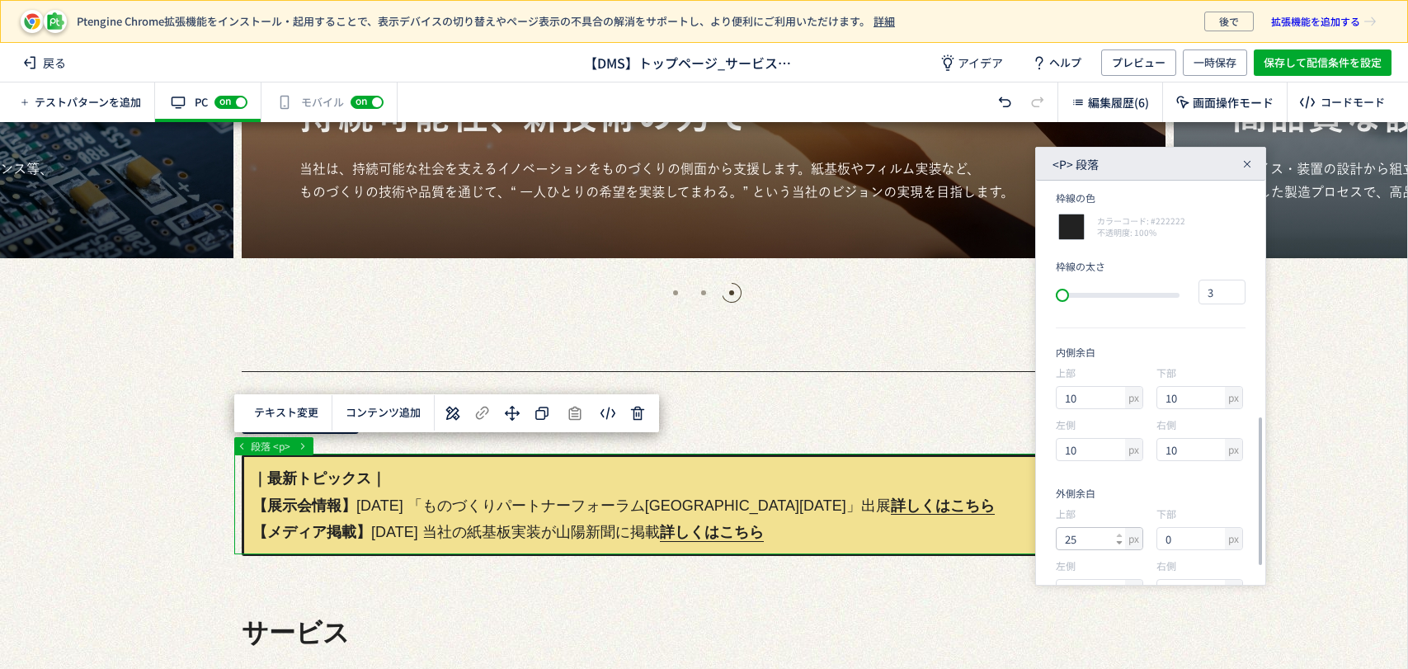
click at [1118, 544] on icon at bounding box center [1119, 542] width 7 height 7
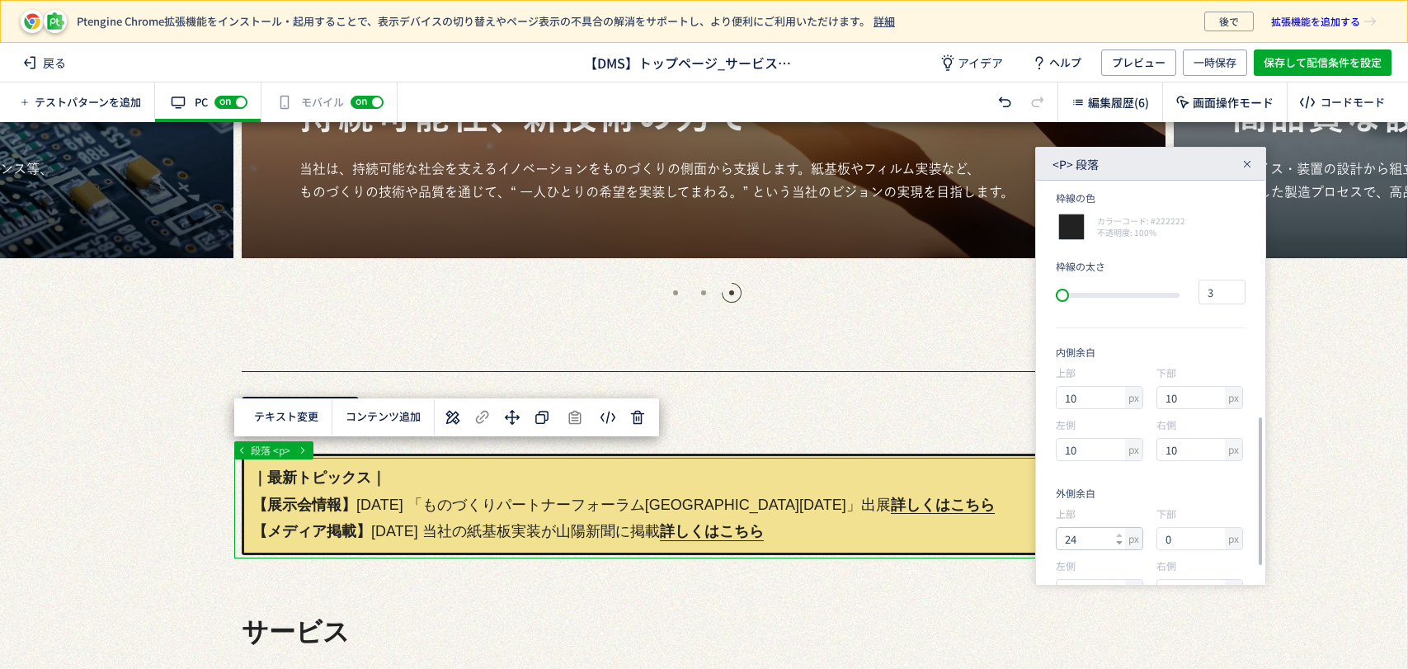
click at [1118, 544] on icon at bounding box center [1119, 542] width 7 height 7
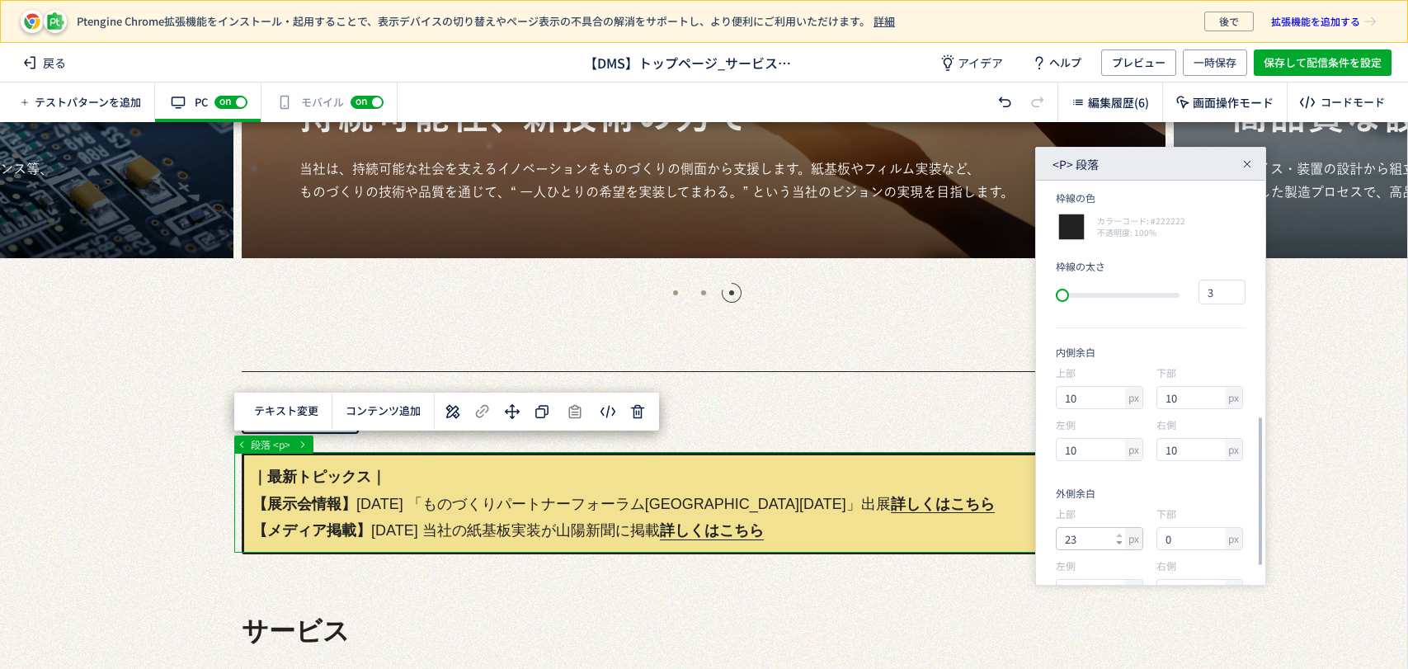
click at [1118, 544] on icon at bounding box center [1119, 542] width 7 height 7
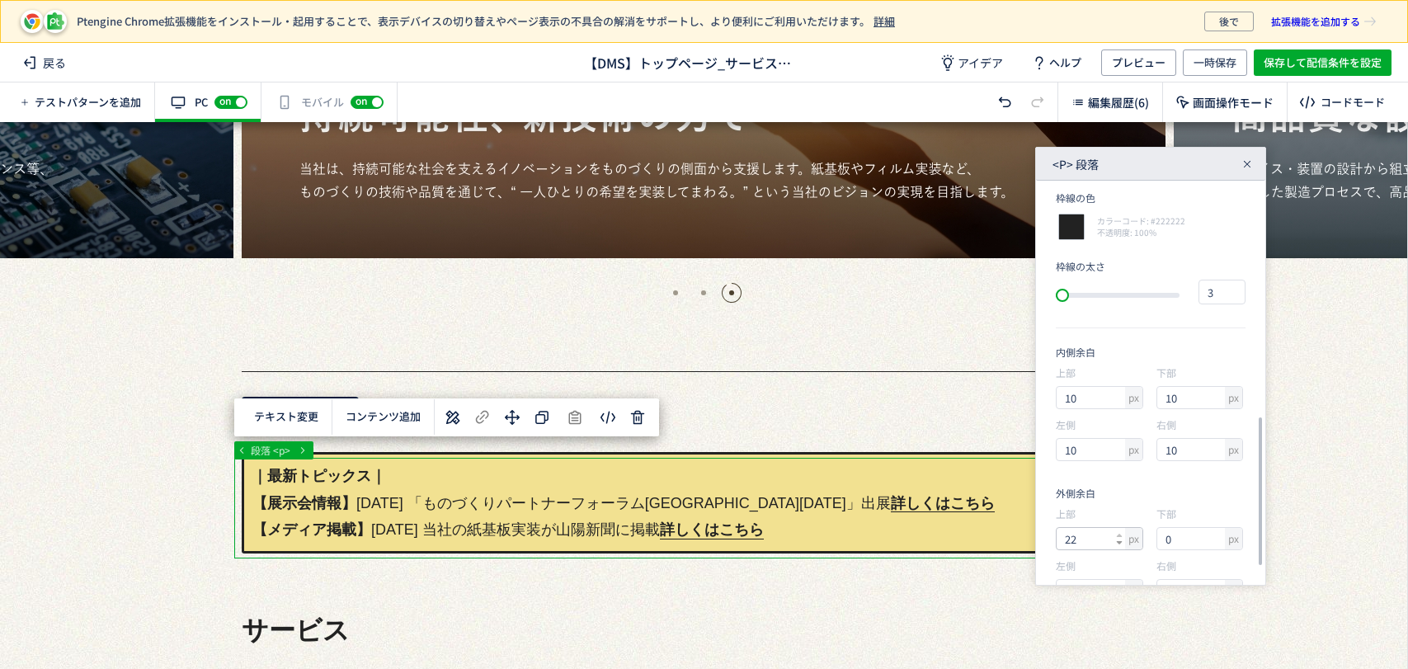
click at [1118, 544] on icon at bounding box center [1119, 542] width 7 height 7
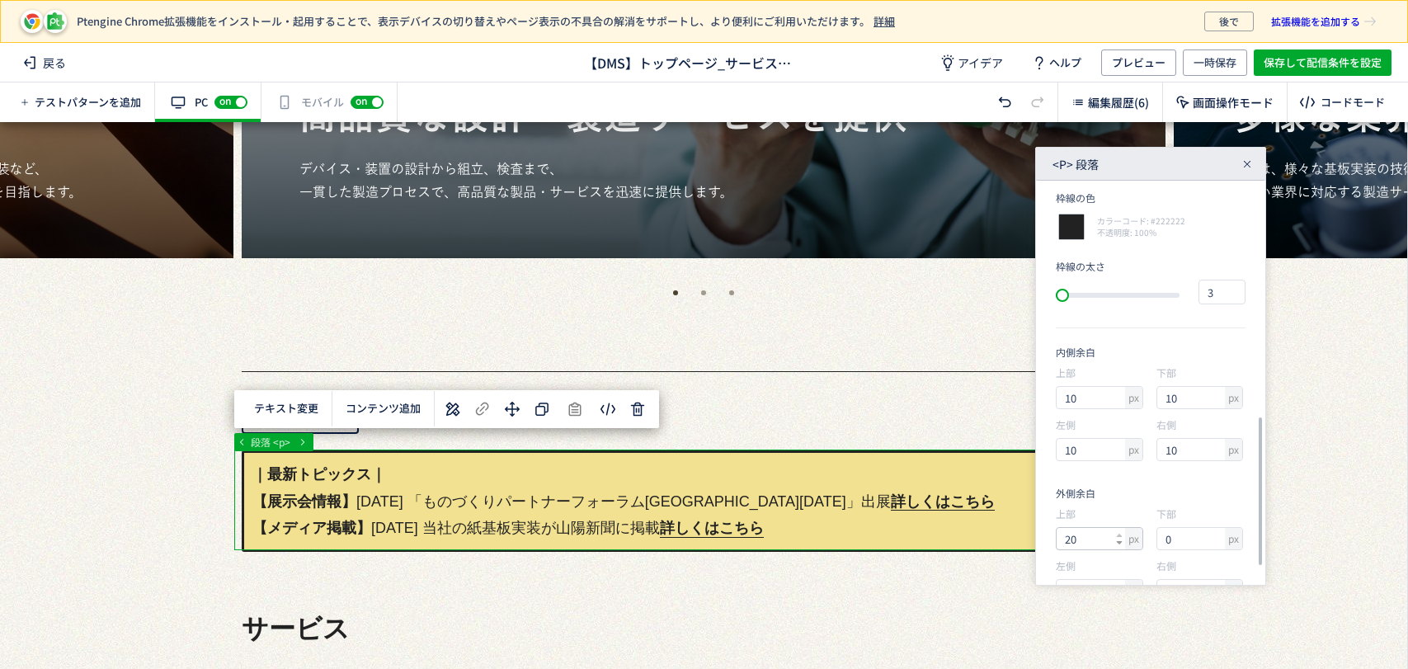
click at [1118, 544] on icon at bounding box center [1119, 542] width 7 height 7
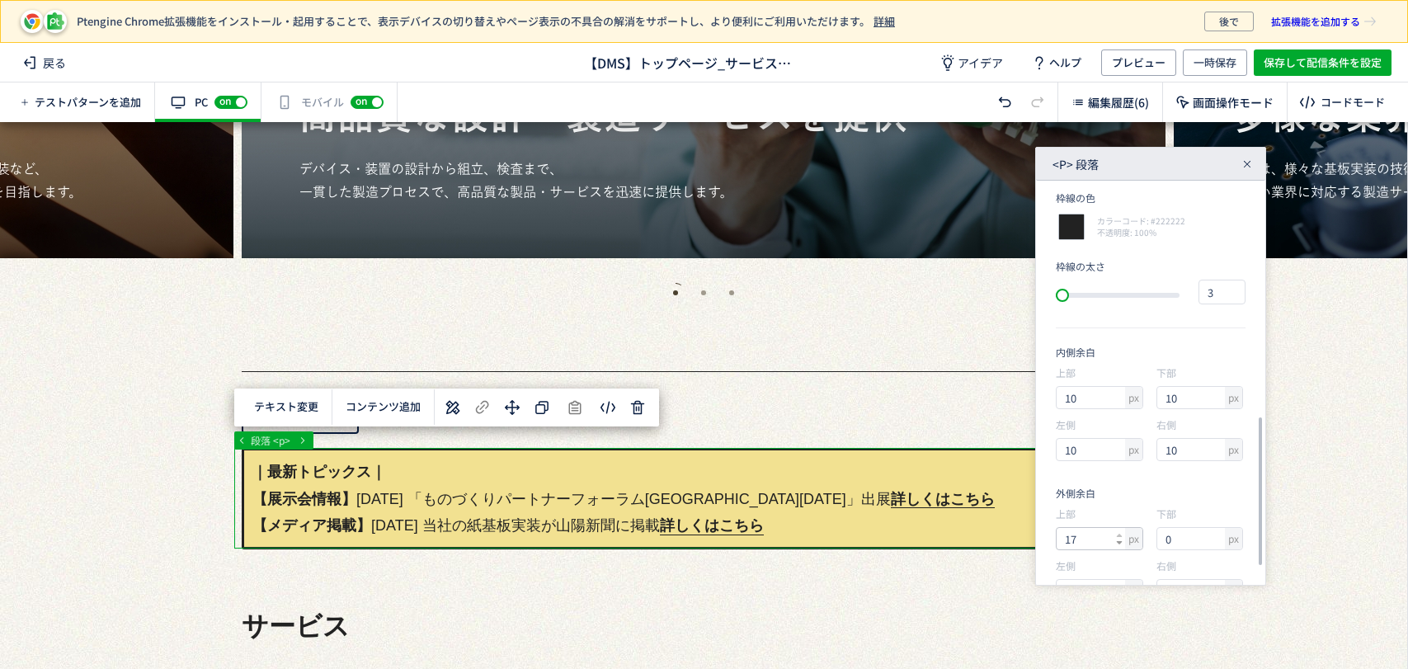
click at [1118, 544] on icon at bounding box center [1119, 542] width 7 height 7
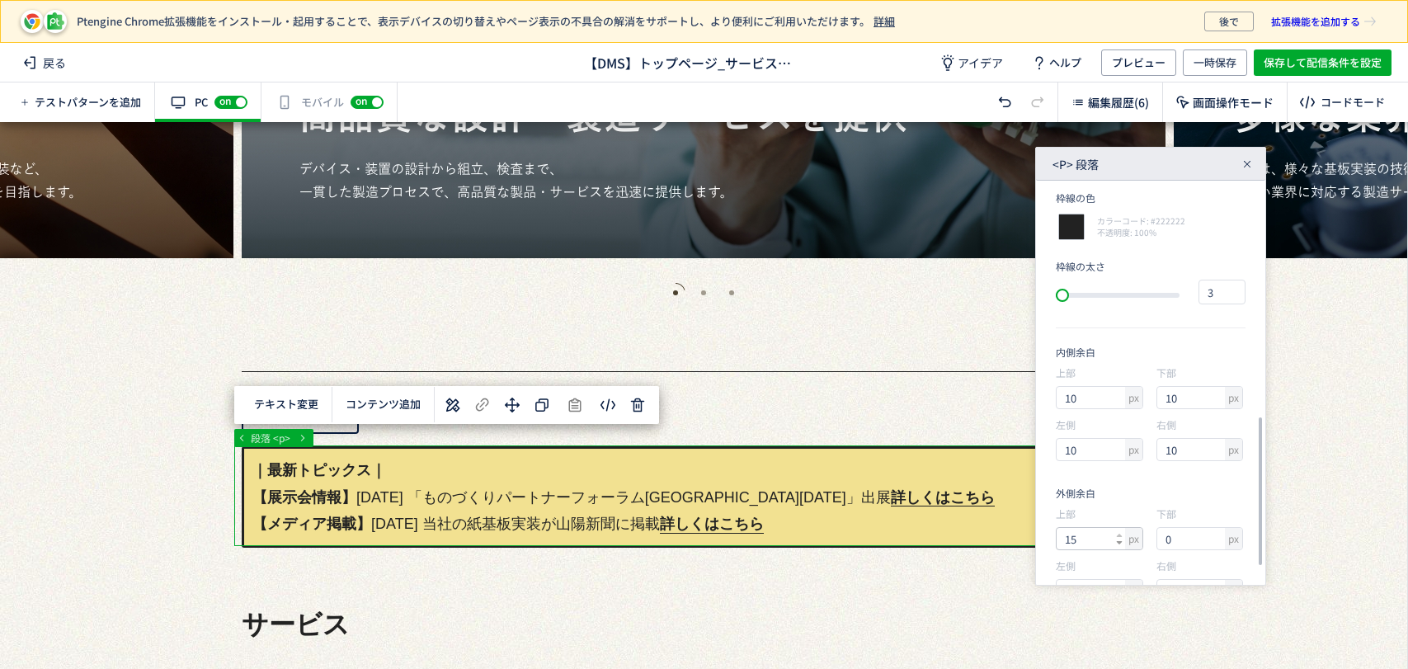
click at [1118, 544] on icon at bounding box center [1119, 542] width 7 height 7
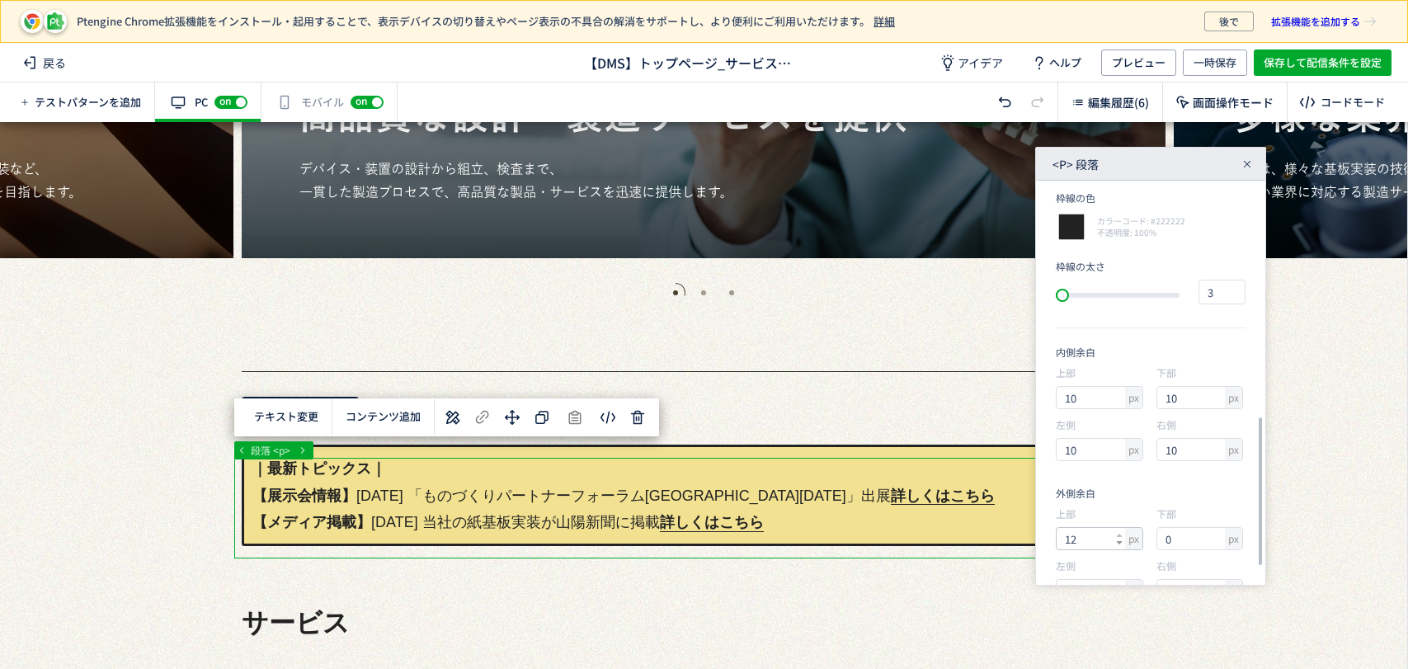
click at [1118, 544] on icon at bounding box center [1119, 542] width 7 height 7
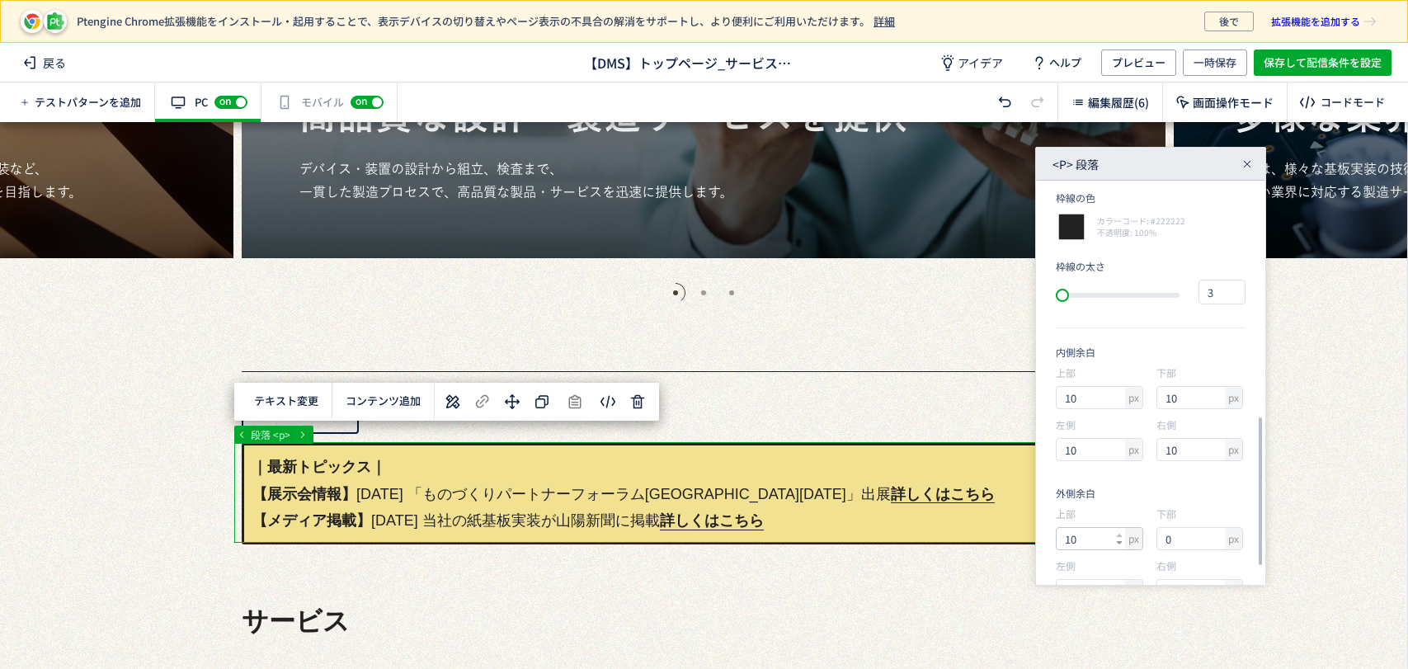
click at [1118, 544] on icon at bounding box center [1119, 542] width 7 height 7
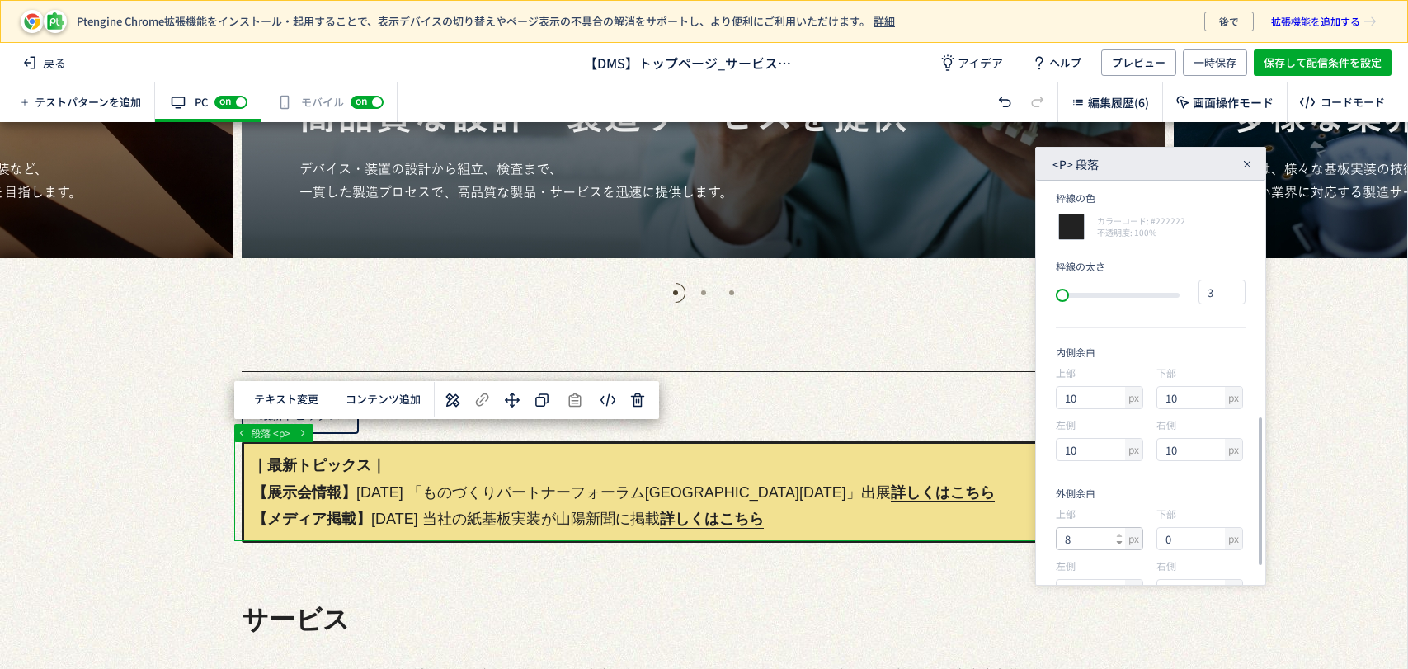
click at [1118, 544] on icon at bounding box center [1119, 542] width 7 height 7
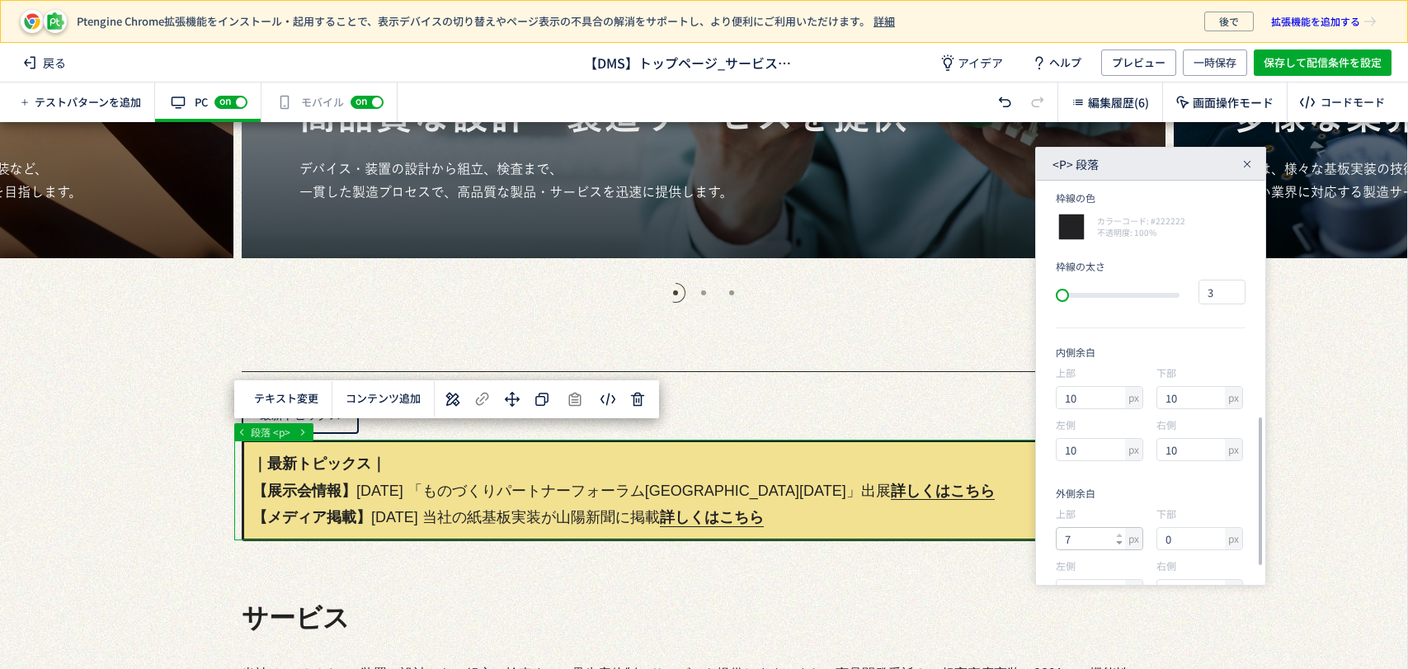
click at [1118, 544] on icon at bounding box center [1119, 542] width 7 height 7
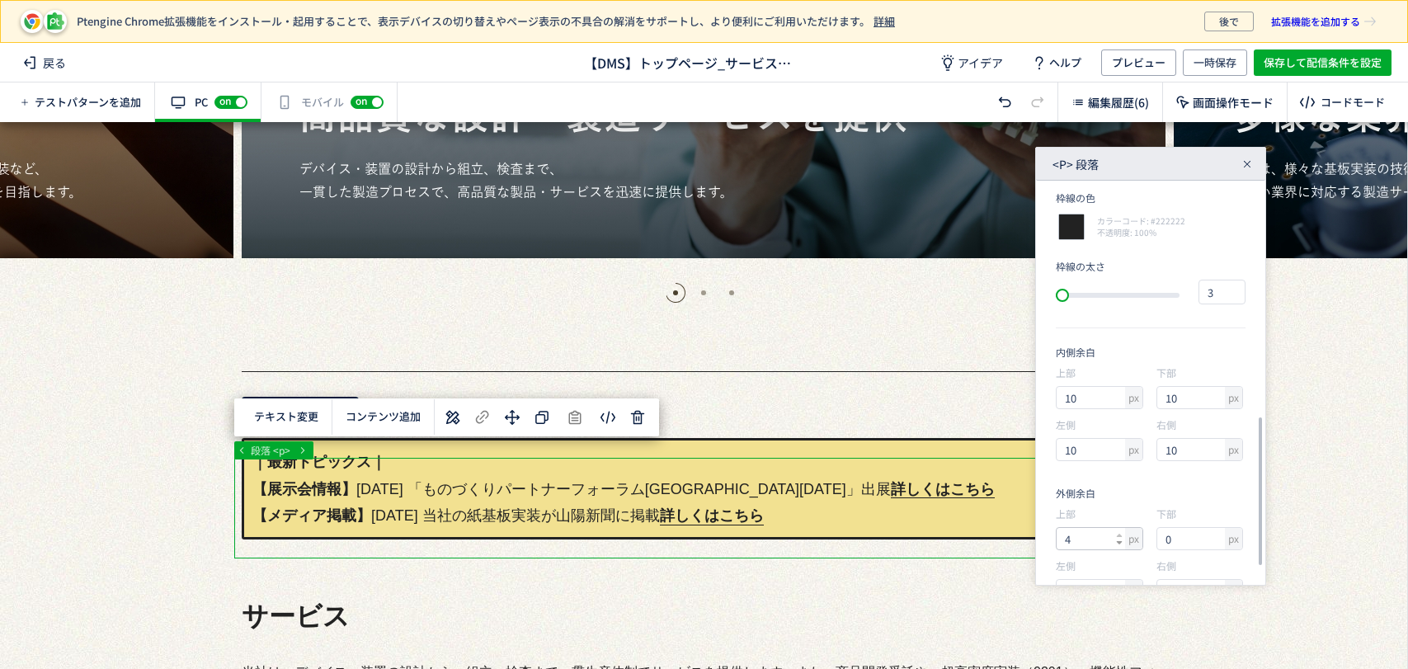
click at [1118, 544] on icon at bounding box center [1119, 542] width 7 height 7
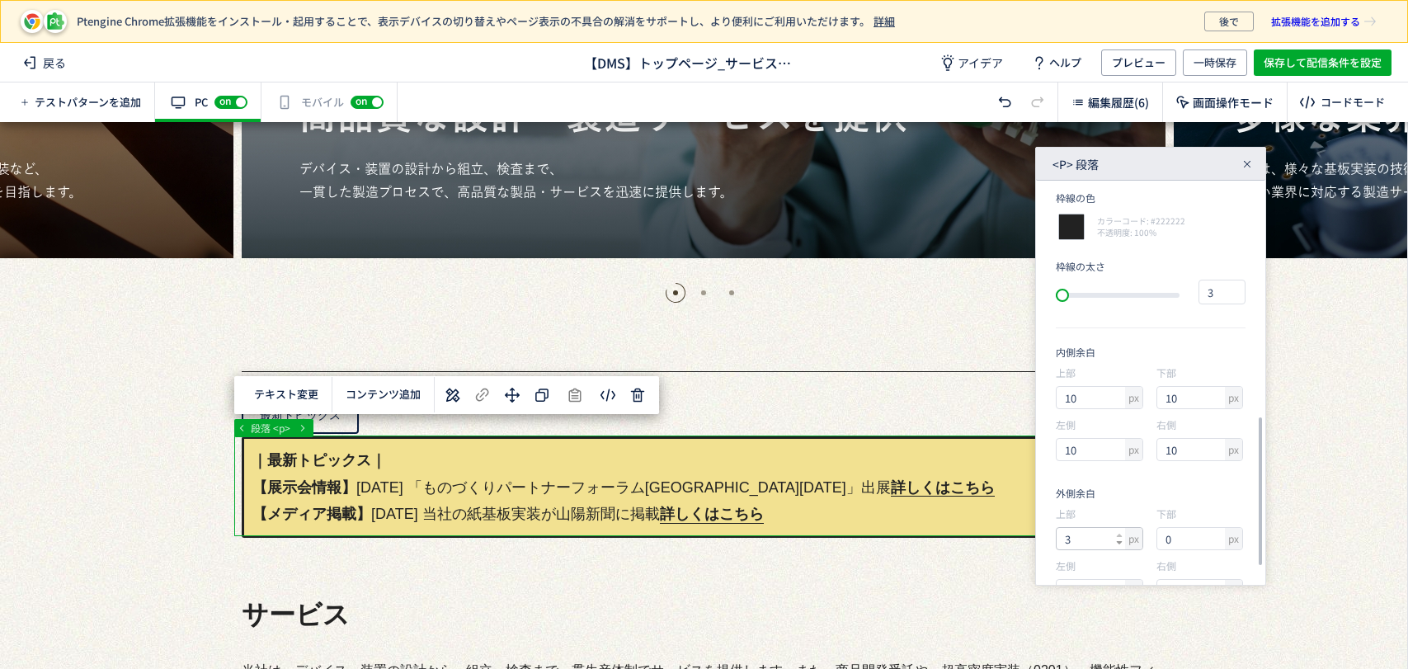
click at [1118, 544] on icon at bounding box center [1119, 542] width 7 height 7
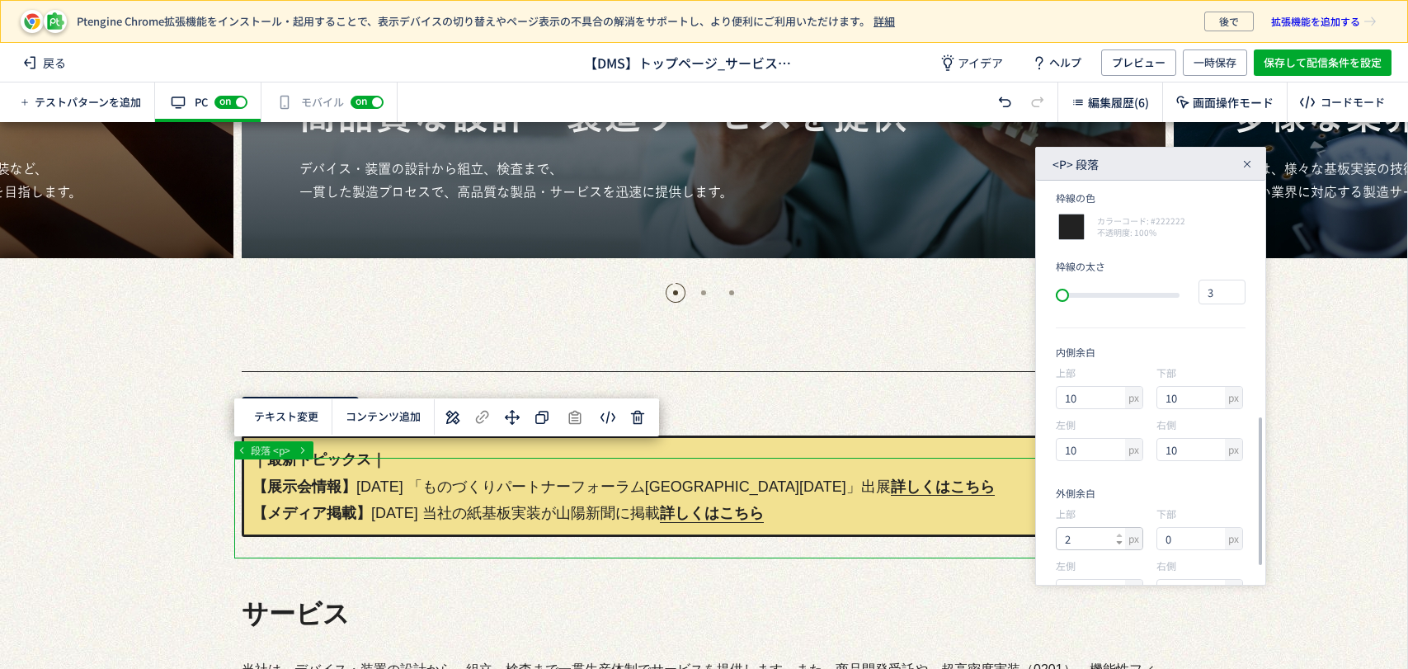
click at [1118, 544] on icon at bounding box center [1119, 542] width 7 height 7
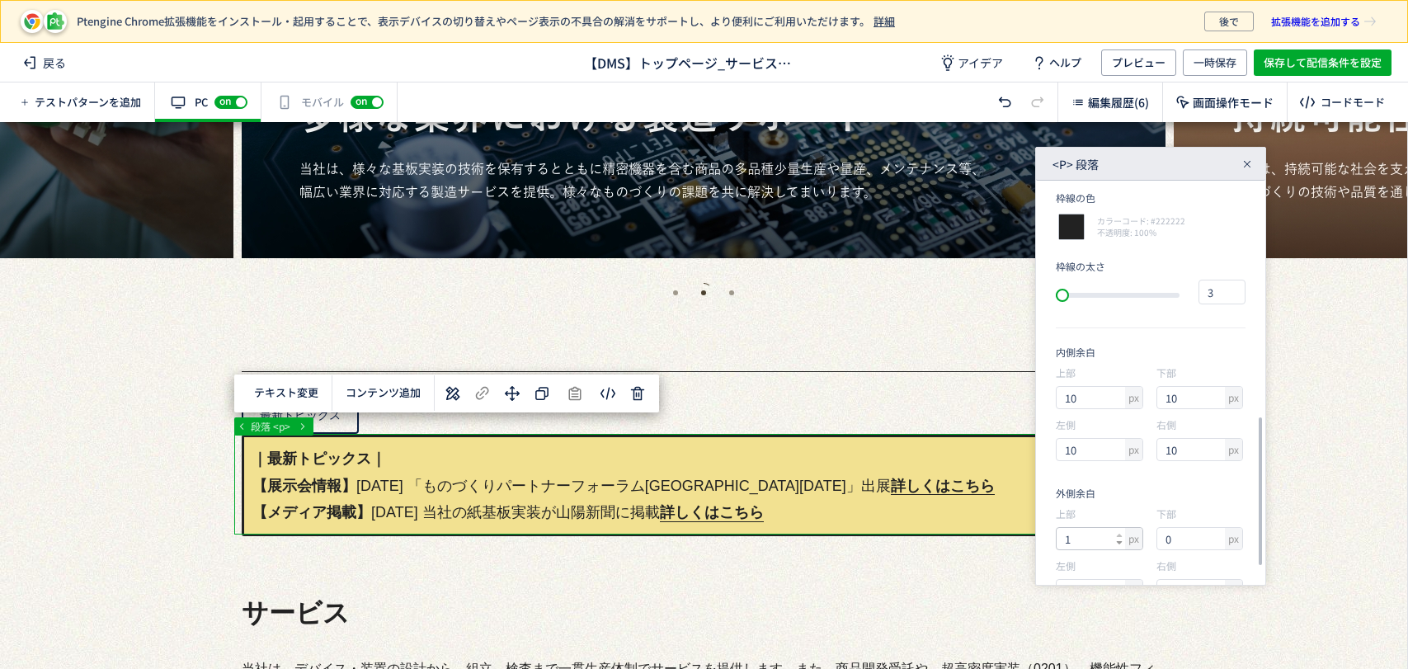
click at [1118, 544] on icon at bounding box center [1119, 542] width 7 height 7
type input "0"
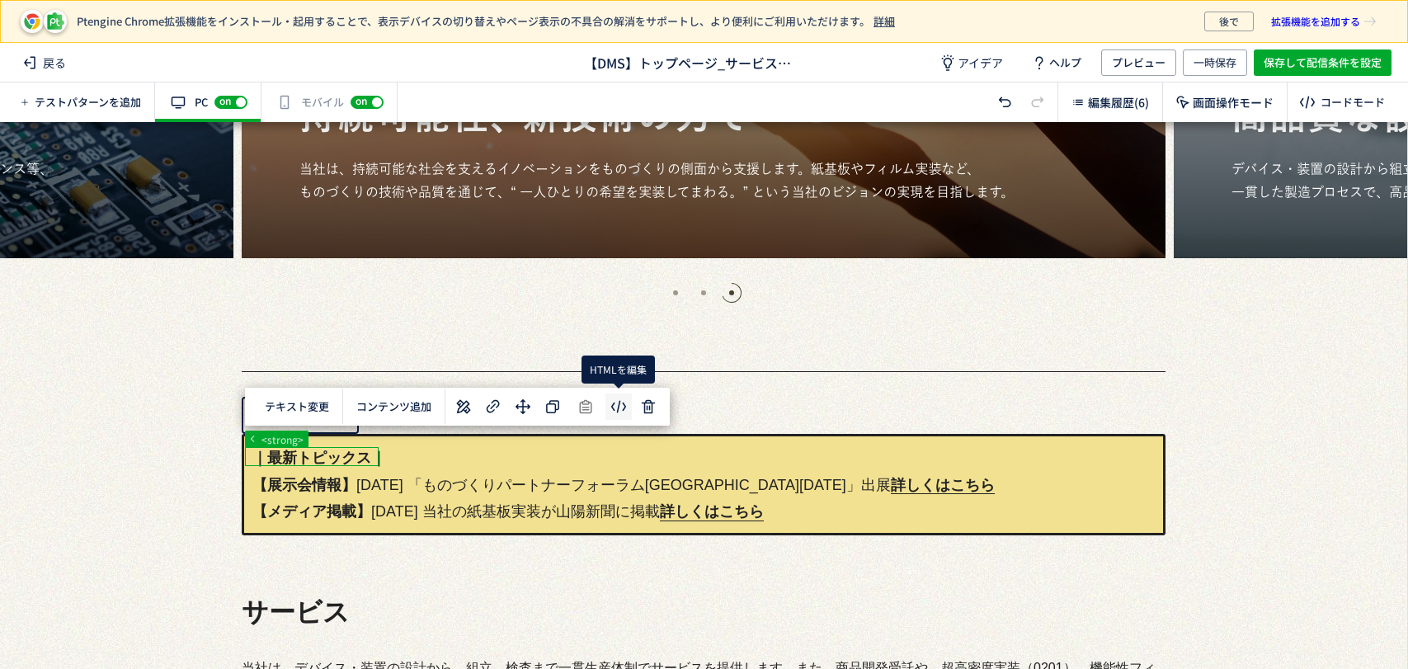
click at [623, 411] on body "Ptengine Chrome拡張機能をインストール・起用することで、表示デバイスの切り替えやページ表示の不具合の解消をサポートし、より便利にご利用いただけま…" at bounding box center [704, 334] width 1408 height 669
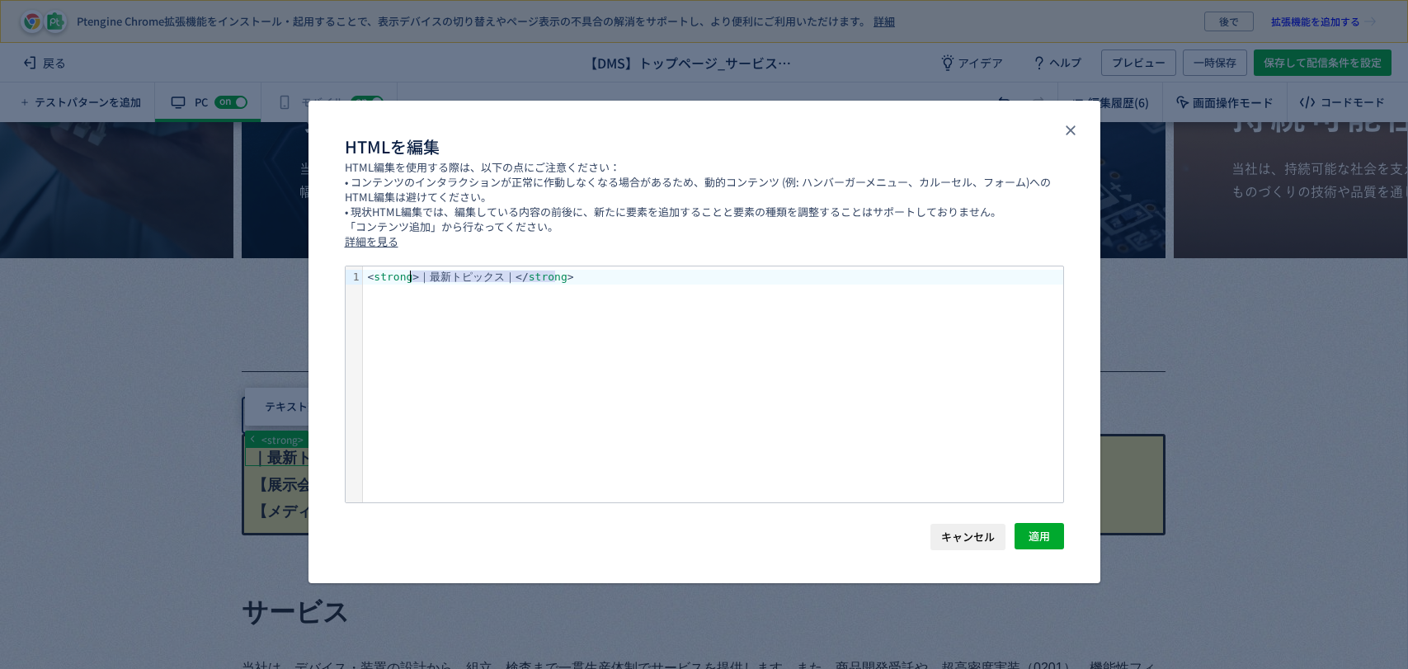
drag, startPoint x: 637, startPoint y: 281, endPoint x: 407, endPoint y: 277, distance: 230.2
click at [407, 277] on div "< strong >｜最新トピックス｜</ strong >" at bounding box center [713, 277] width 700 height 15
click at [360, 277] on div "1" at bounding box center [354, 277] width 16 height 15
click at [363, 279] on div "< strong > ｜最新トピックス｜</ strong >" at bounding box center [713, 277] width 700 height 15
click at [577, 271] on div "< strong >｜最新トピックス｜ </ strong >" at bounding box center [713, 277] width 700 height 15
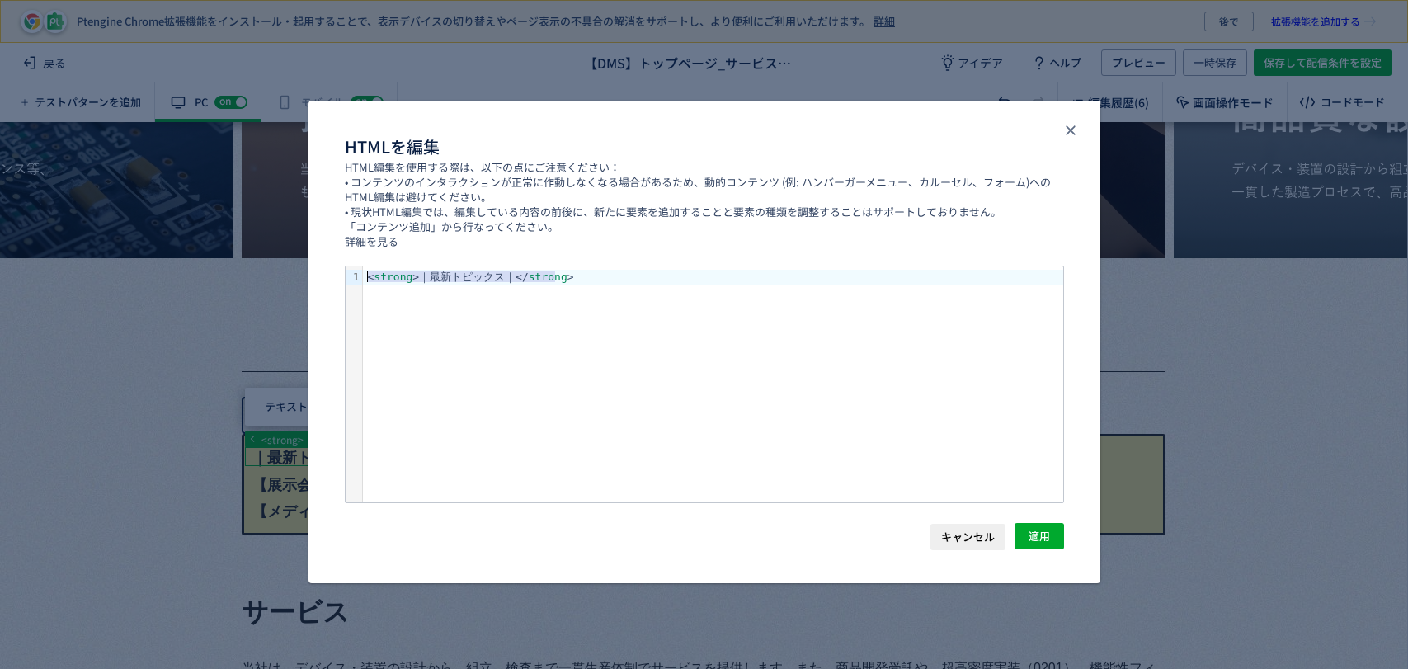
drag, startPoint x: 577, startPoint y: 272, endPoint x: 381, endPoint y: 266, distance: 196.4
click at [381, 266] on div "< strong >｜最新トピックス｜</ strong >" at bounding box center [713, 384] width 700 height 236
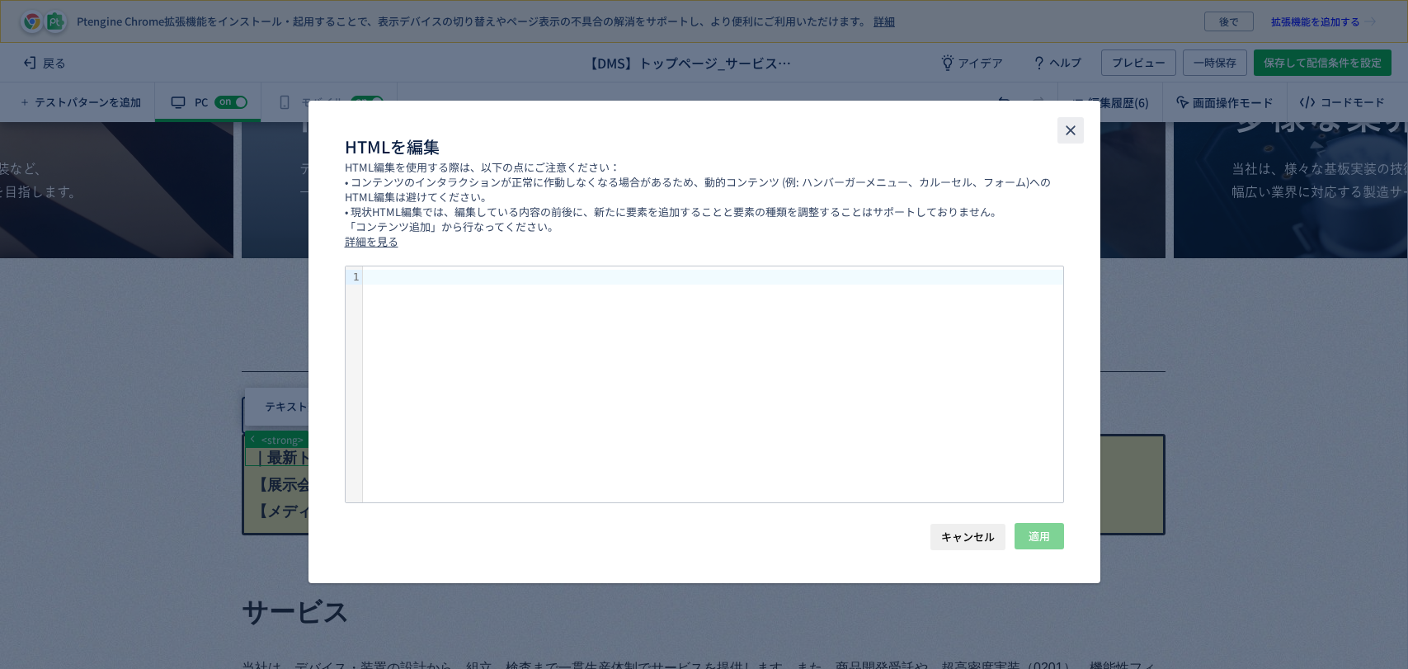
click at [1075, 132] on icon "close" at bounding box center [1070, 130] width 16 height 16
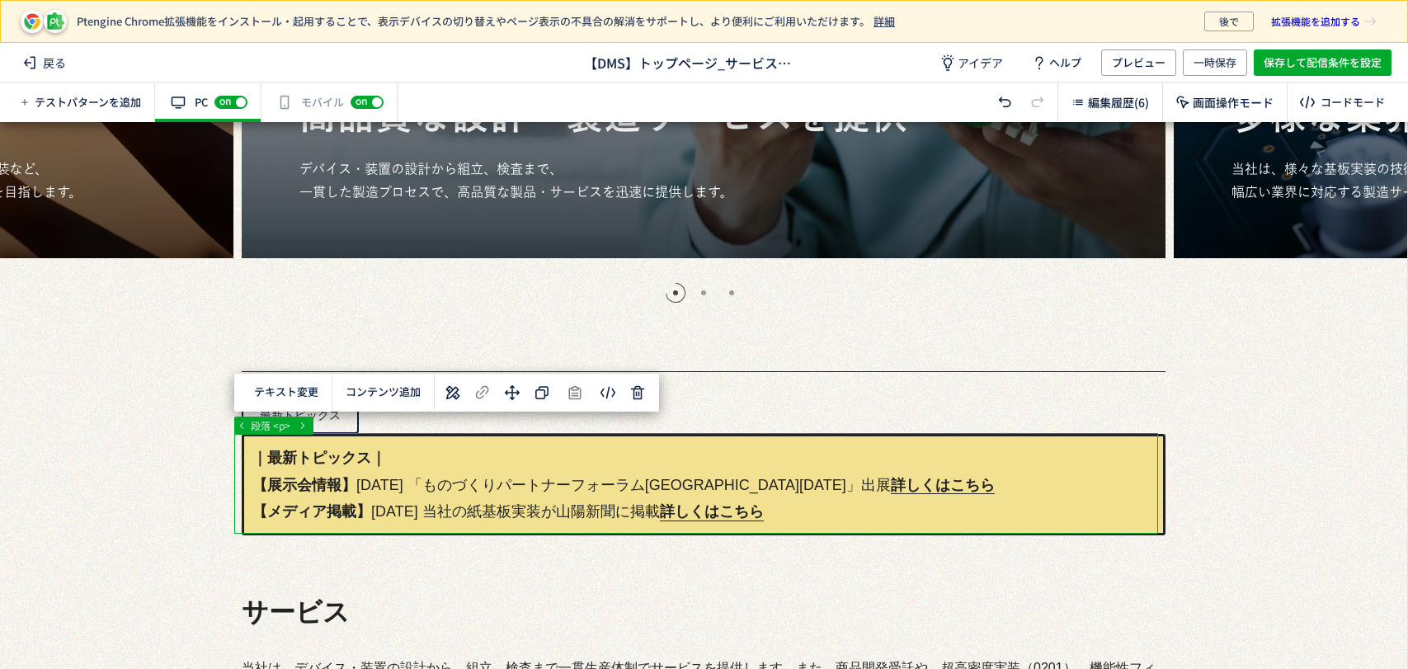
click at [613, 391] on body "Ptengine Chrome拡張機能をインストール・起用することで、表示デバイスの切り替えやページ表示の不具合の解消をサポートし、より便利にご利用いただけま…" at bounding box center [704, 334] width 1408 height 669
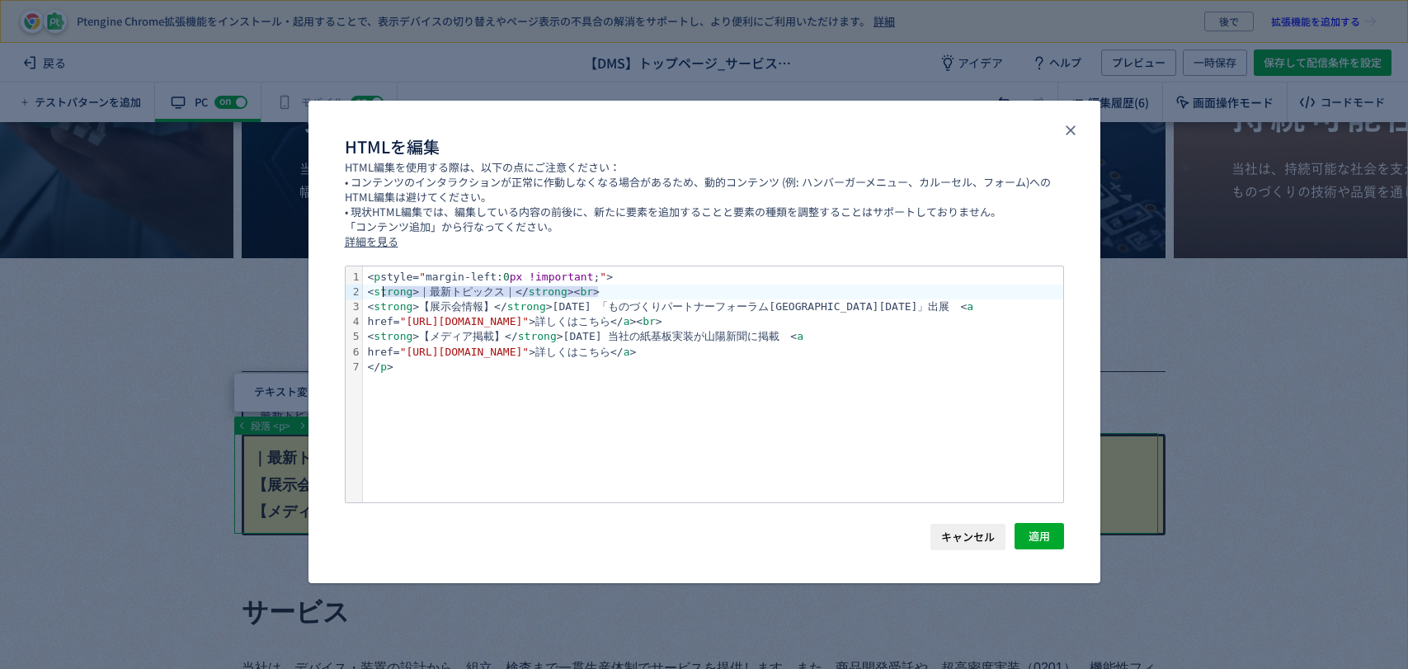
drag, startPoint x: 614, startPoint y: 292, endPoint x: 492, endPoint y: 285, distance: 121.4
click at [384, 294] on div "< strong >｜最新トピックス｜</ strong >< br >" at bounding box center [713, 292] width 700 height 15
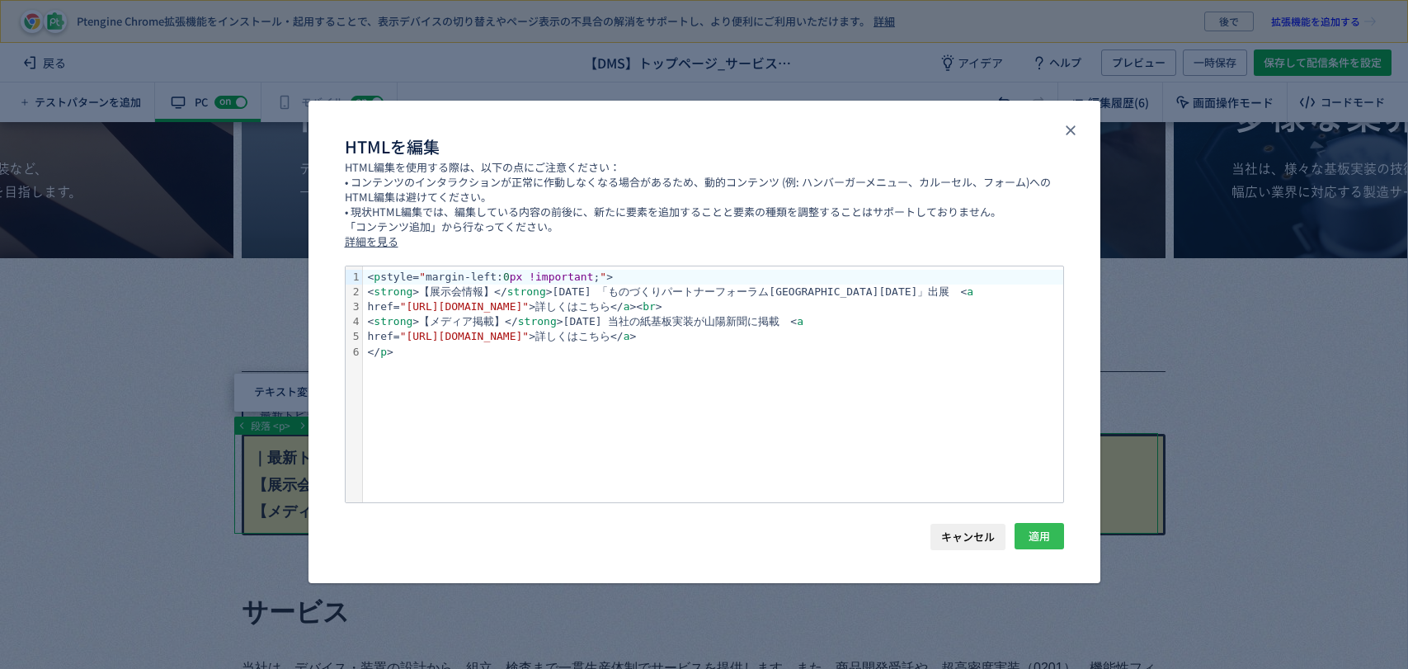
click at [1040, 530] on span "適用" at bounding box center [1039, 536] width 21 height 26
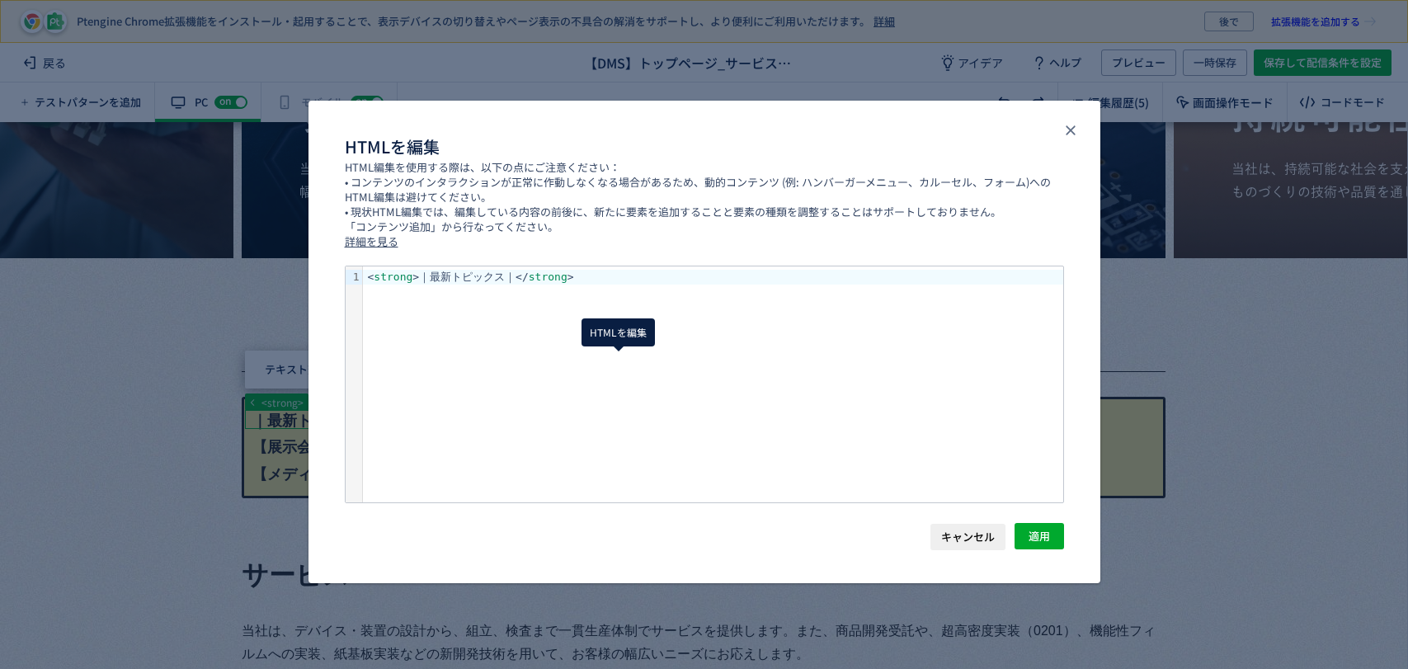
click at [617, 371] on body "Ptengine Chrome拡張機能をインストール・起用することで、表示デバイスの切り替えやページ表示の不具合の解消をサポートし、より便利にご利用いただけま…" at bounding box center [704, 334] width 1408 height 669
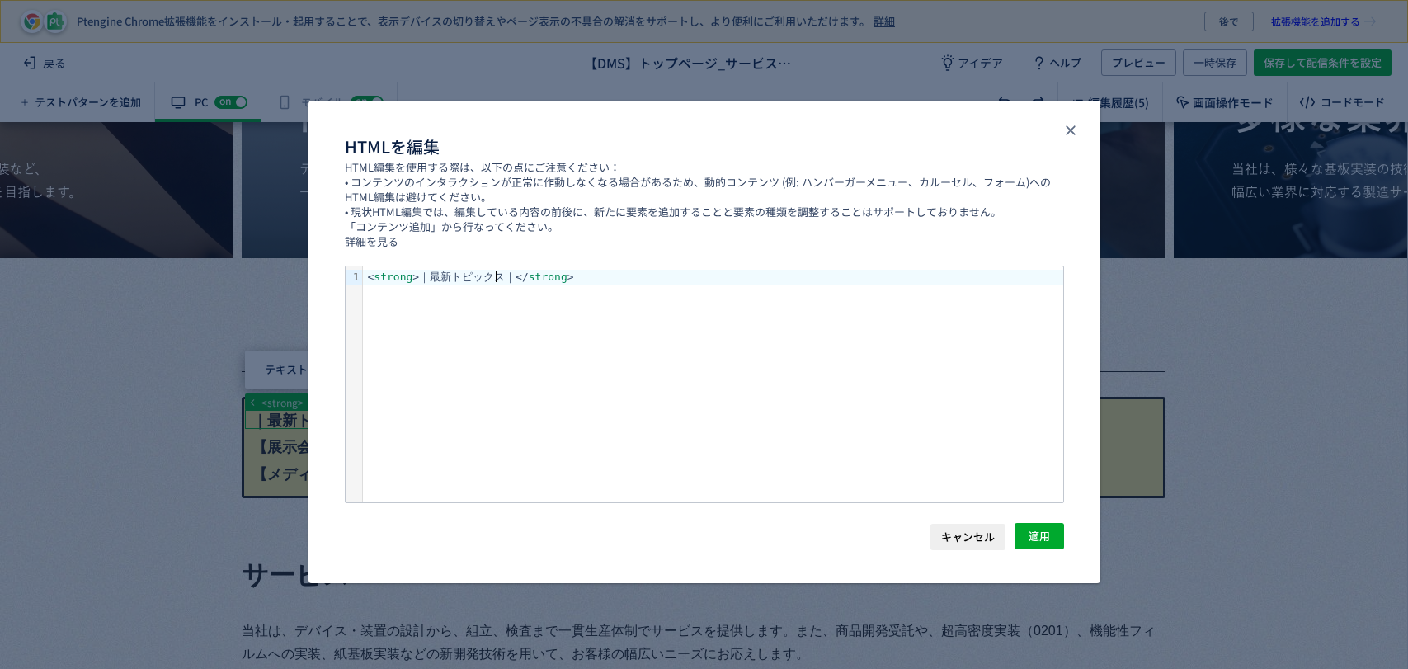
click at [501, 278] on div "< strong >｜最新トピックス｜</ strong >" at bounding box center [713, 277] width 700 height 15
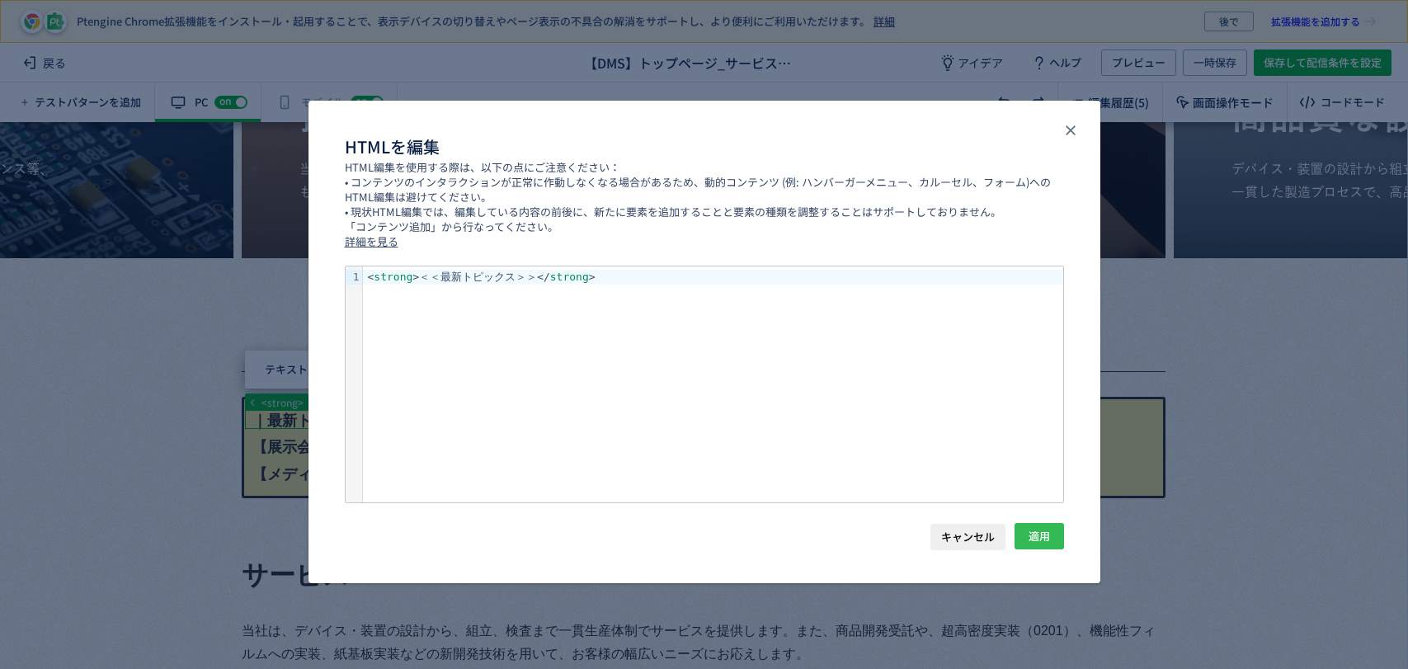
click at [1029, 533] on span "適用" at bounding box center [1039, 536] width 21 height 26
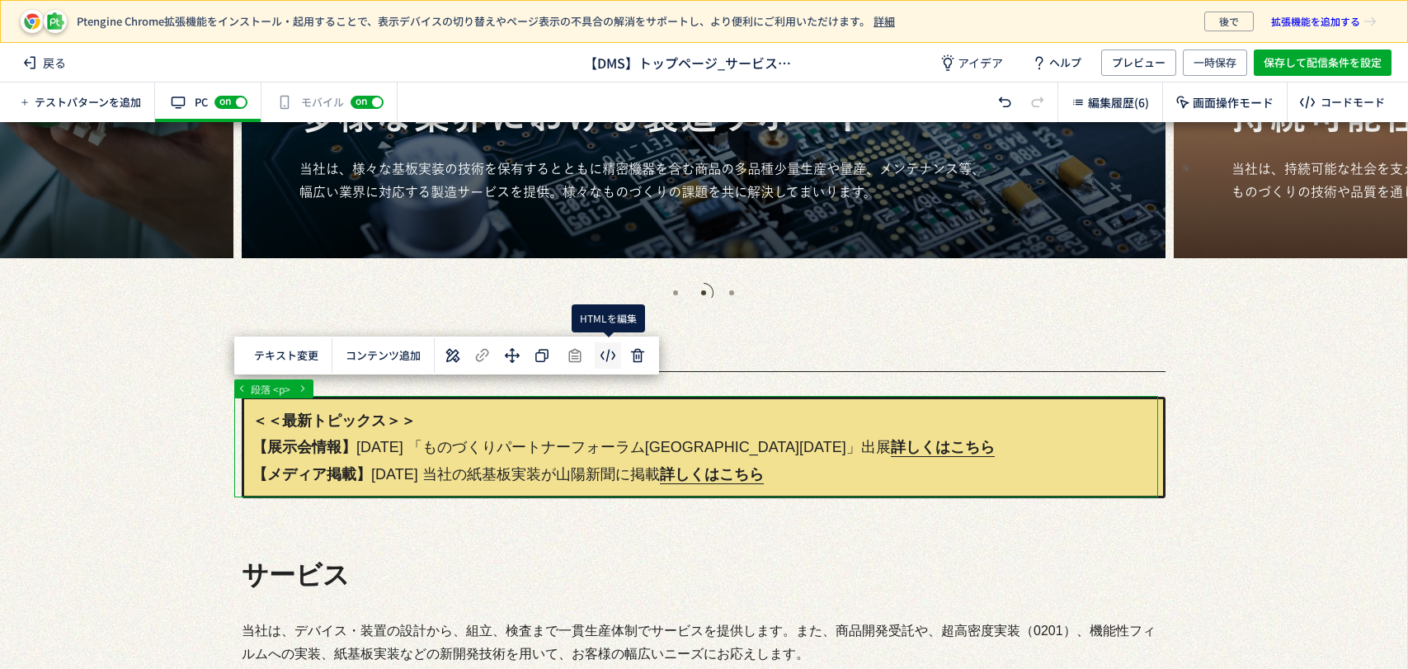
click at [610, 356] on body "Ptengine Chrome拡張機能をインストール・起用することで、表示デバイスの切り替えやページ表示の不具合の解消をサポートし、より便利にご利用いただけま…" at bounding box center [704, 334] width 1408 height 669
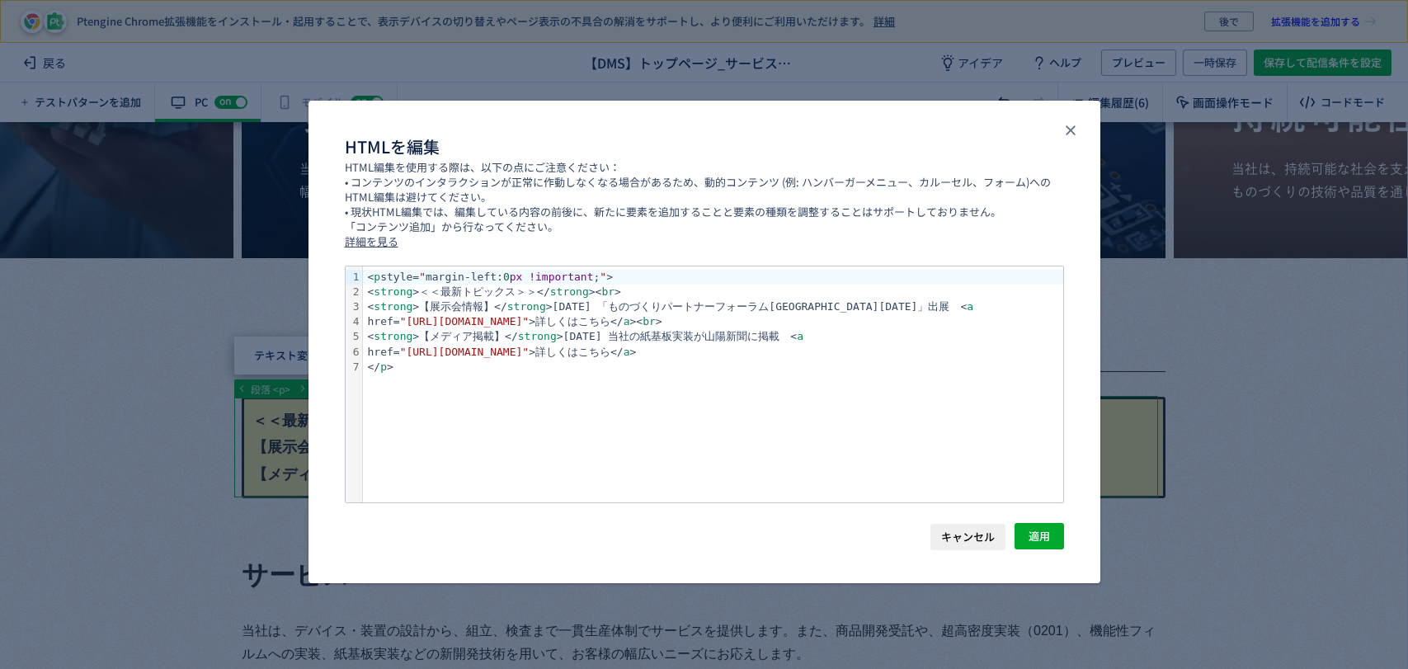
click at [643, 291] on div "< strong >＜＜最新トピックス＞＞</ strong >< br >" at bounding box center [713, 292] width 700 height 15
click at [637, 292] on div "< strong >＜＜最新トピックス＞＞</ strong > < br >" at bounding box center [713, 292] width 700 height 15
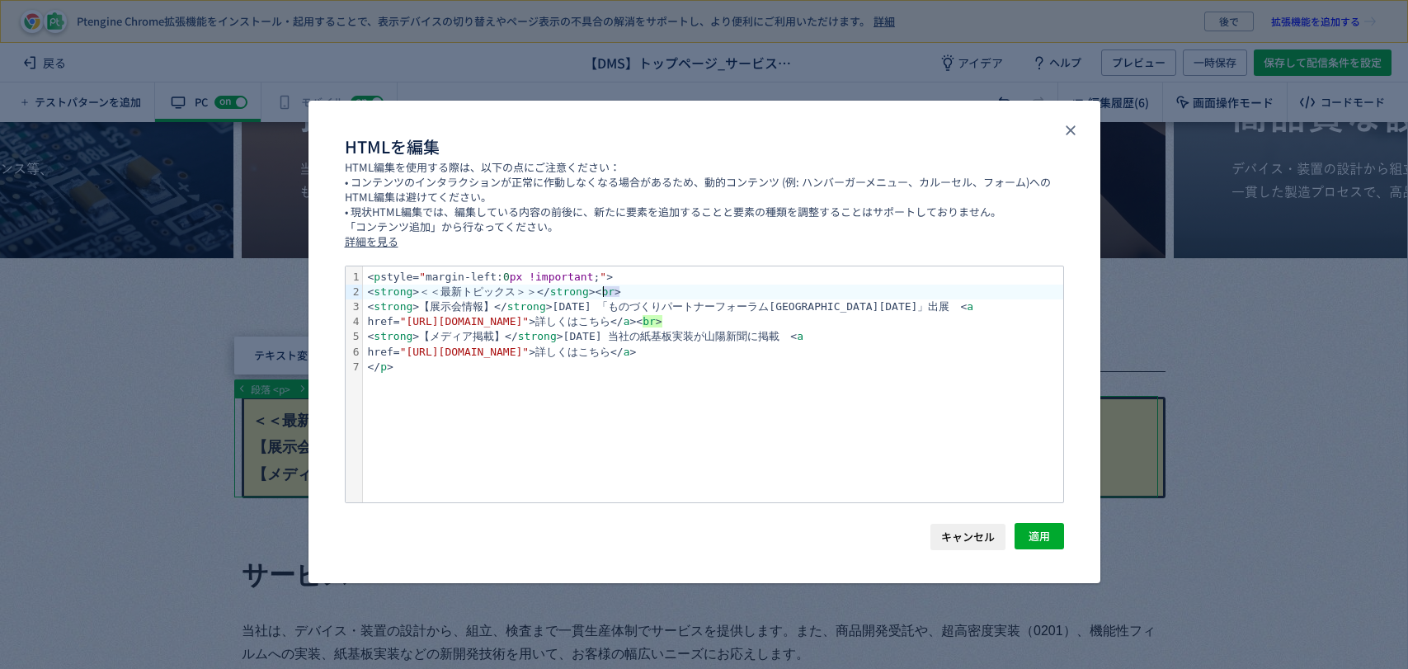
click at [600, 290] on div "< strong >＜＜最新トピックス＞＞</ strong >< br >" at bounding box center [713, 292] width 700 height 15
click at [638, 285] on div "< strong >＜＜最新トピックス＞＞</ strong > < br >" at bounding box center [713, 292] width 700 height 15
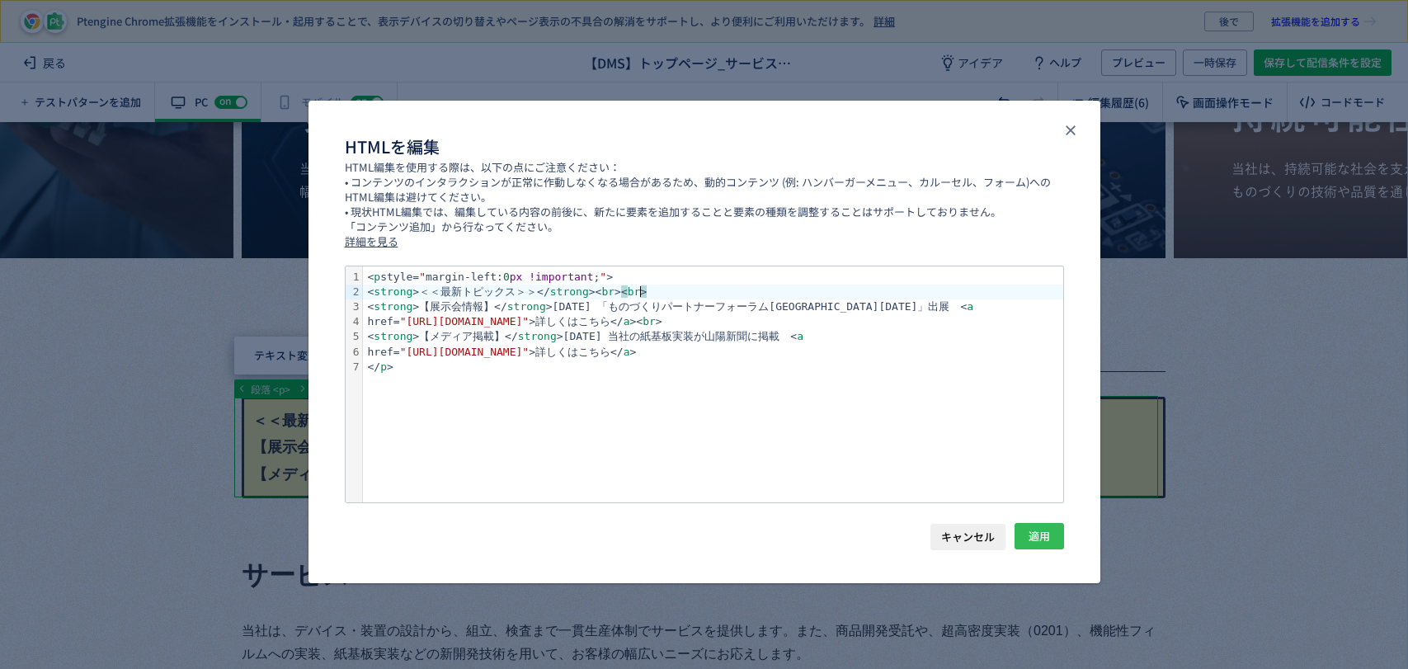
click at [1049, 537] on button "適用" at bounding box center [1039, 536] width 49 height 26
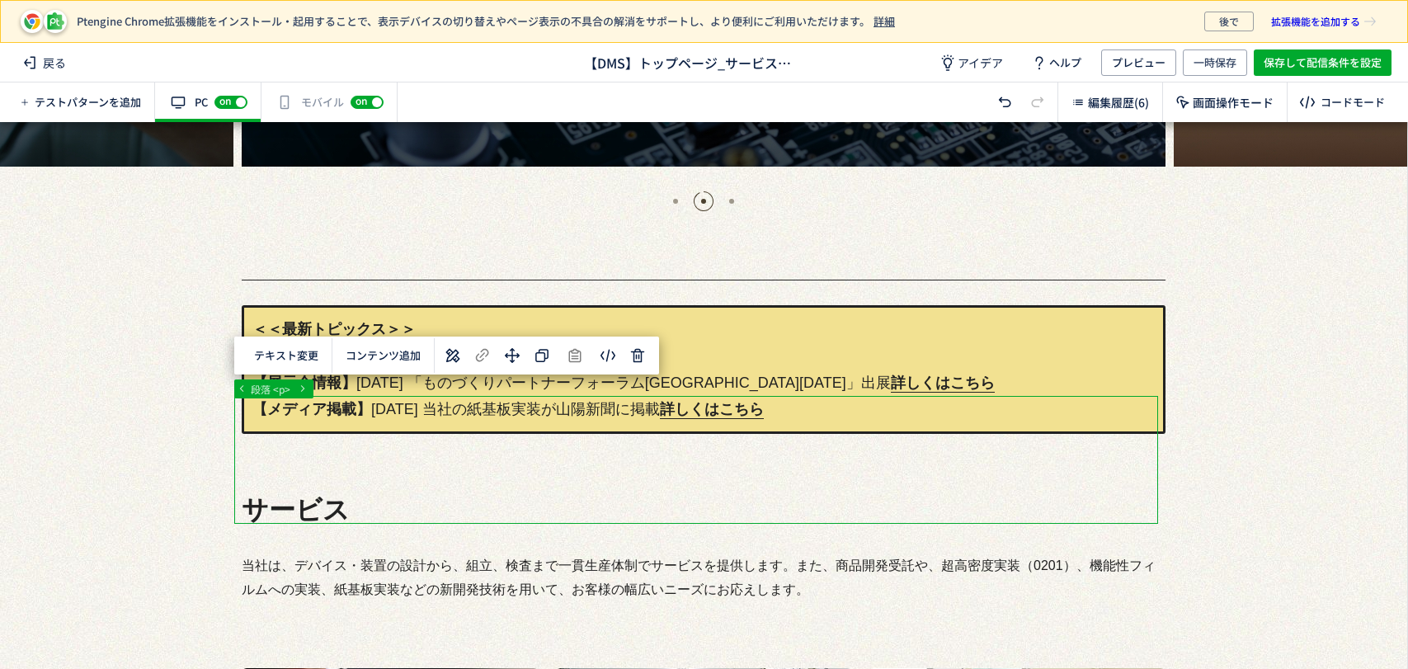
scroll to position [549, 0]
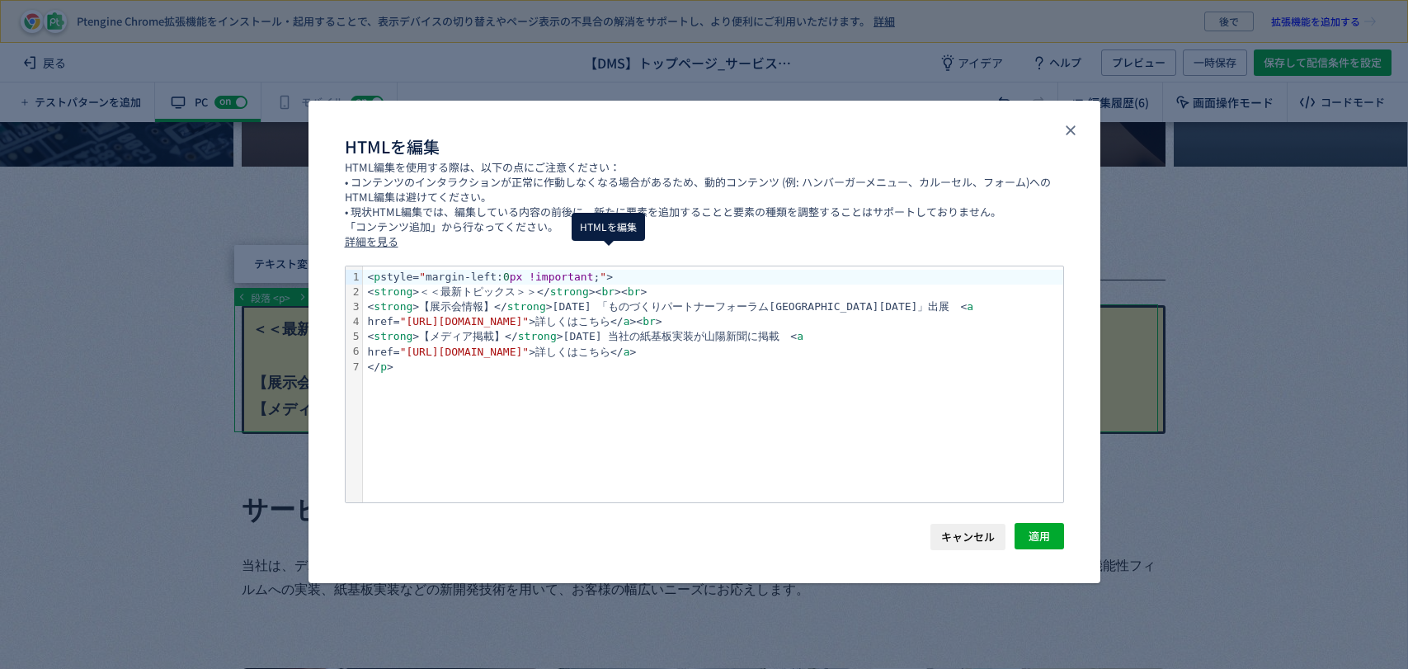
click at [615, 261] on body "Ptengine Chrome拡張機能をインストール・起用することで、表示デバイスの切り替えやページ表示の不具合の解消をサポートし、より便利にご利用いただけま…" at bounding box center [704, 334] width 1408 height 669
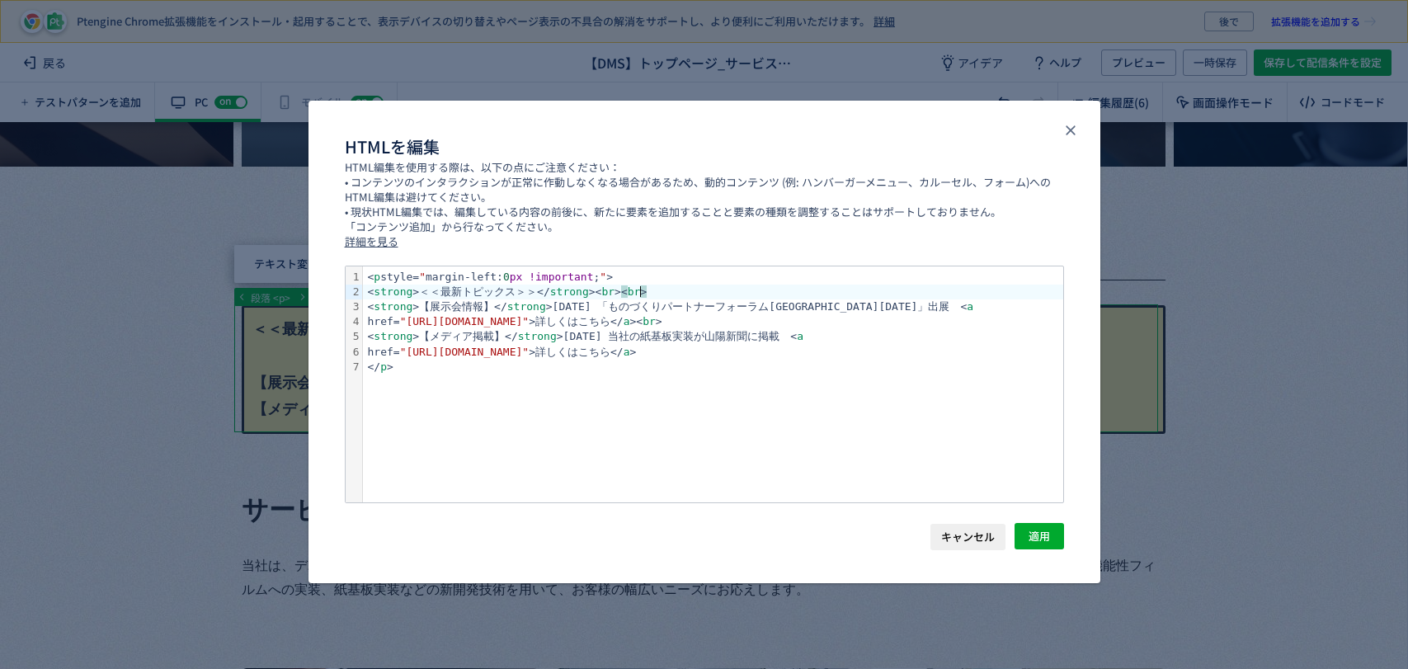
click at [650, 294] on div "< strong >＜＜最新トピックス＞＞</ strong >< br > < br >" at bounding box center [713, 292] width 700 height 15
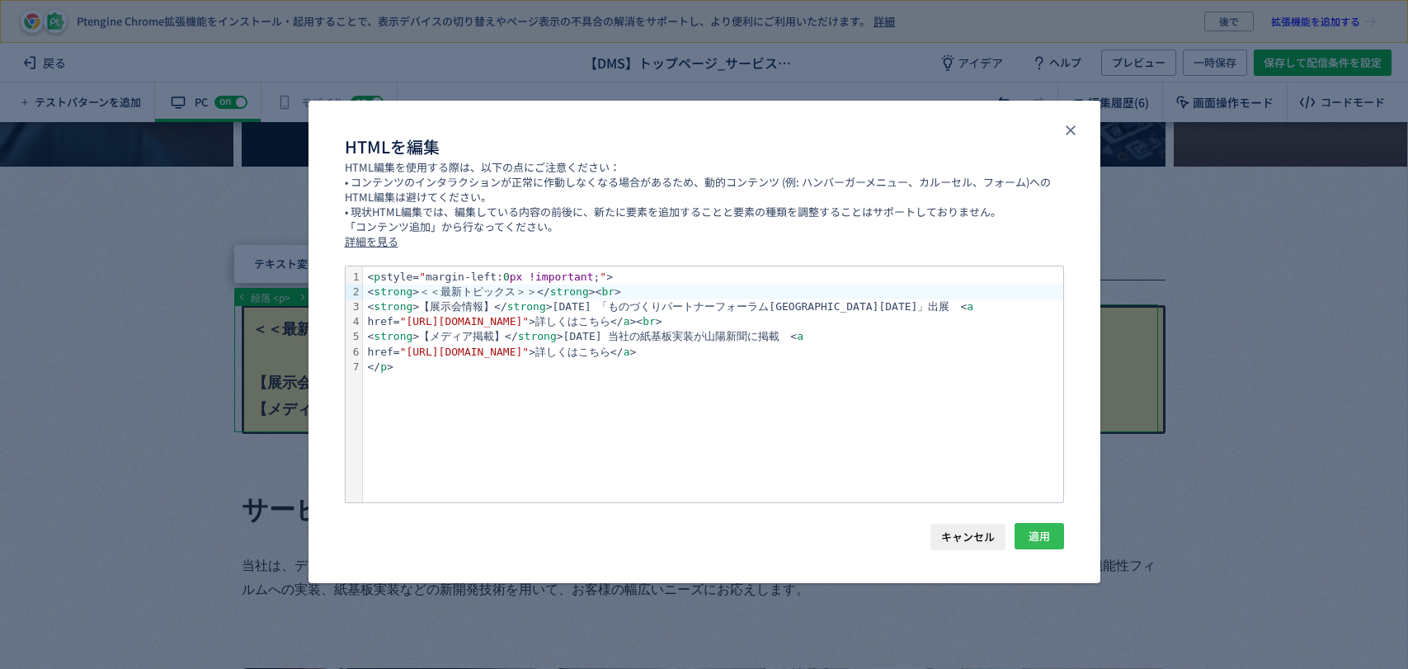
click at [1039, 540] on span "適用" at bounding box center [1039, 536] width 21 height 26
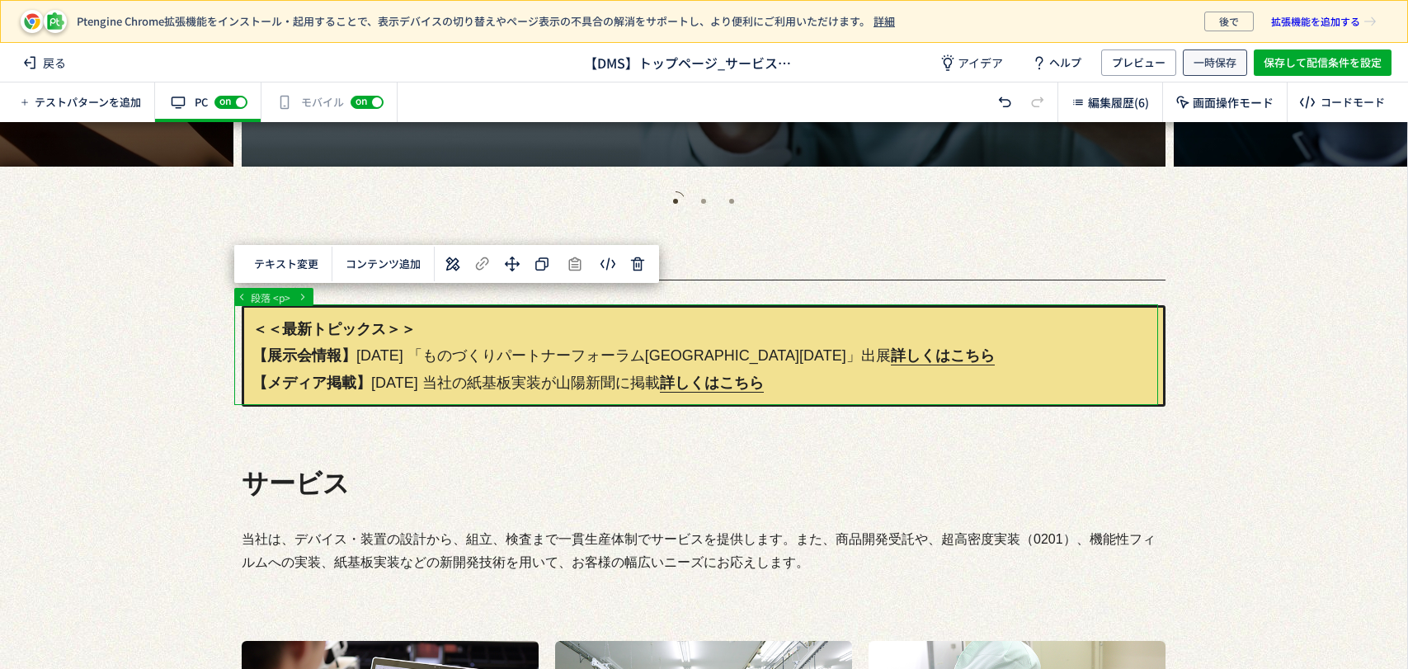
click at [1219, 63] on span "一時保存" at bounding box center [1215, 62] width 43 height 26
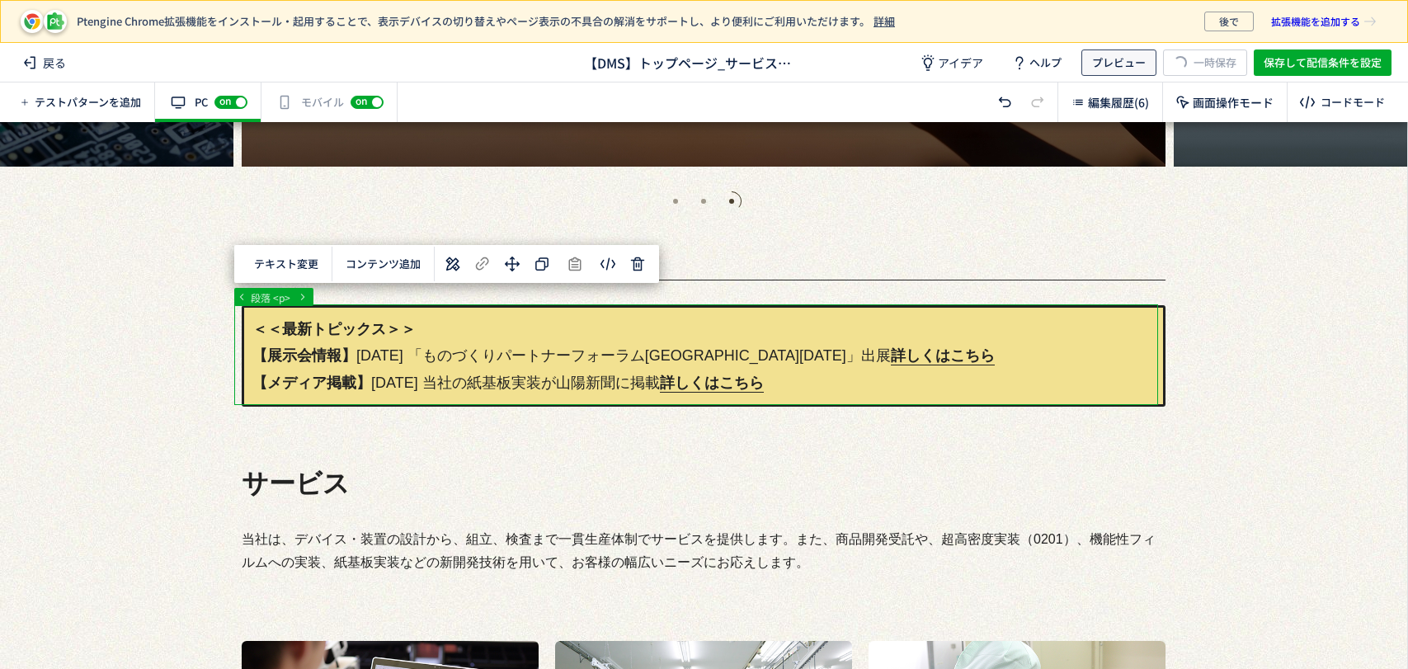
click at [1132, 68] on span "プレビュー" at bounding box center [1119, 62] width 54 height 26
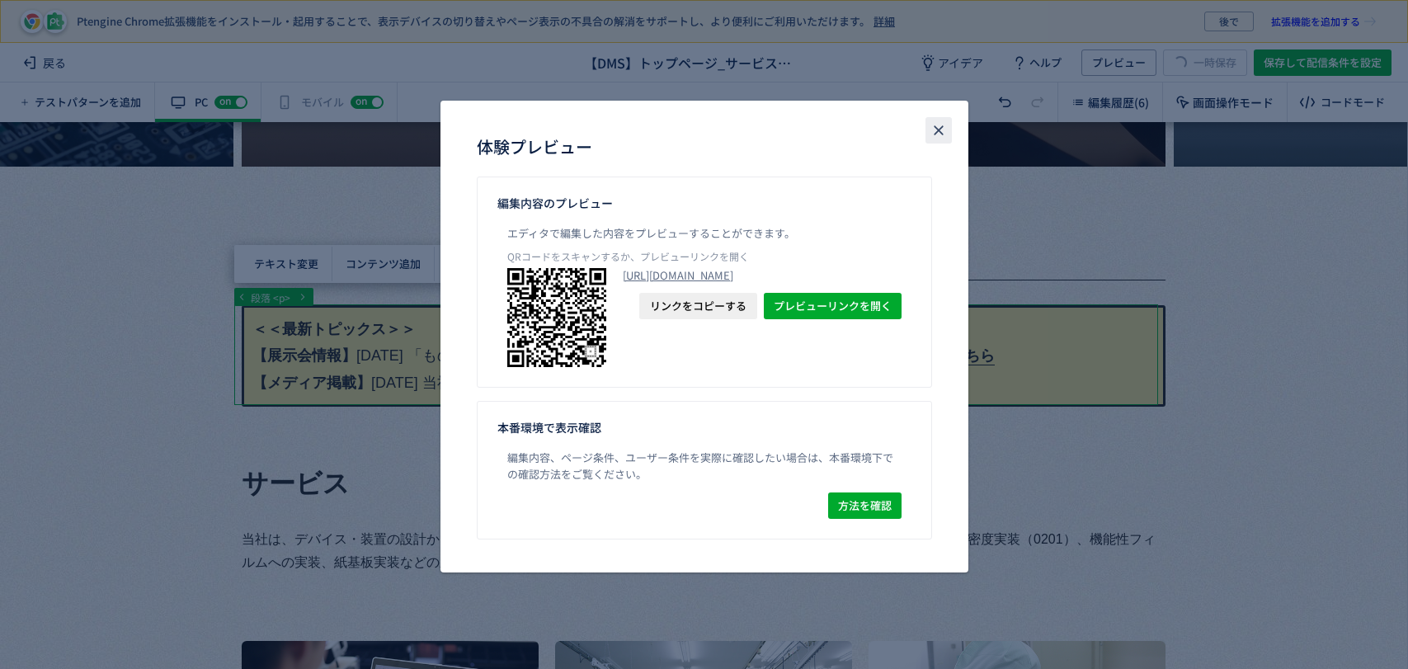
click at [932, 139] on button "close" at bounding box center [938, 130] width 26 height 26
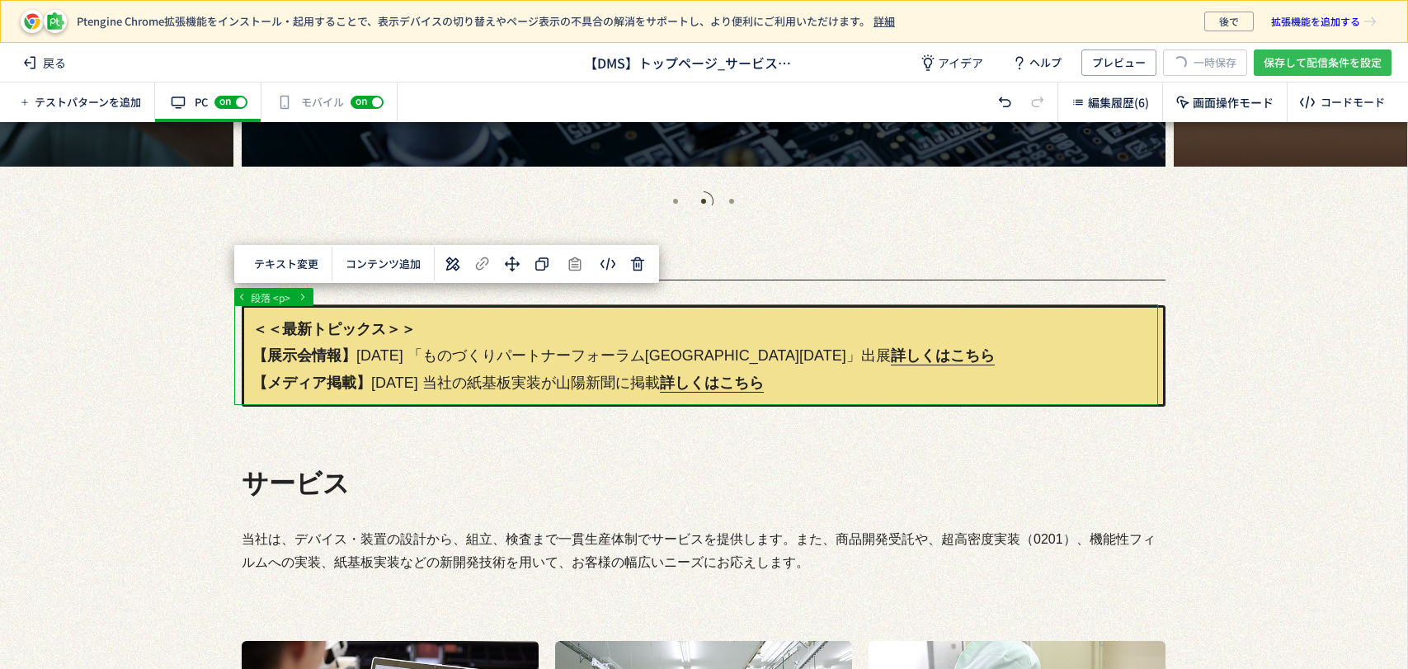
click at [1321, 65] on span "保存して配信条件を設定" at bounding box center [1323, 62] width 118 height 26
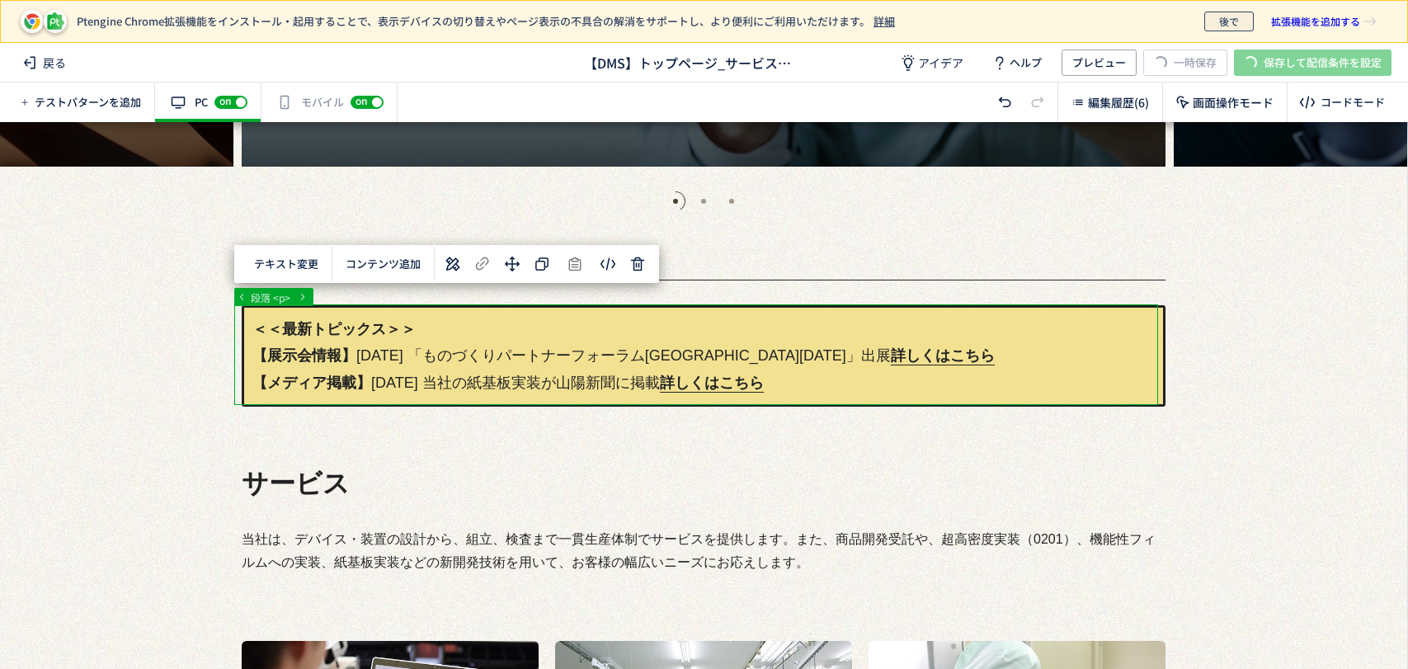
click at [1224, 18] on span "後で" at bounding box center [1229, 22] width 20 height 20
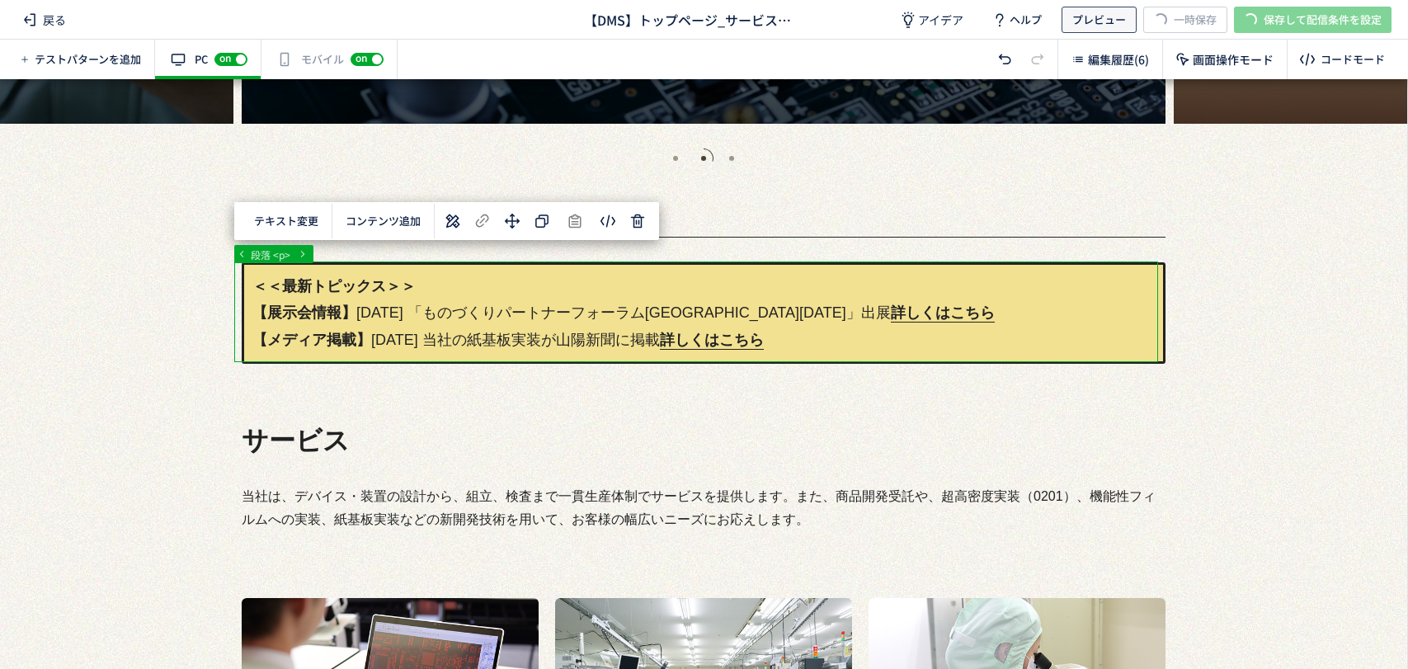
click at [1084, 17] on span "プレビュー" at bounding box center [1099, 20] width 54 height 26
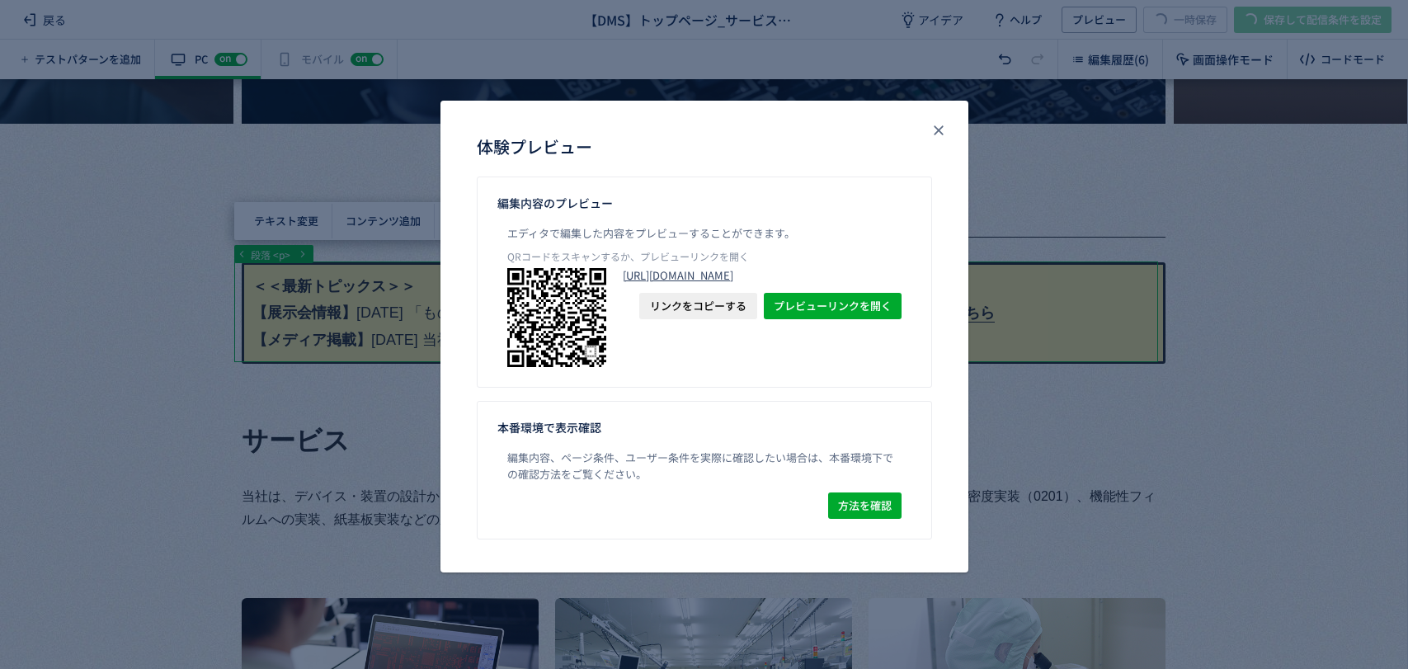
click at [822, 276] on link "[URL][DOMAIN_NAME]" at bounding box center [762, 275] width 279 height 15
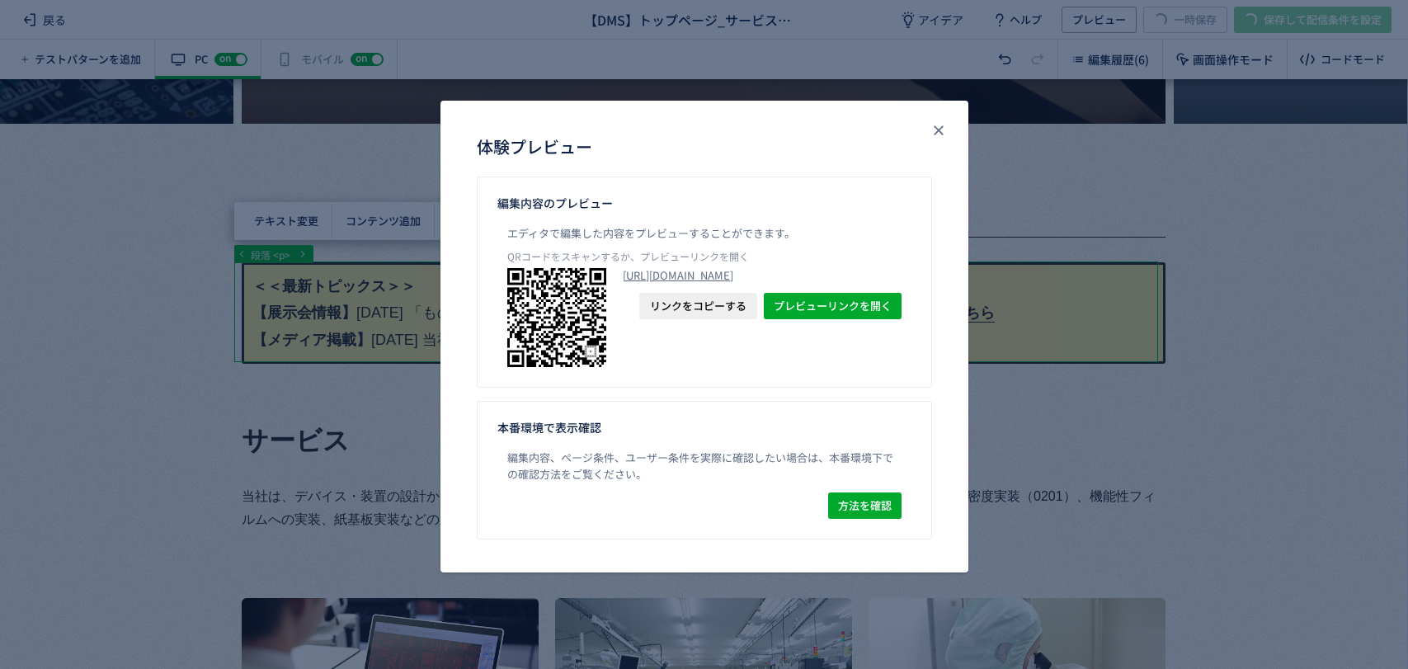
click at [953, 137] on div "体験プレビュー" at bounding box center [704, 139] width 528 height 76
click at [941, 130] on icon "close" at bounding box center [938, 130] width 16 height 16
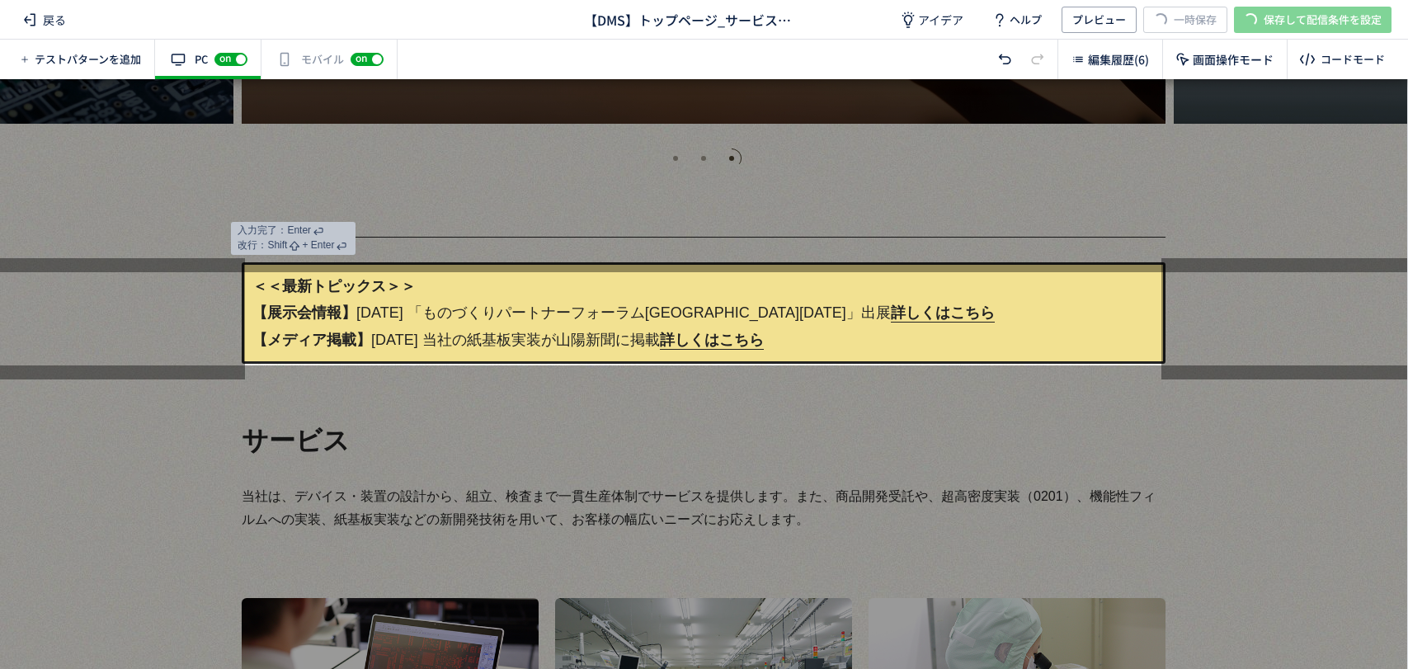
click at [321, 278] on strong "＜＜最新トピックス＞＞" at bounding box center [333, 286] width 163 height 16
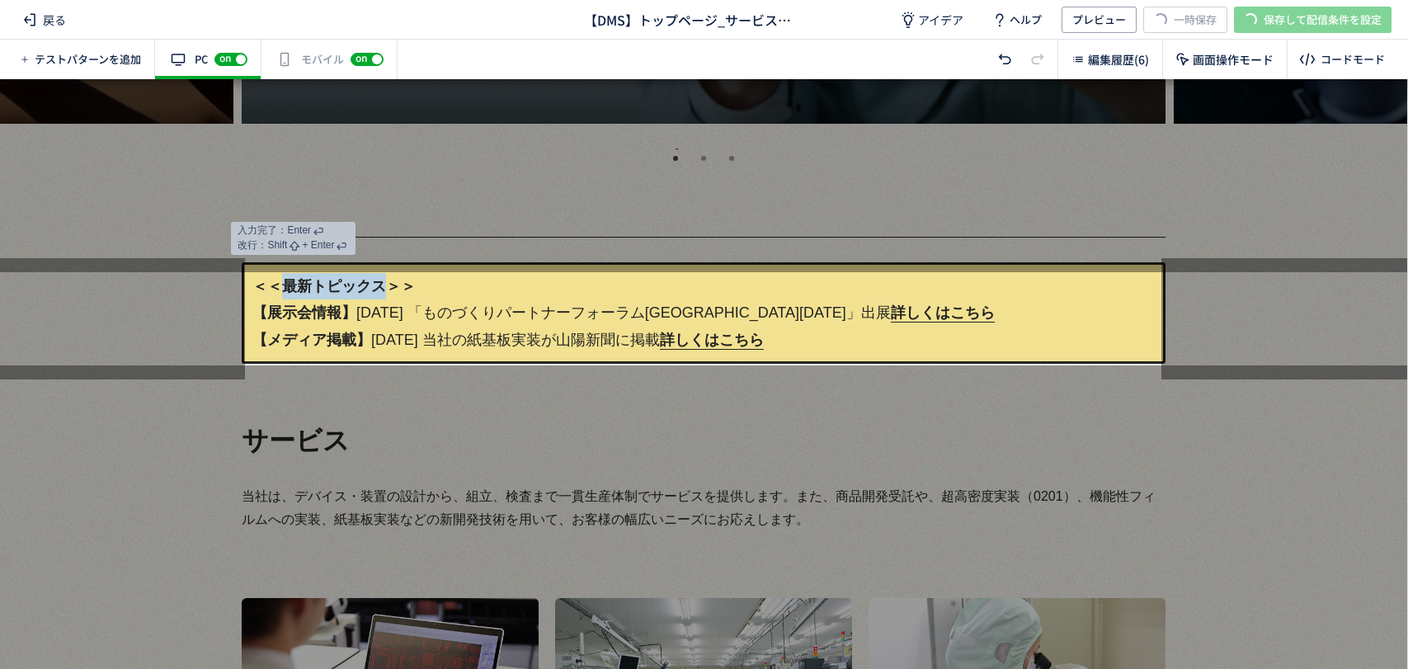
drag, startPoint x: 382, startPoint y: 287, endPoint x: 272, endPoint y: 285, distance: 109.7
click at [277, 286] on strong "＜＜最新トピックス＞＞" at bounding box center [333, 286] width 163 height 16
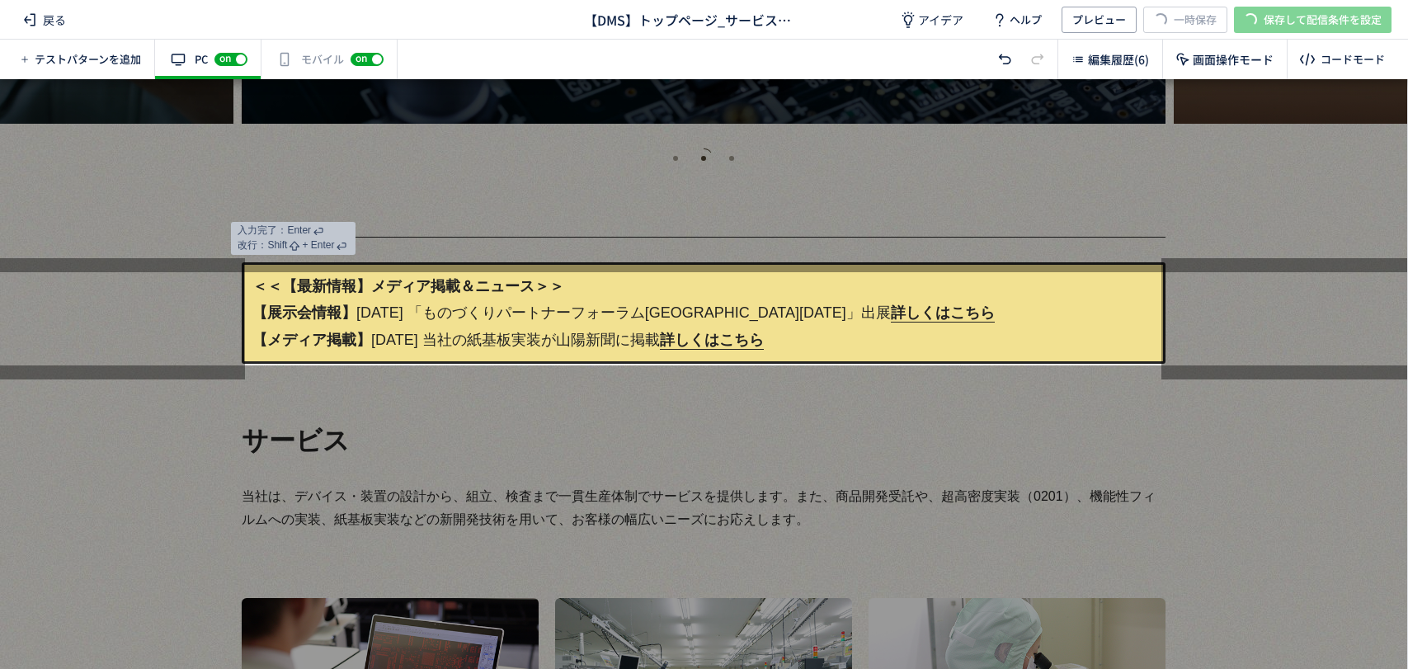
click at [271, 284] on b "＜＜ 【最新情報】メディア掲載＆ニュース ＞＞" at bounding box center [408, 286] width 312 height 16
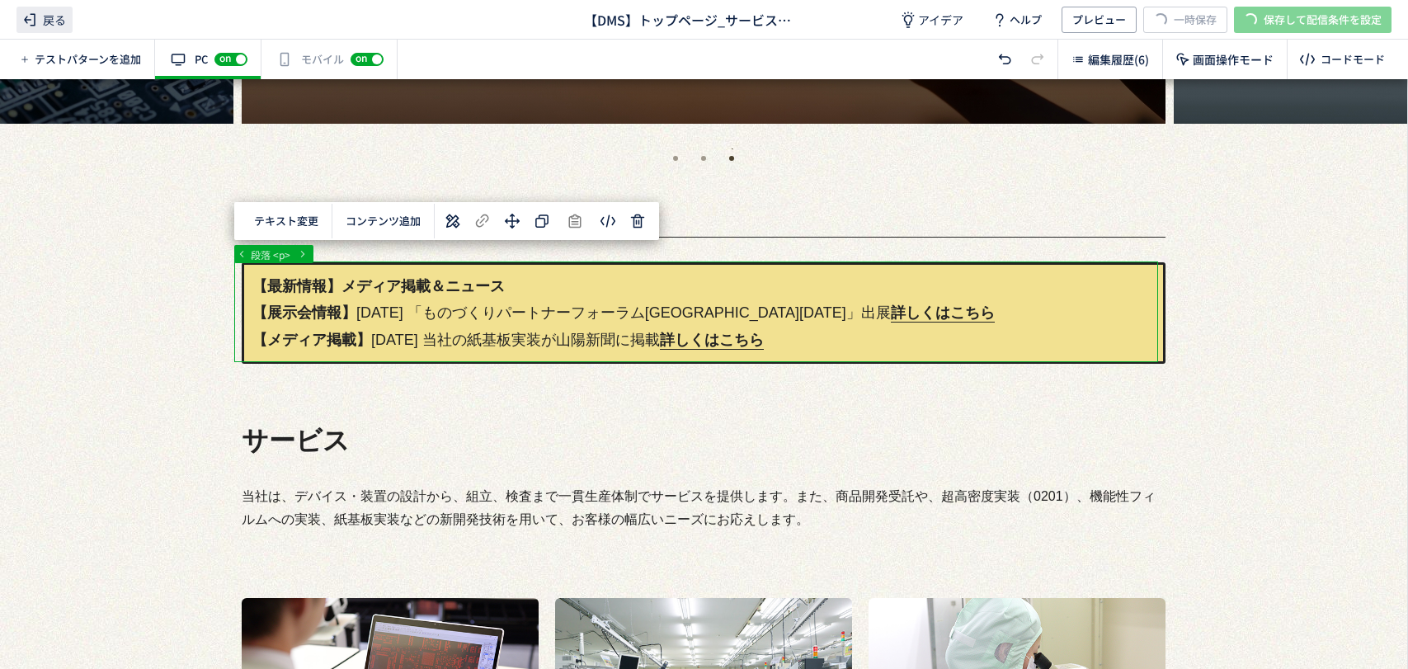
click at [64, 27] on span "戻る" at bounding box center [44, 20] width 56 height 26
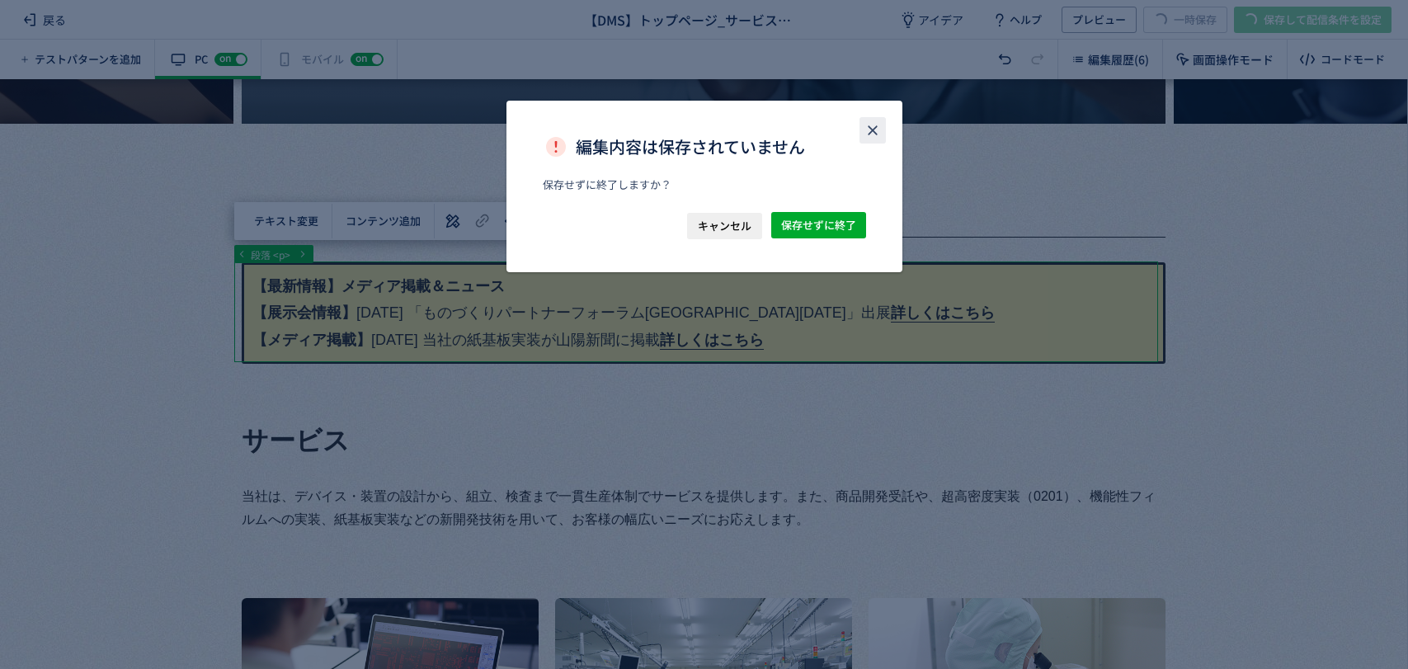
click at [872, 122] on icon "close" at bounding box center [872, 130] width 16 height 16
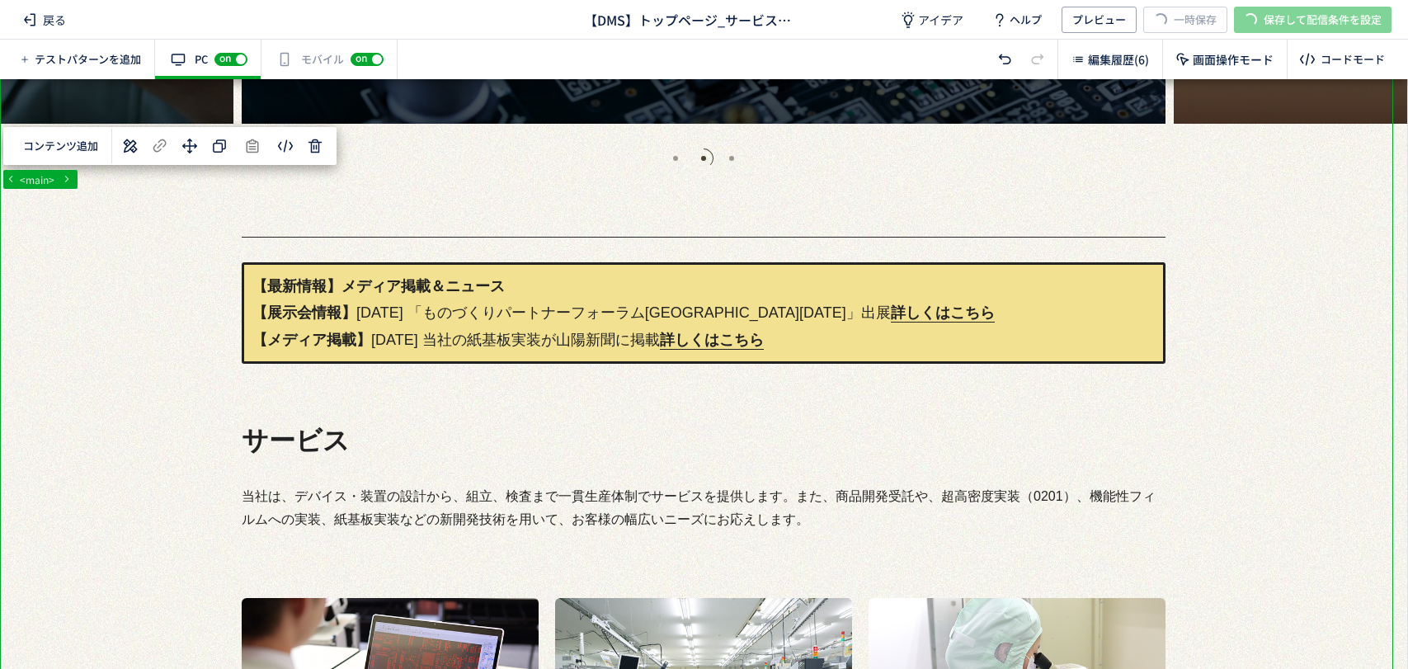
click at [53, 7] on span "戻る" at bounding box center [44, 20] width 56 height 26
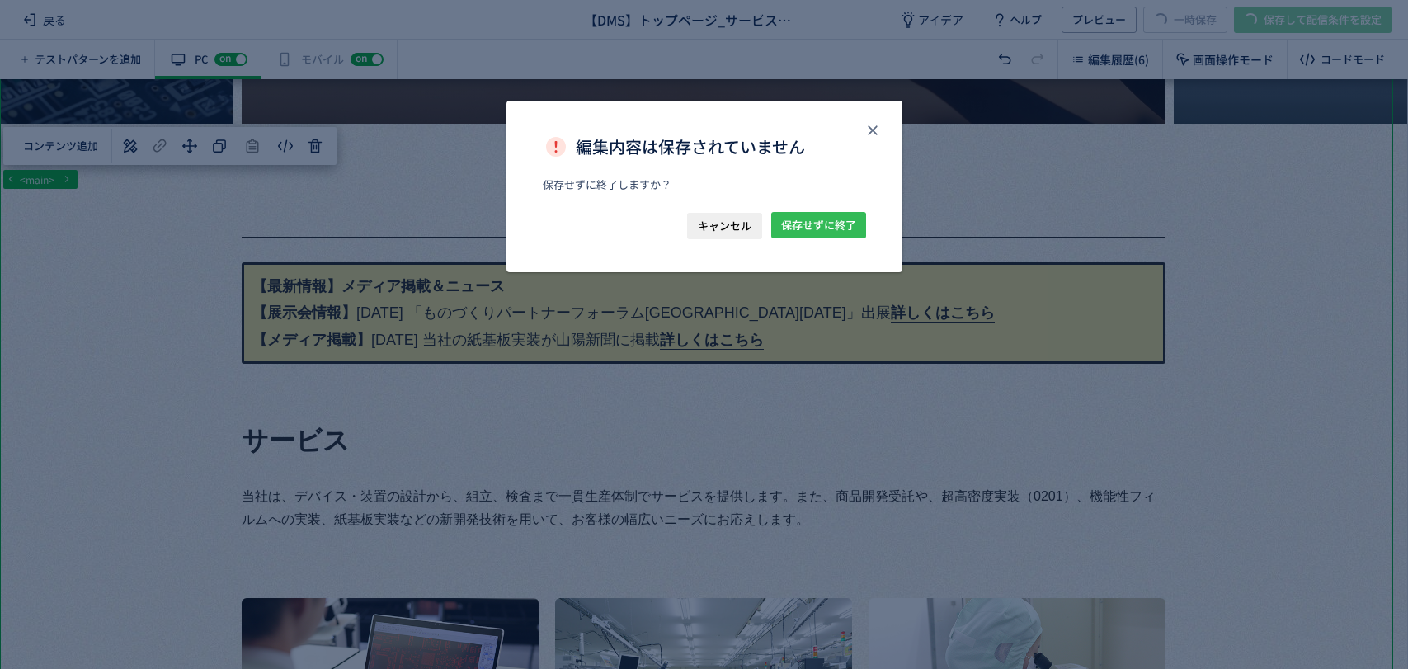
click at [829, 216] on span "保存せずに終了" at bounding box center [818, 225] width 75 height 26
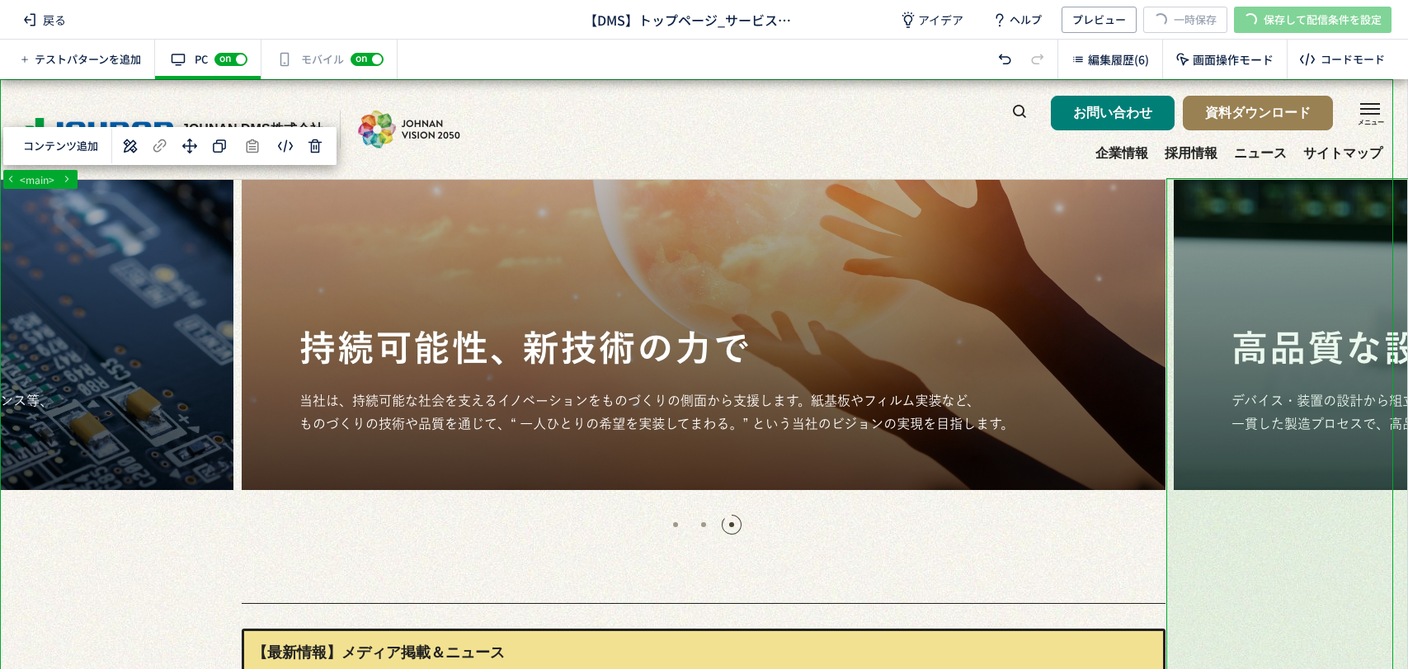
scroll to position [0, 0]
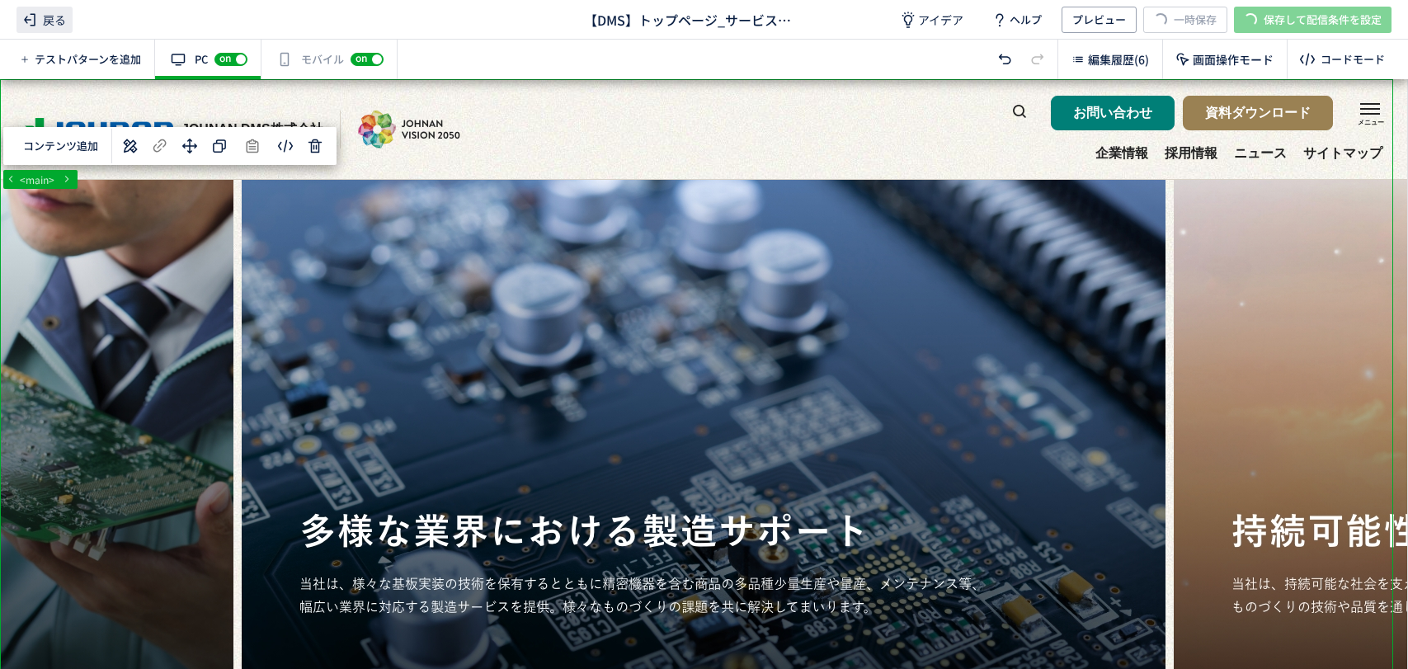
click at [35, 18] on icon at bounding box center [30, 20] width 20 height 20
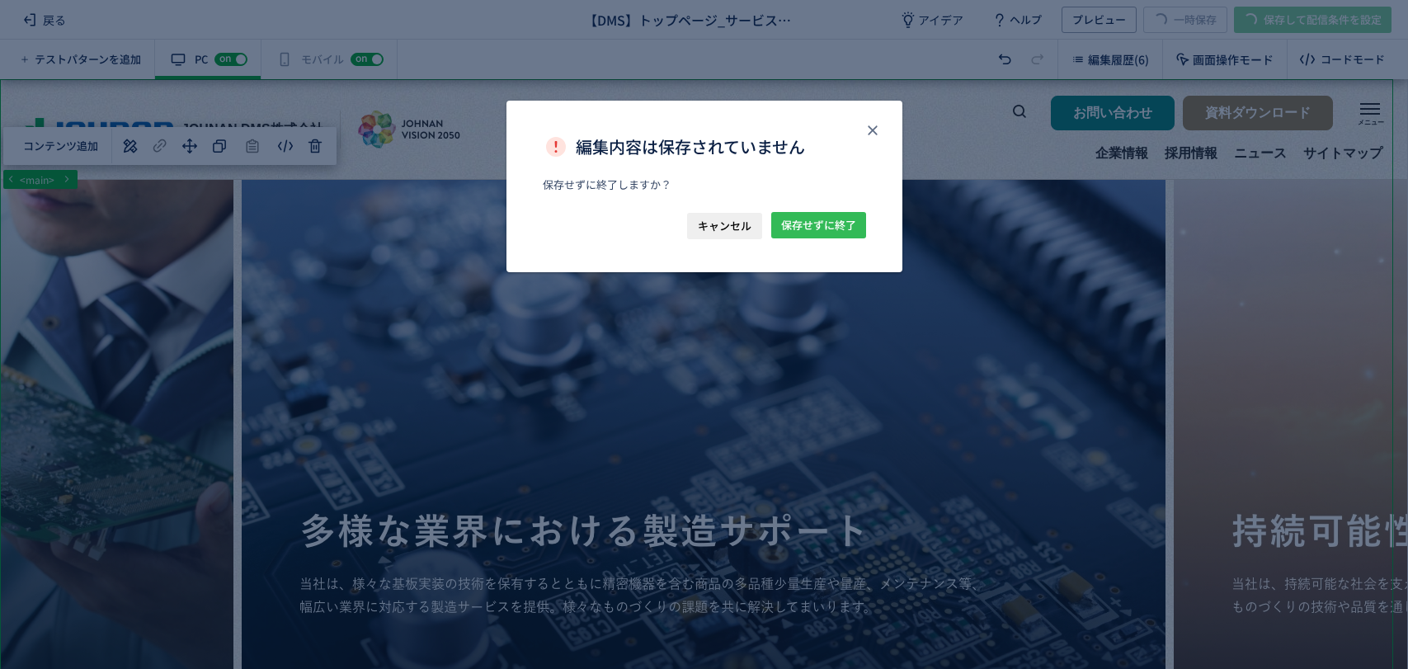
click at [823, 232] on span "保存せずに終了" at bounding box center [818, 225] width 75 height 26
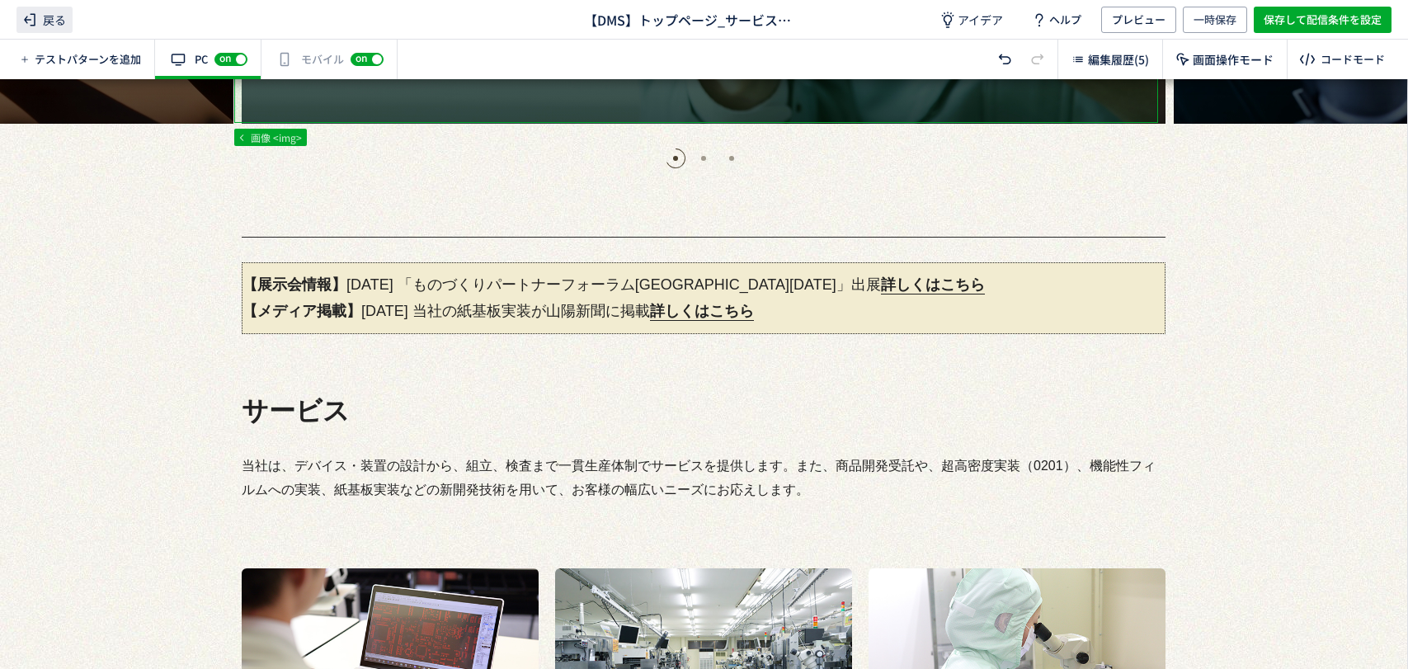
click at [57, 16] on span "戻る" at bounding box center [44, 20] width 56 height 26
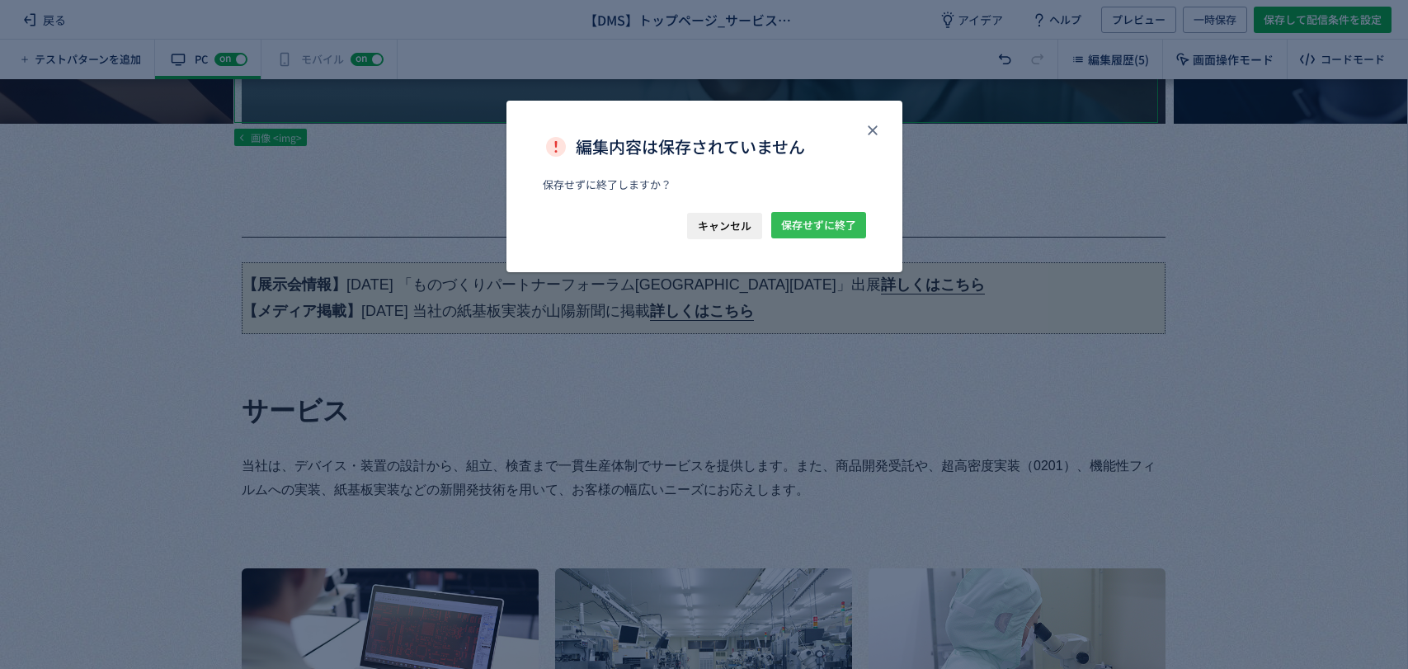
click at [838, 220] on span "保存せずに終了" at bounding box center [818, 225] width 75 height 26
